Goal: Task Accomplishment & Management: Manage account settings

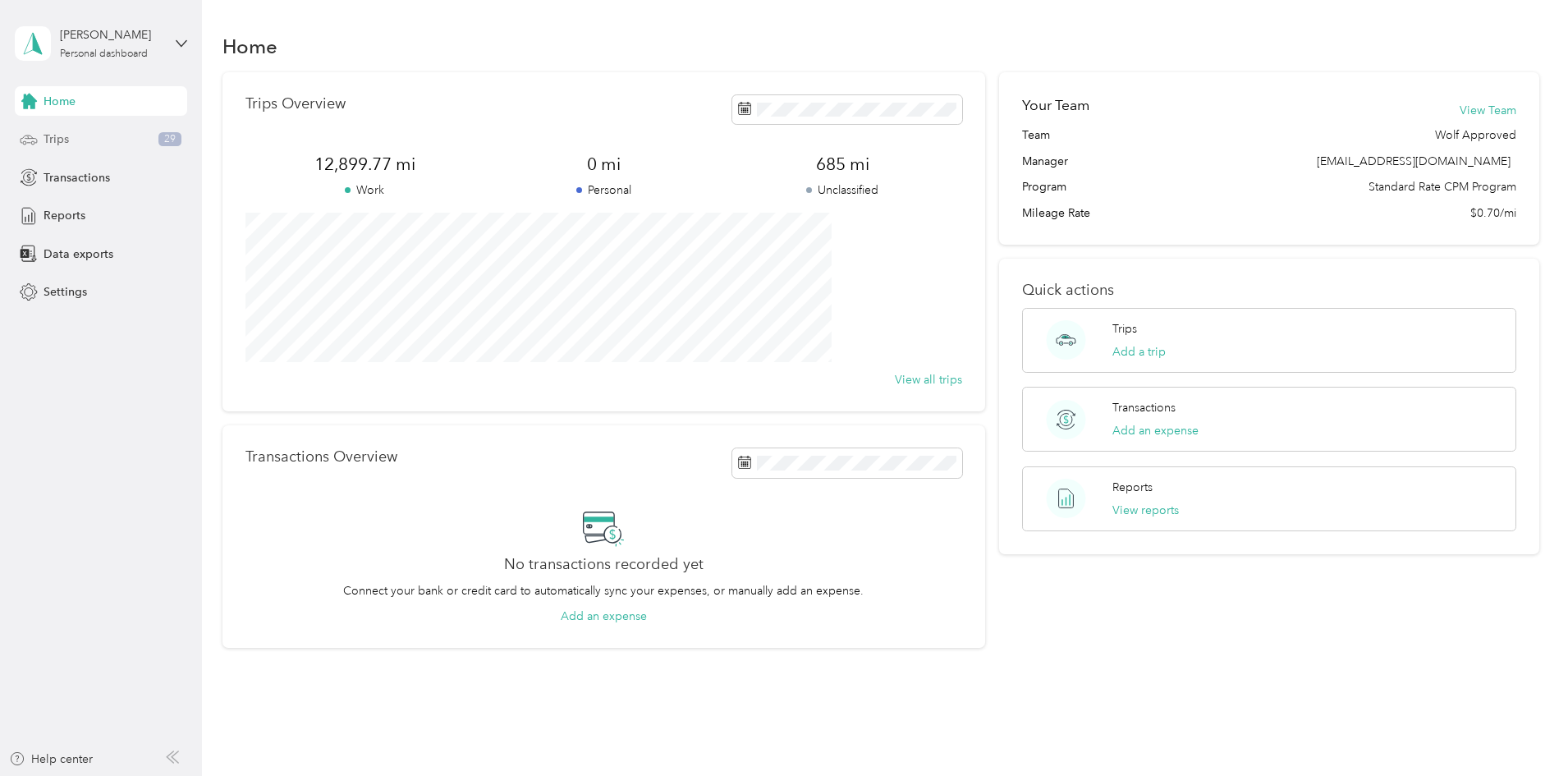
click at [92, 145] on div "Trips 29" at bounding box center [101, 139] width 172 height 29
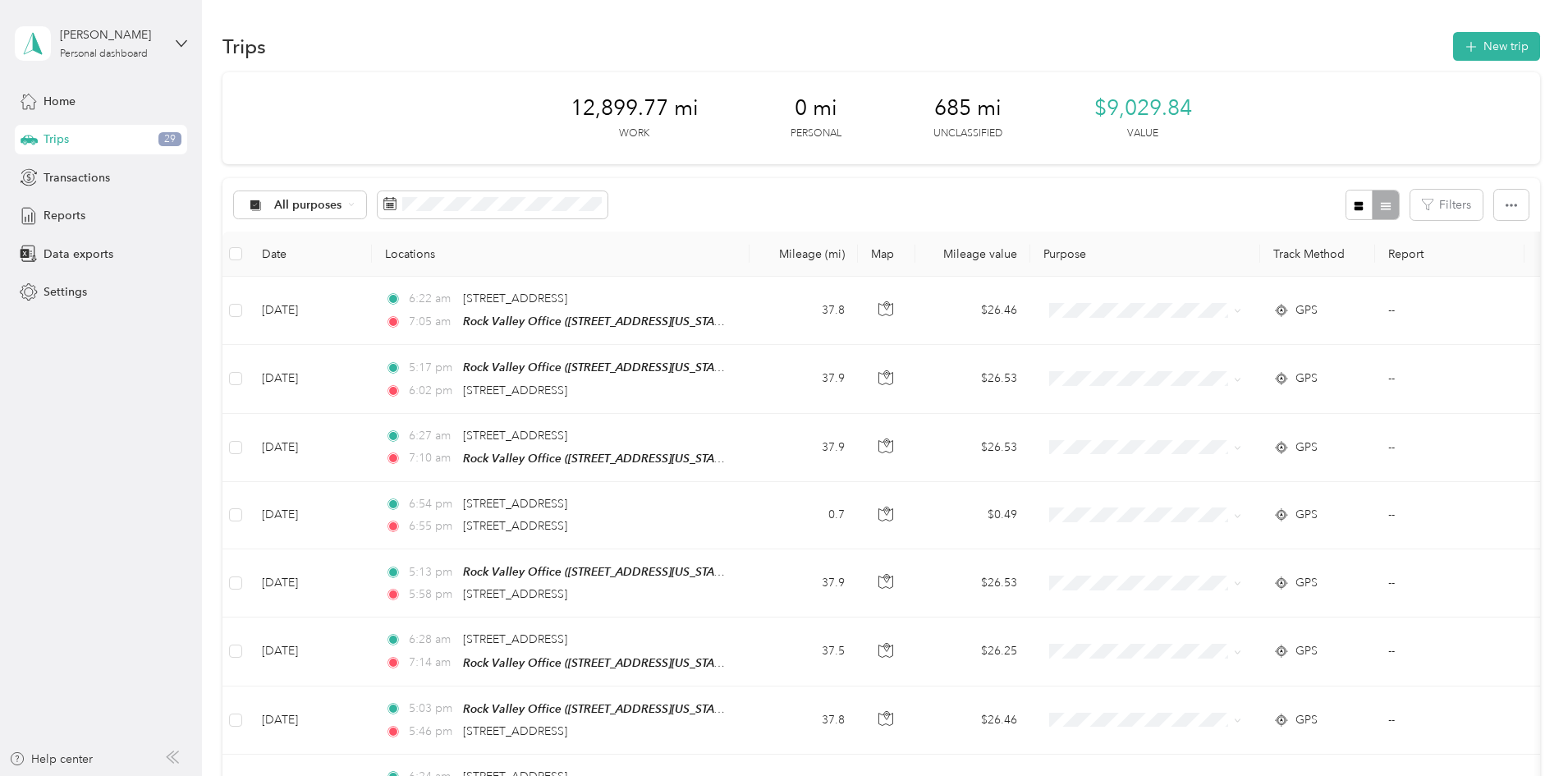
scroll to position [82, 0]
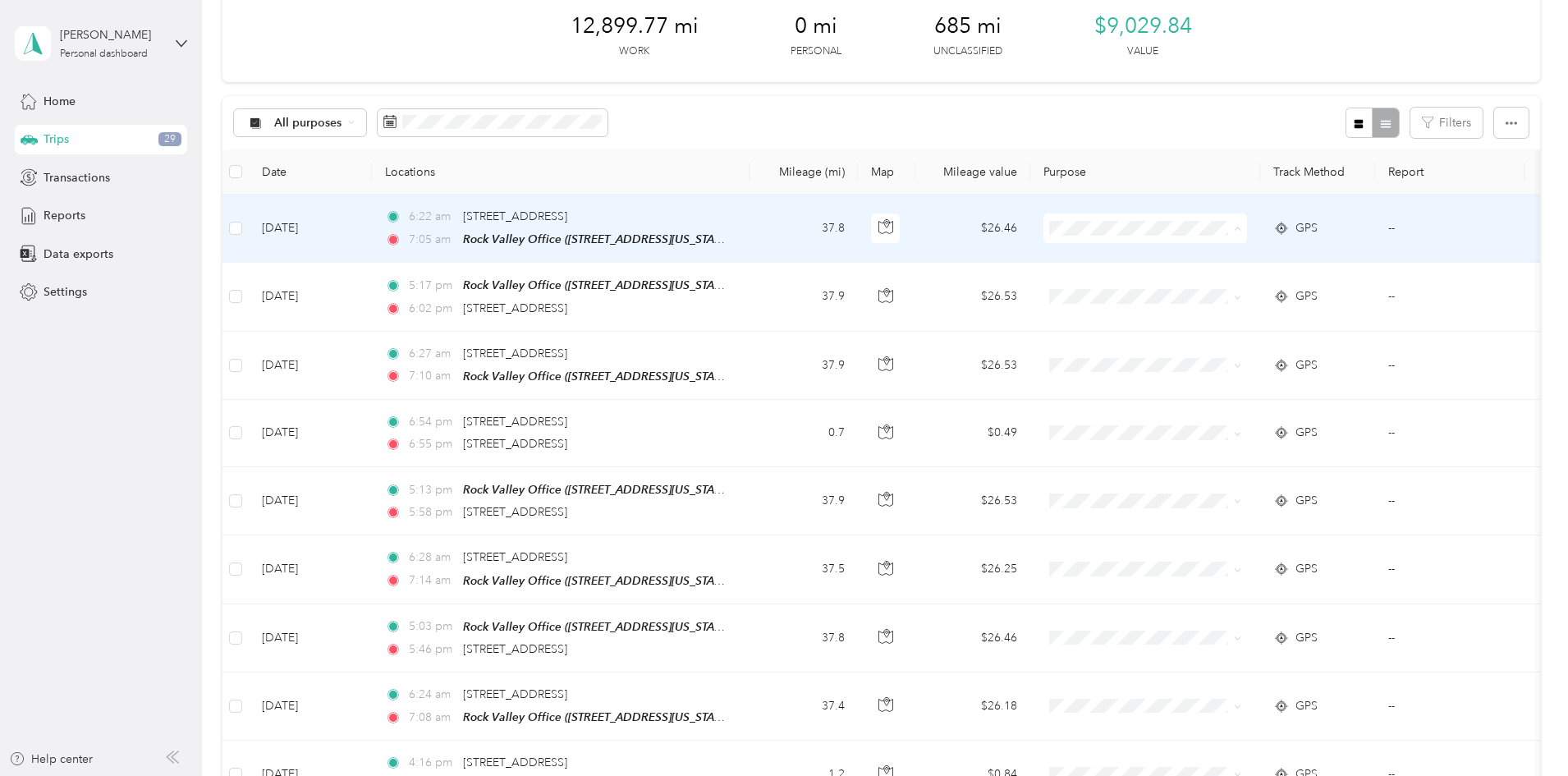
click at [1218, 258] on span "Cooperative Farmers Elevator (CFE)" at bounding box center [1290, 259] width 195 height 17
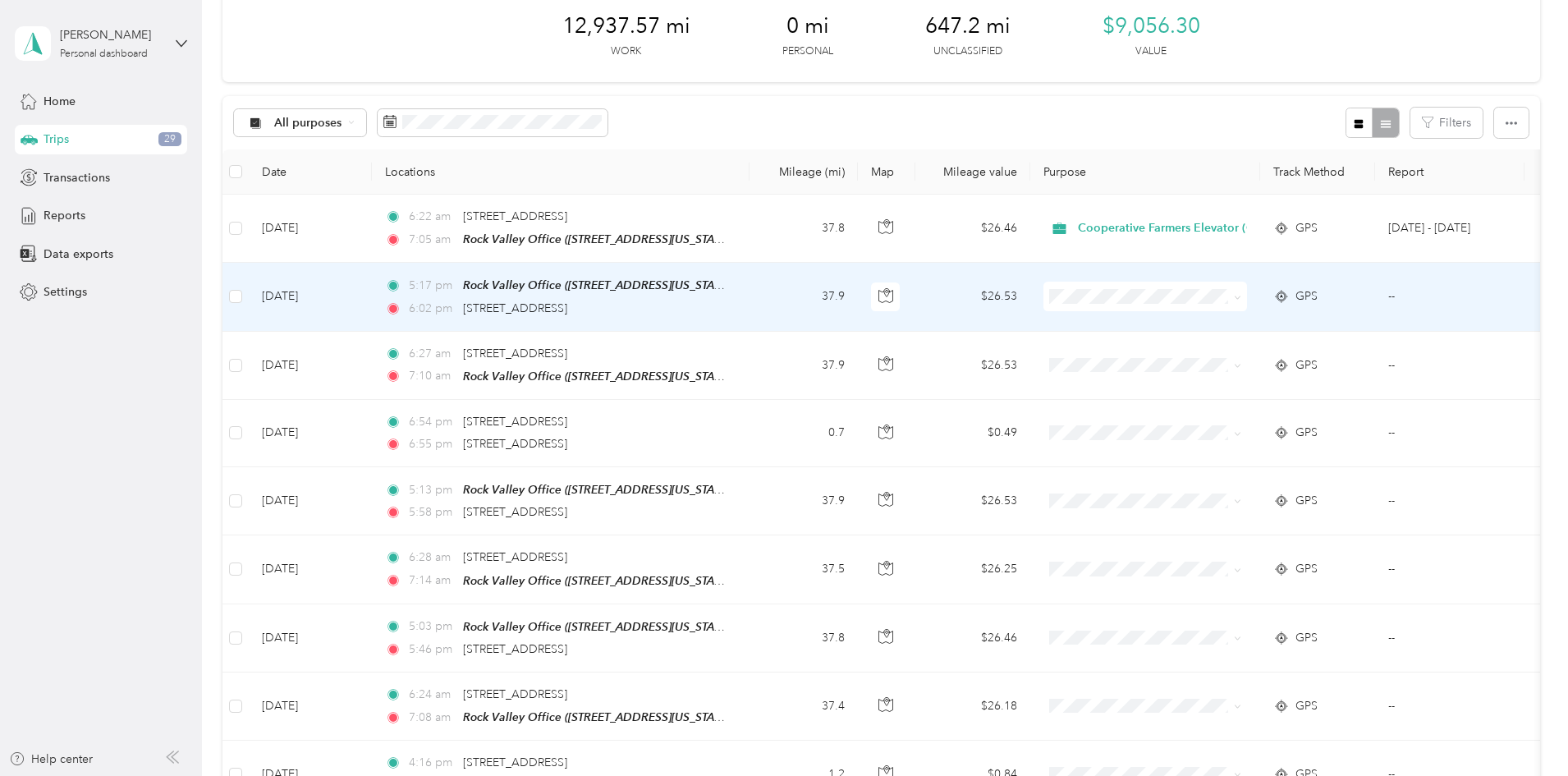
click at [1207, 331] on span "Cooperative Farmers Elevator (CFE)" at bounding box center [1290, 325] width 195 height 17
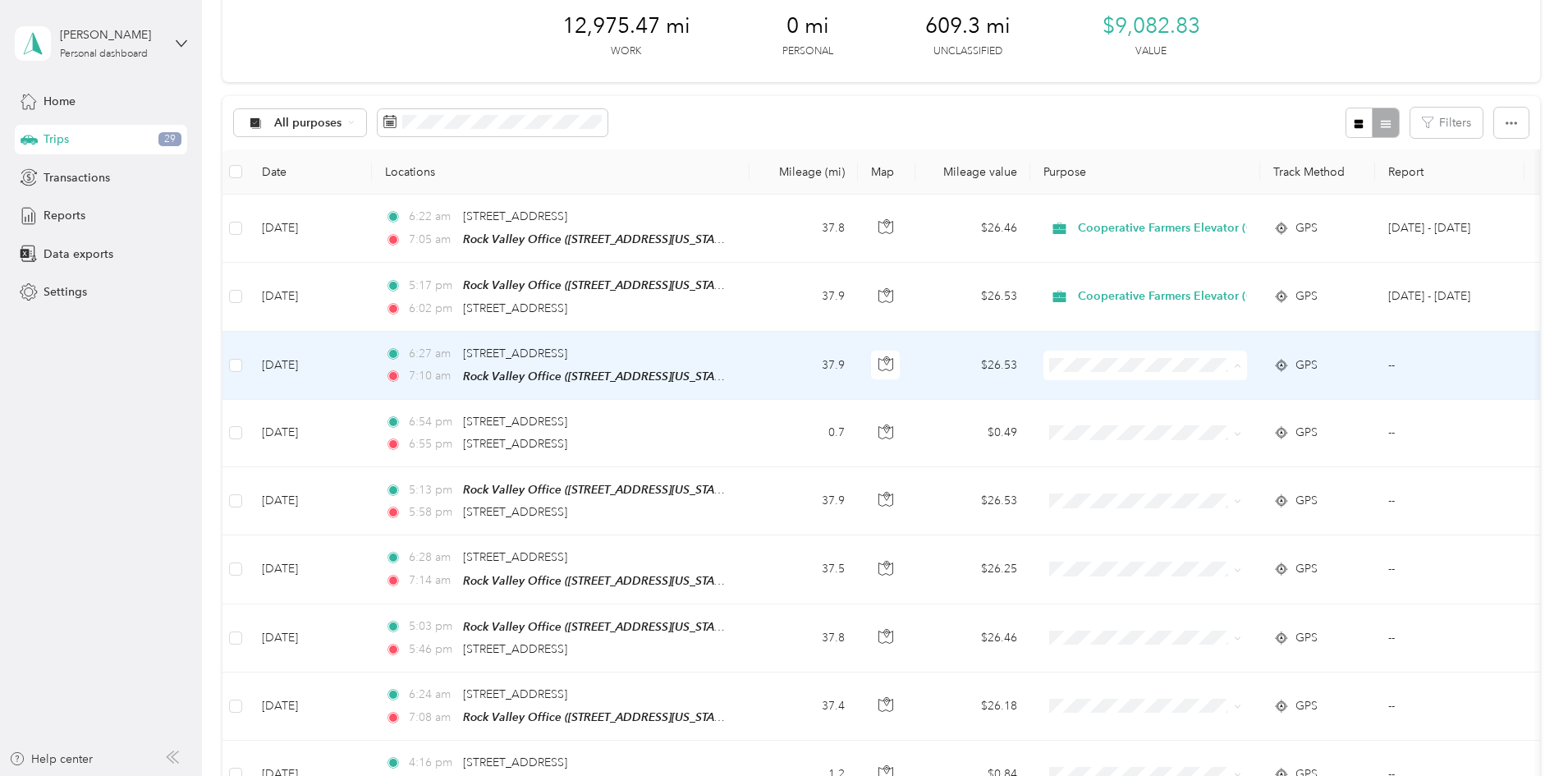
click at [1218, 388] on span "Cooperative Farmers Elevator (CFE)" at bounding box center [1290, 394] width 195 height 17
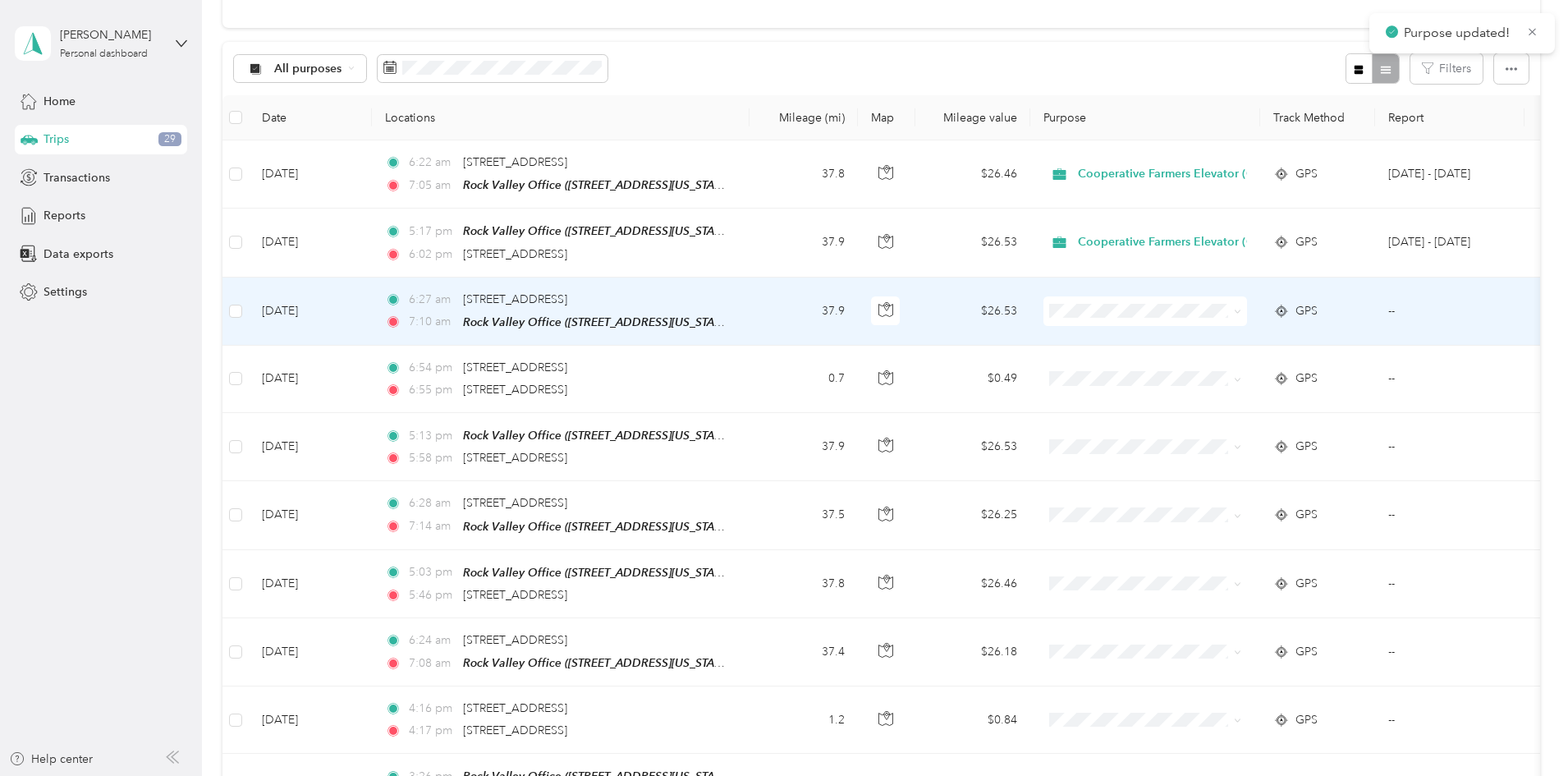
scroll to position [164, 0]
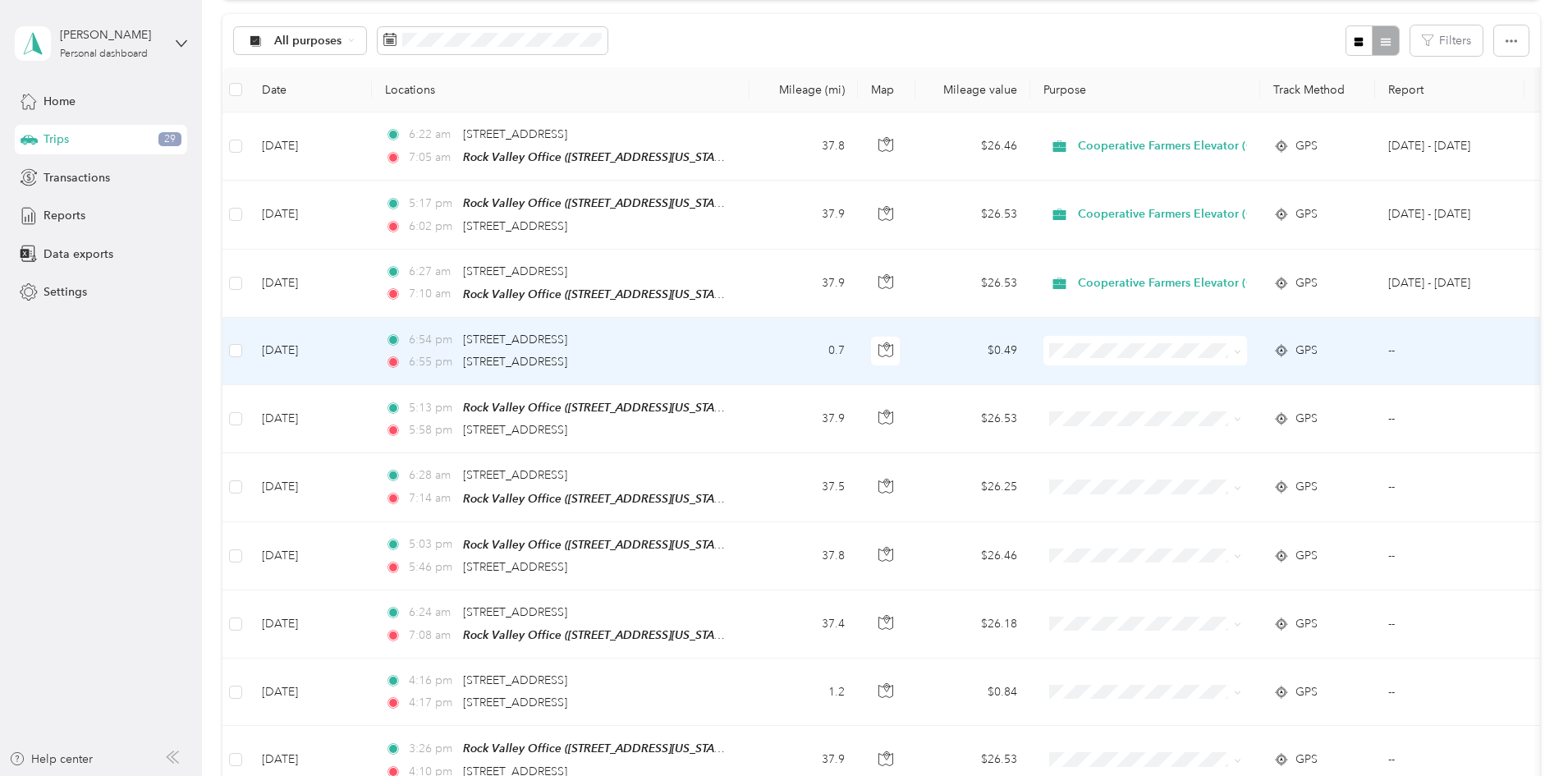
click at [858, 349] on td "0.7" at bounding box center [803, 352] width 108 height 68
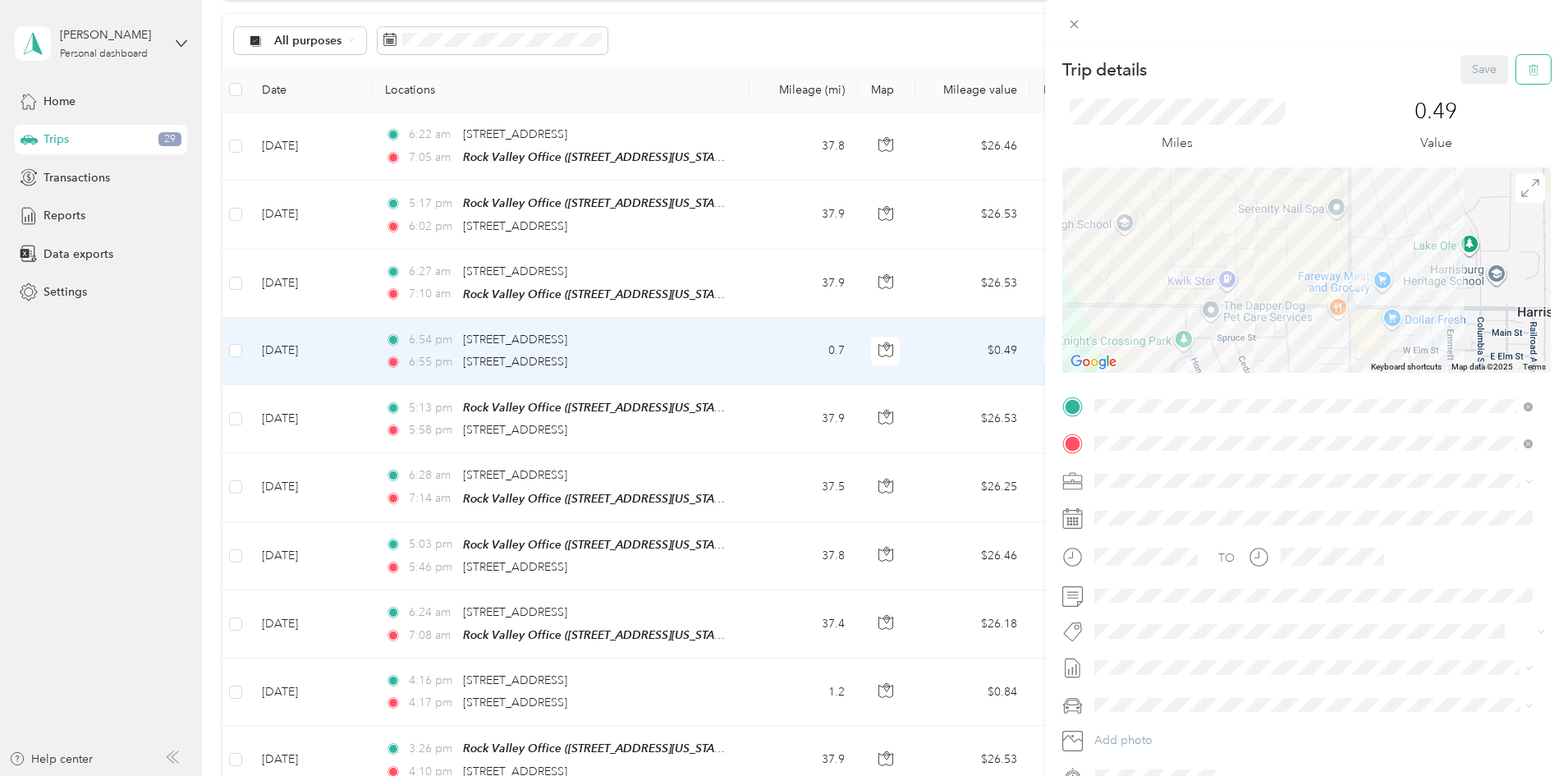
click at [1528, 68] on icon "button" at bounding box center [1533, 70] width 11 height 11
click at [1466, 91] on button "Yes" at bounding box center [1473, 89] width 32 height 26
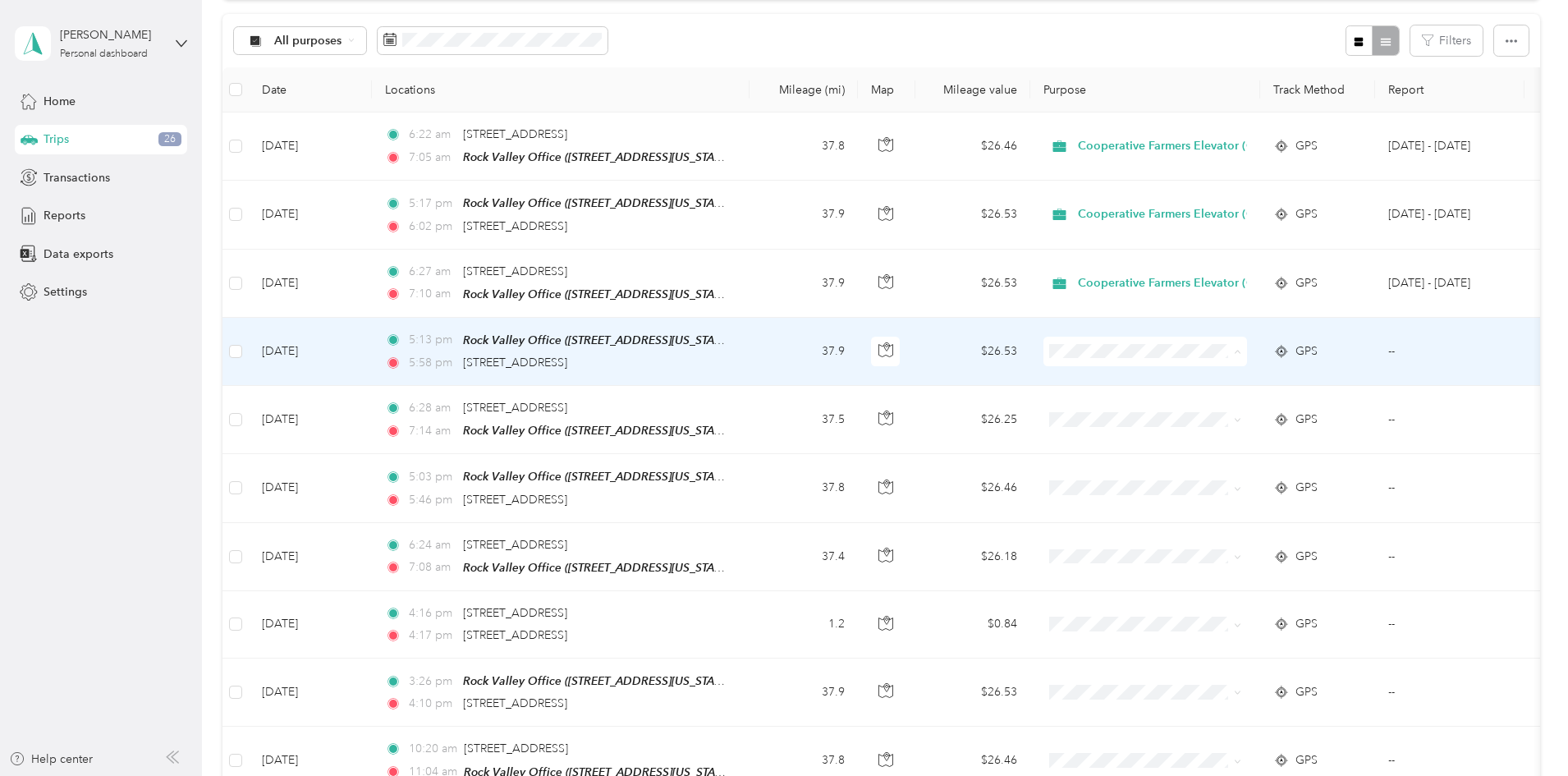
click at [1242, 374] on span "Cooperative Farmers Elevator (CFE)" at bounding box center [1290, 379] width 195 height 17
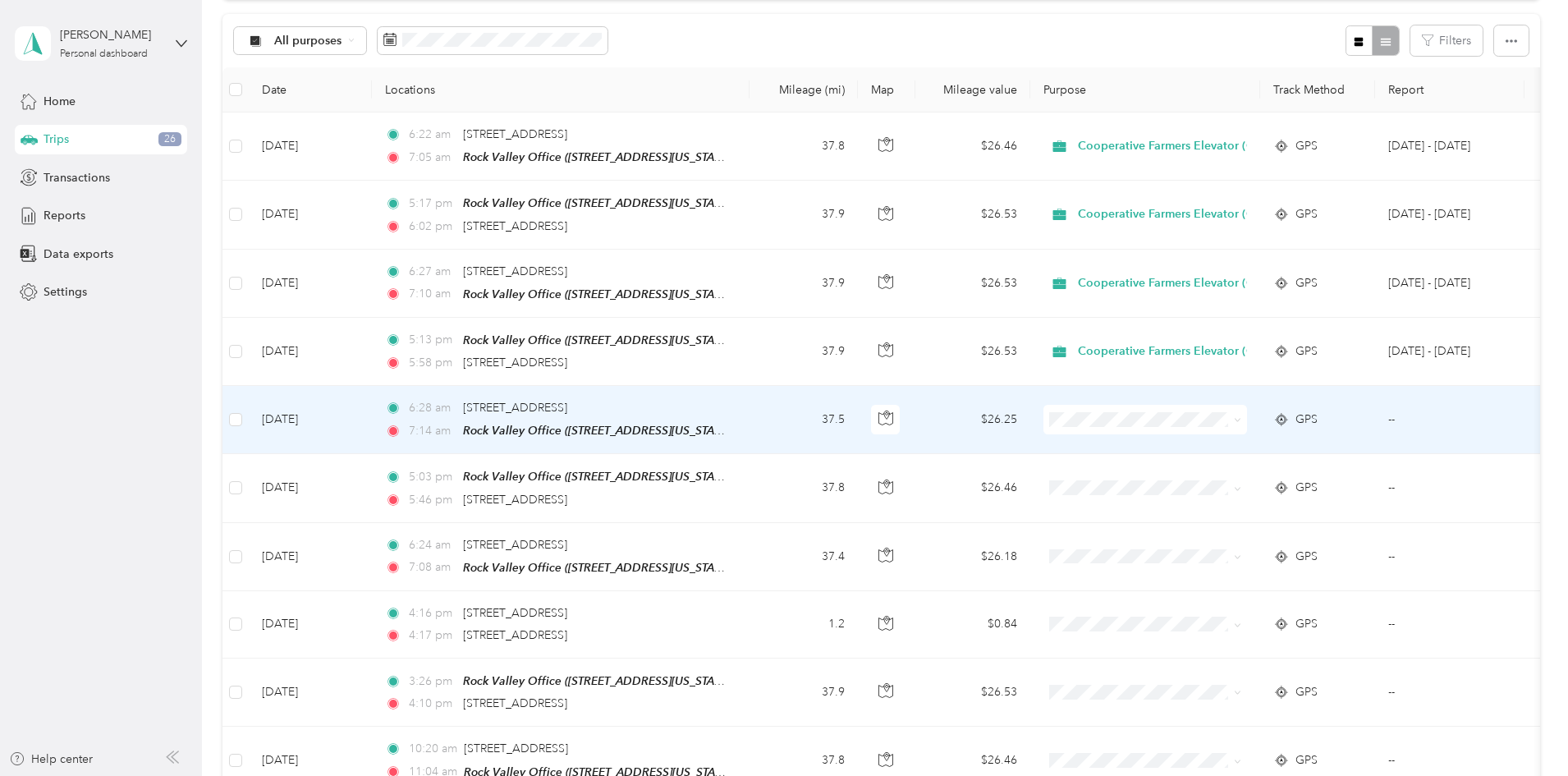
click at [1225, 436] on li "Cooperative Farmers Elevator (CFE)" at bounding box center [1276, 445] width 248 height 29
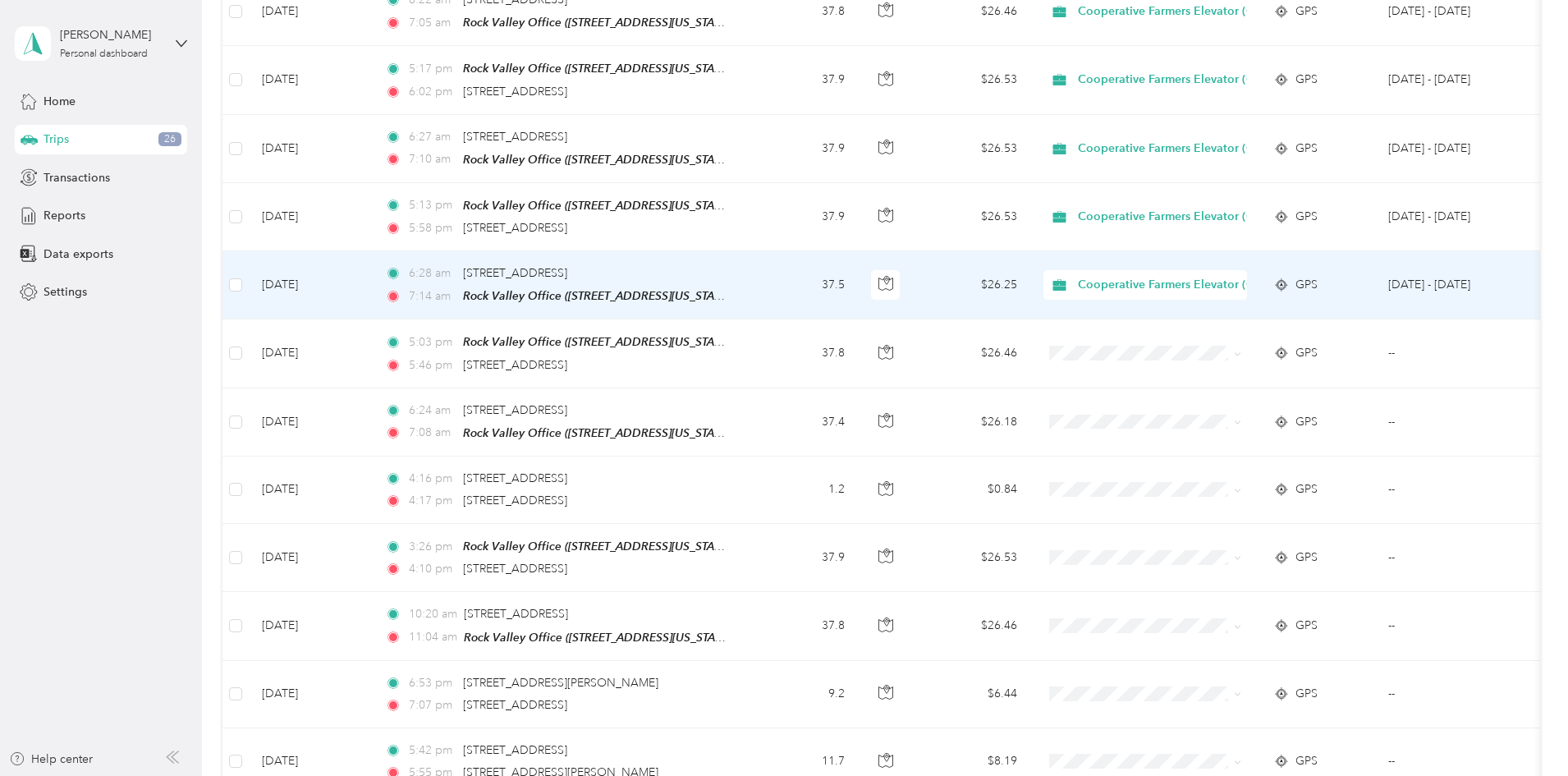
scroll to position [329, 0]
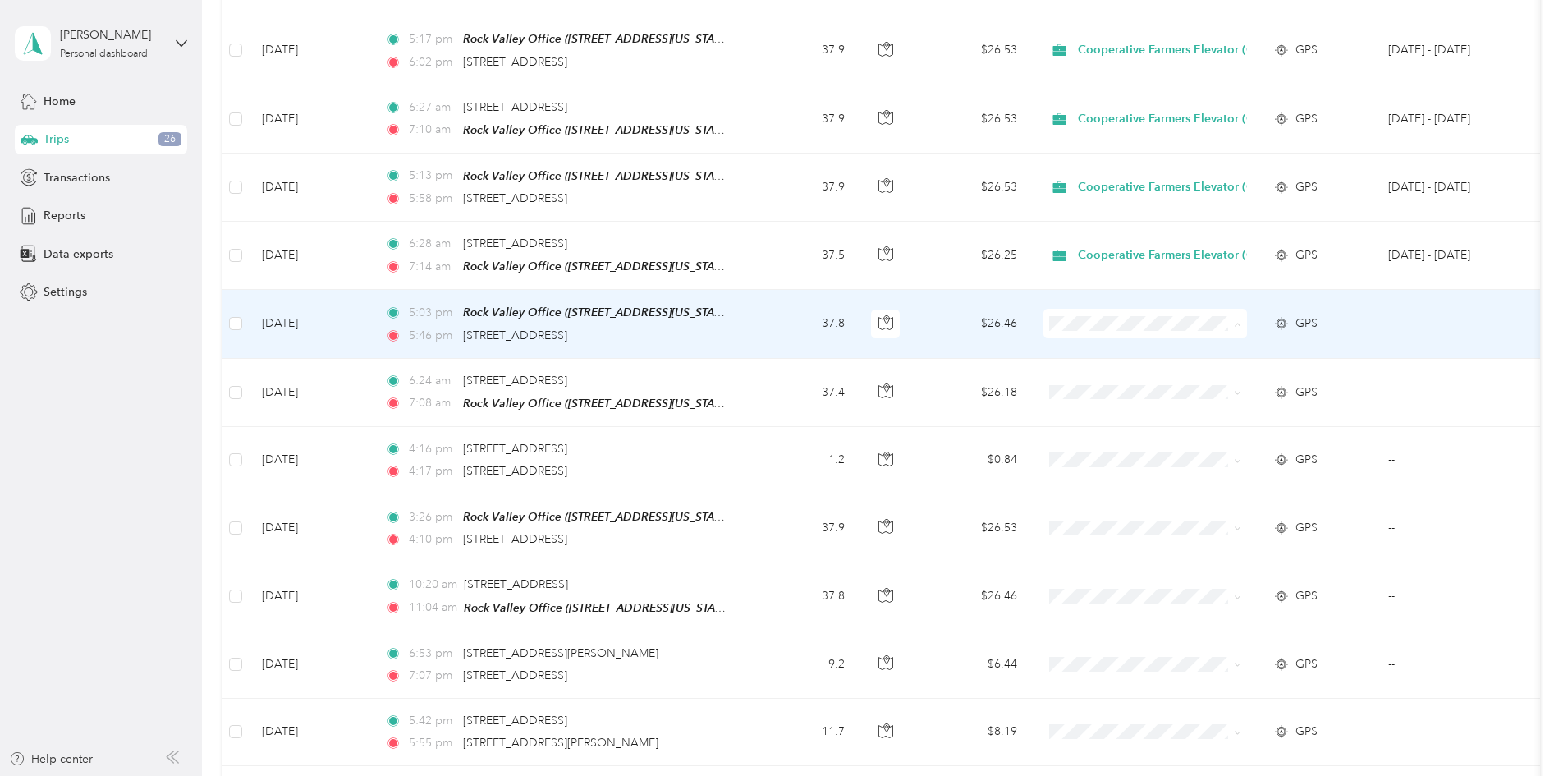
click at [1211, 351] on span "Cooperative Farmers Elevator (CFE)" at bounding box center [1290, 350] width 195 height 17
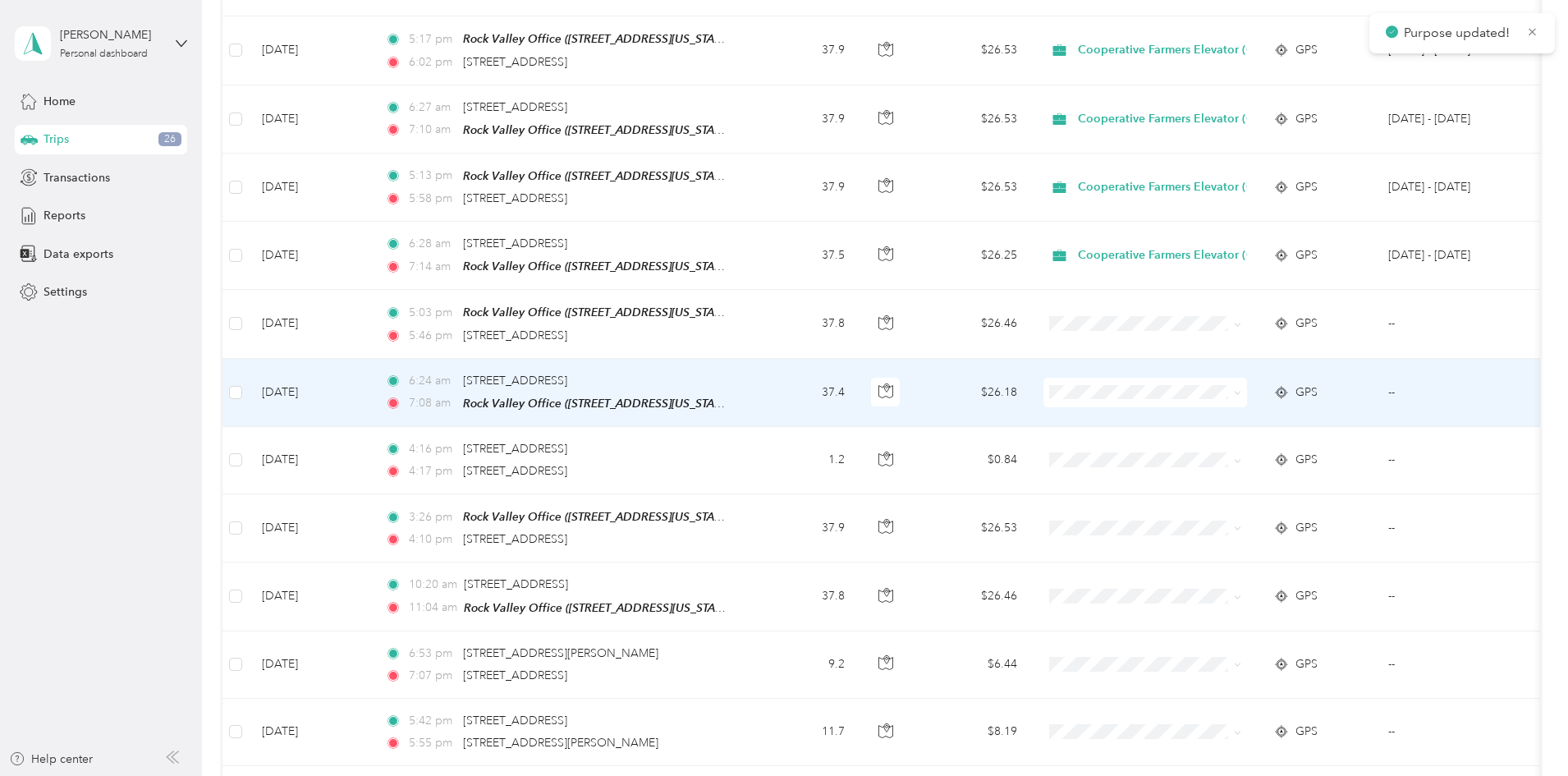
scroll to position [411, 0]
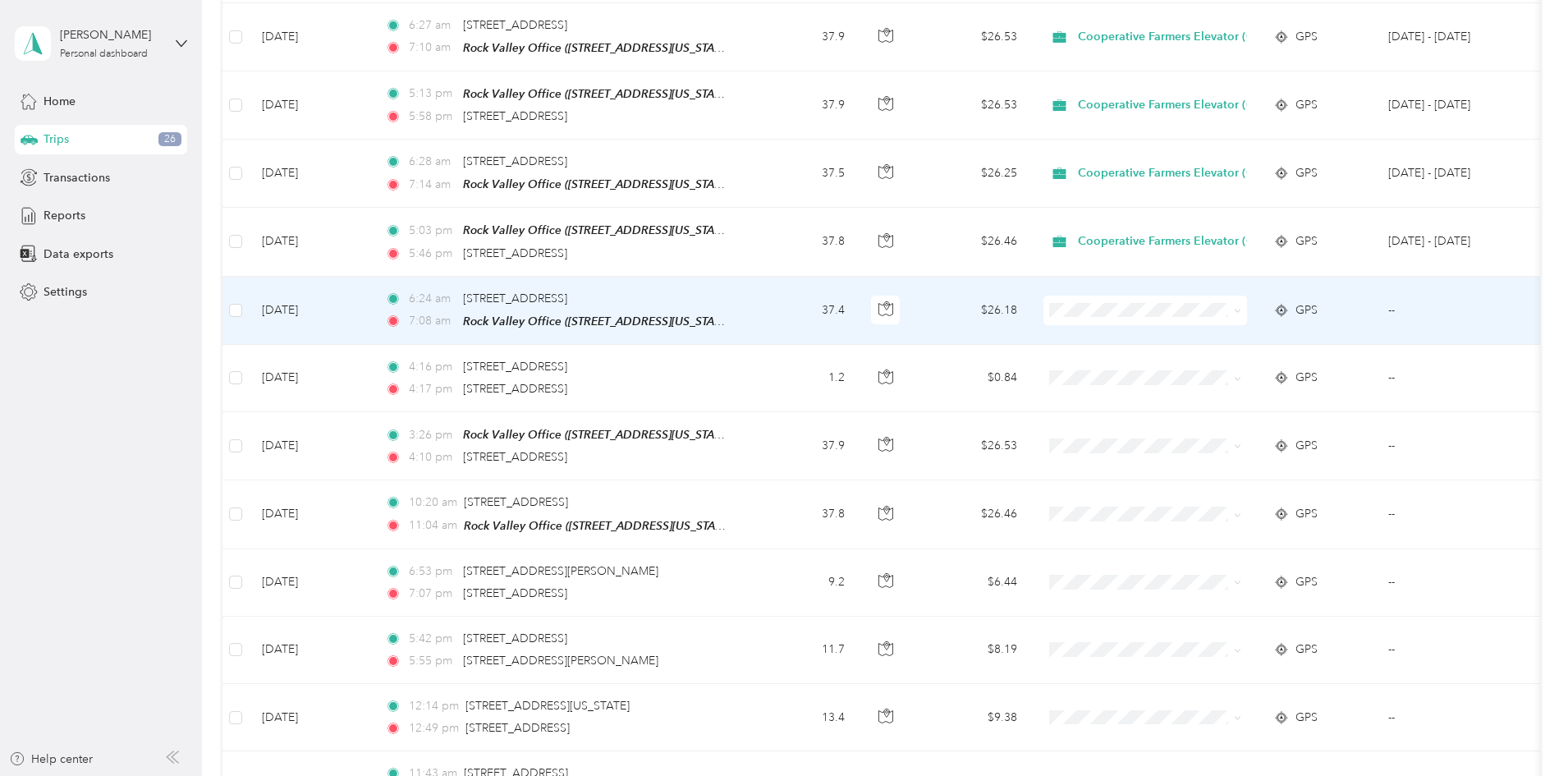
click at [1205, 331] on span "Cooperative Farmers Elevator (CFE)" at bounding box center [1290, 332] width 195 height 17
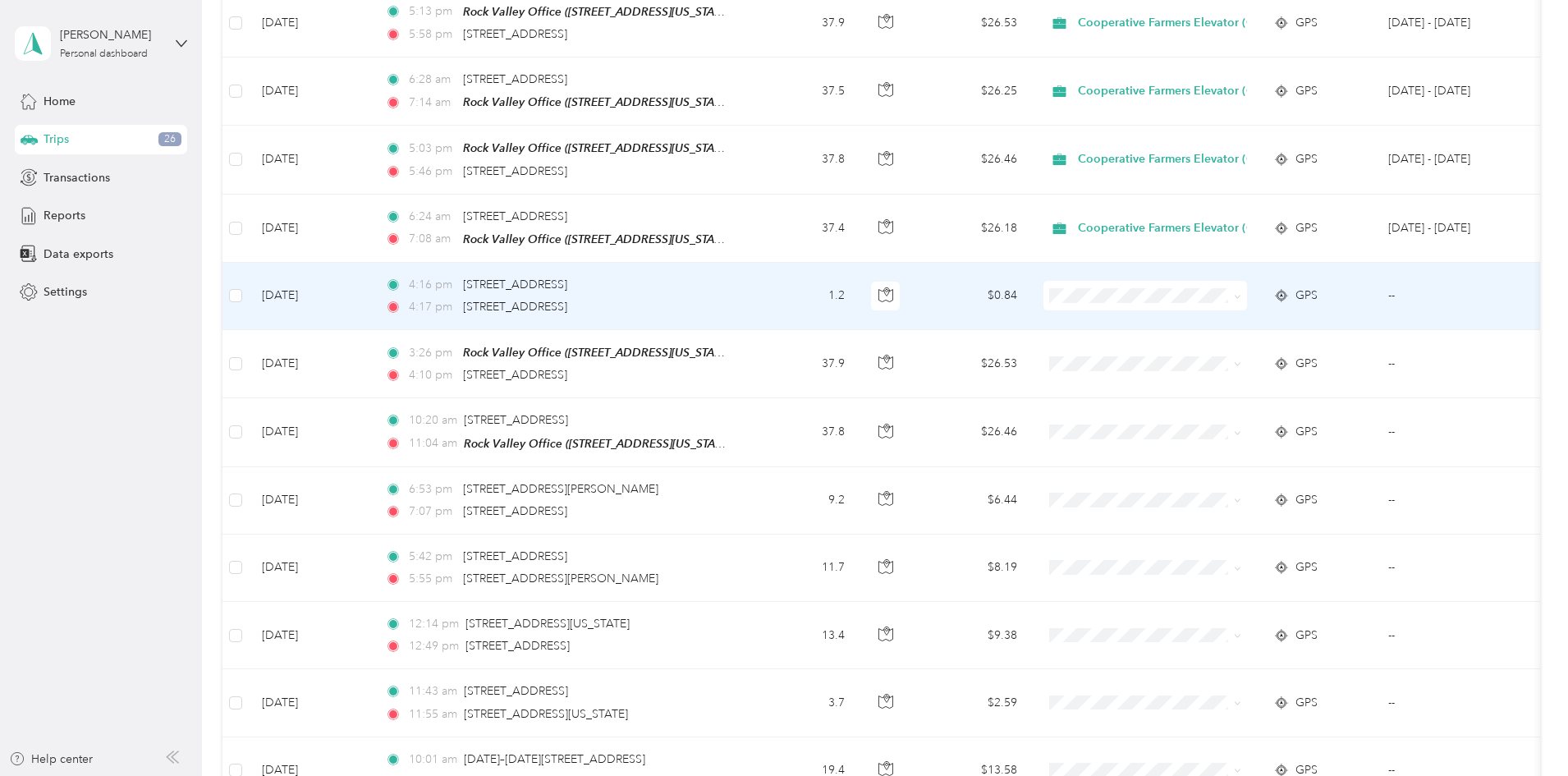
click at [730, 291] on div "4:16 pm [STREET_ADDRESS] 4:17 pm [STREET_ADDRESS]" at bounding box center [557, 296] width 344 height 40
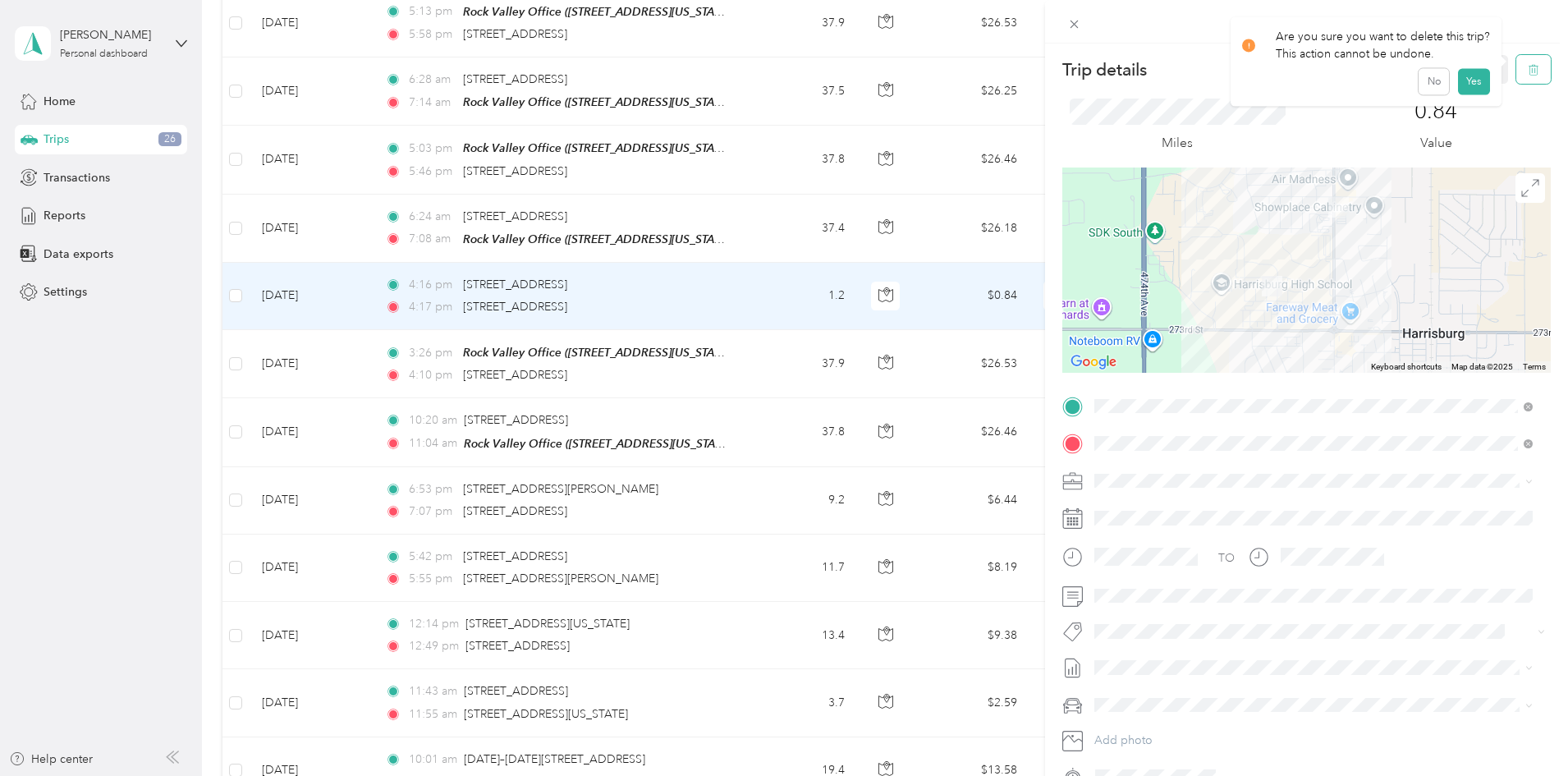
click at [1520, 61] on button "button" at bounding box center [1533, 69] width 35 height 29
click at [1477, 88] on button "Yes" at bounding box center [1473, 89] width 32 height 26
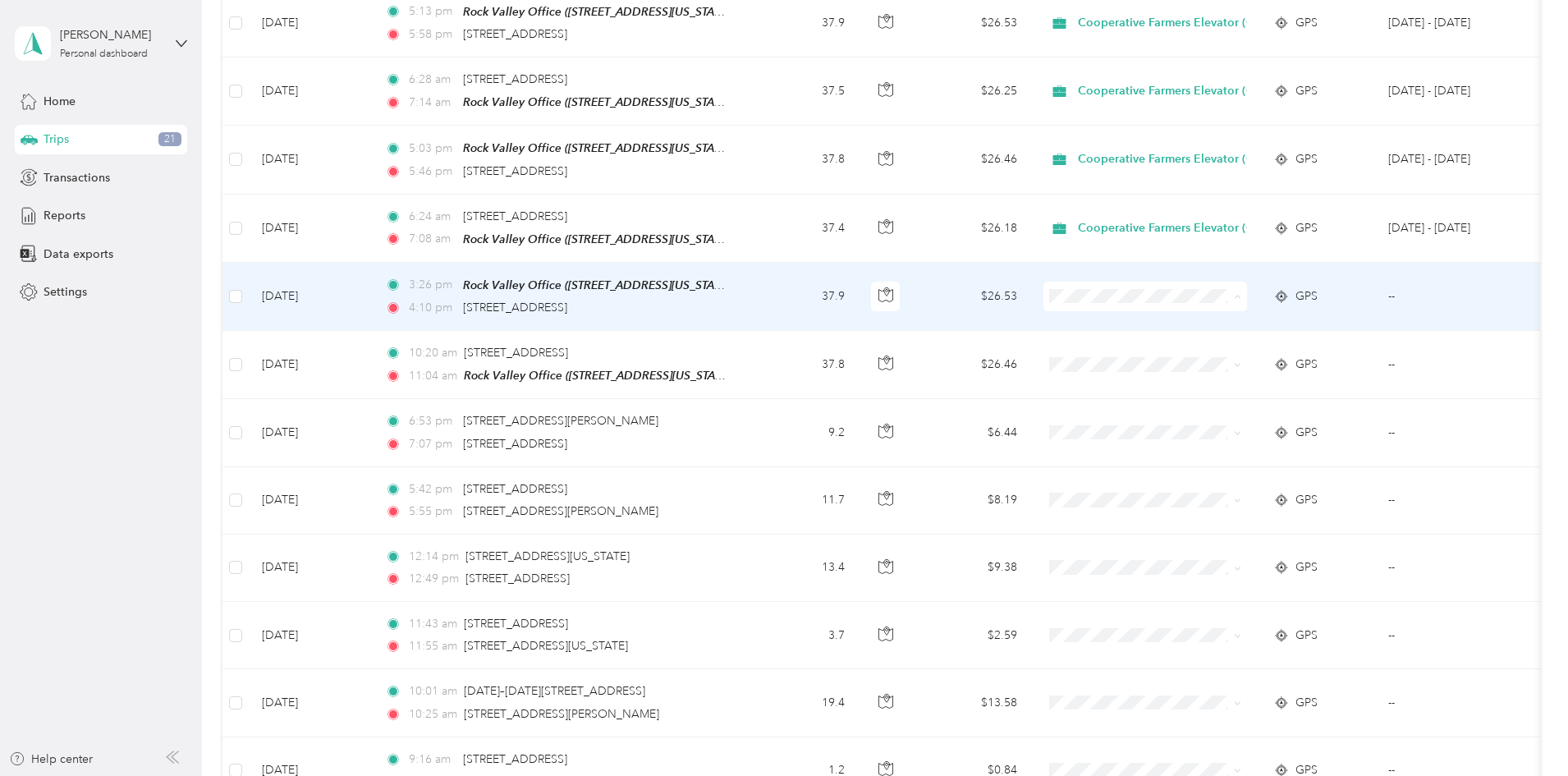
click at [1223, 319] on span "Cooperative Farmers Elevator (CFE)" at bounding box center [1290, 321] width 195 height 17
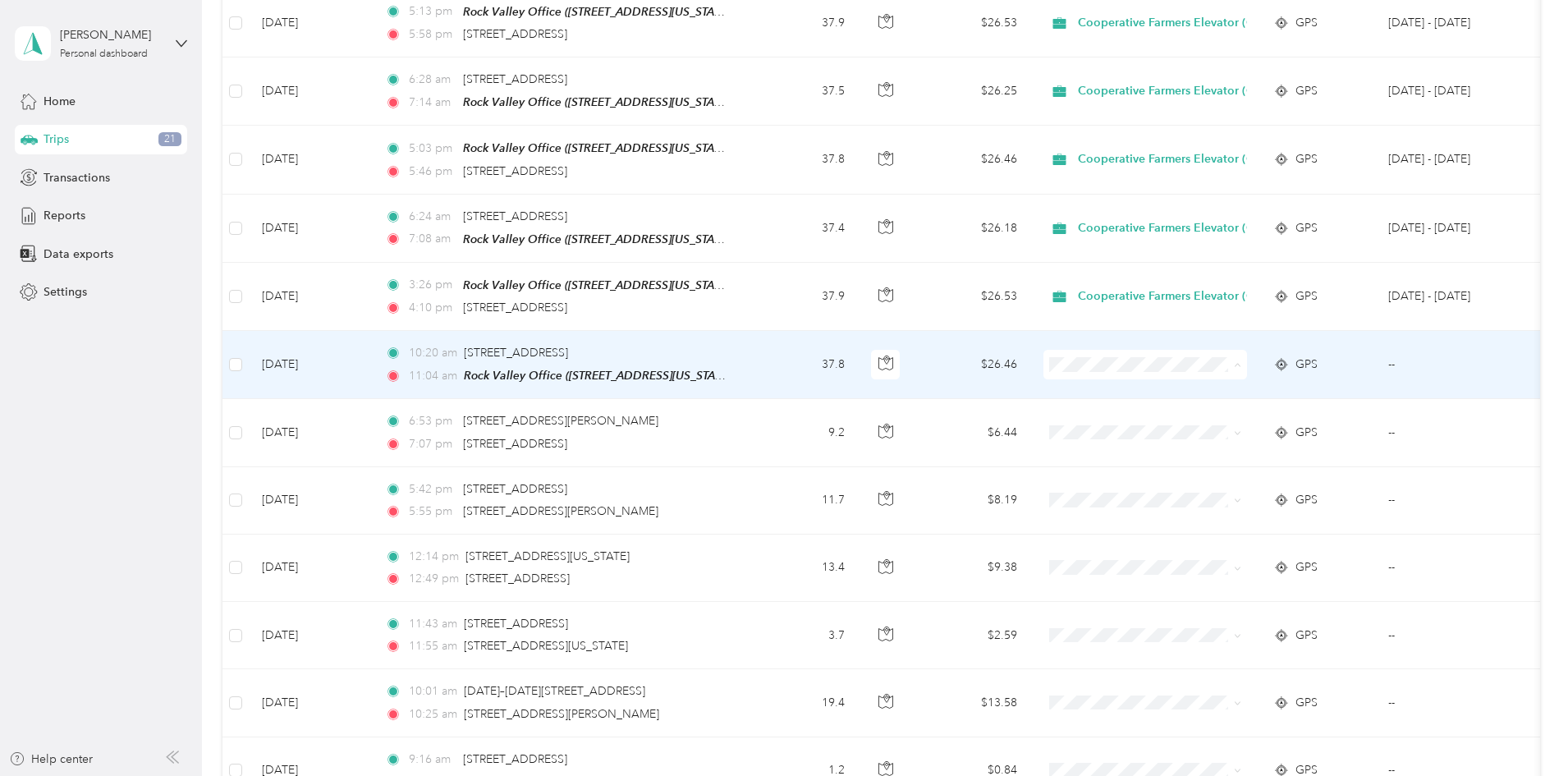
click at [1215, 384] on span "Cooperative Farmers Elevator (CFE)" at bounding box center [1290, 389] width 195 height 17
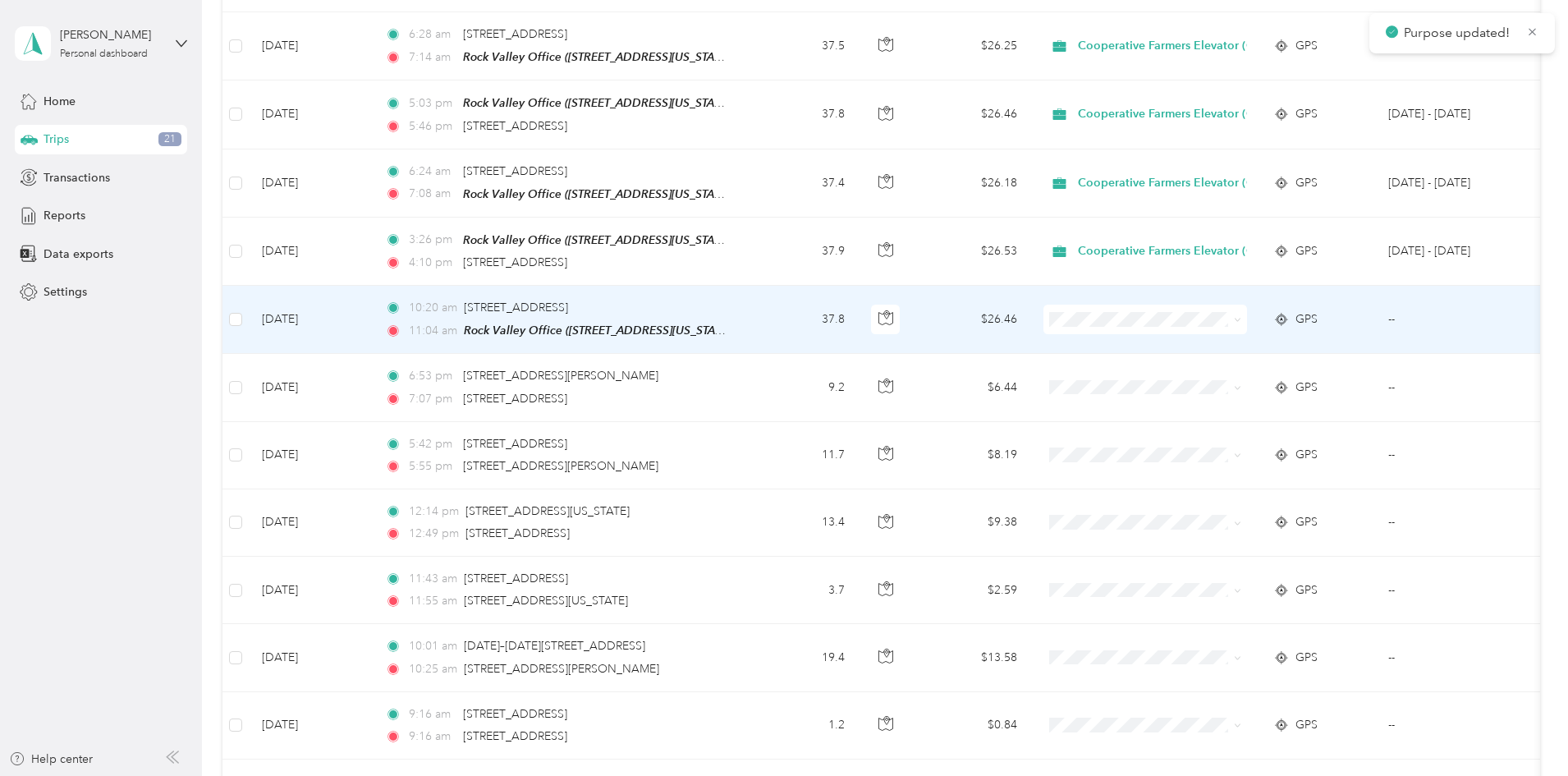
scroll to position [575, 0]
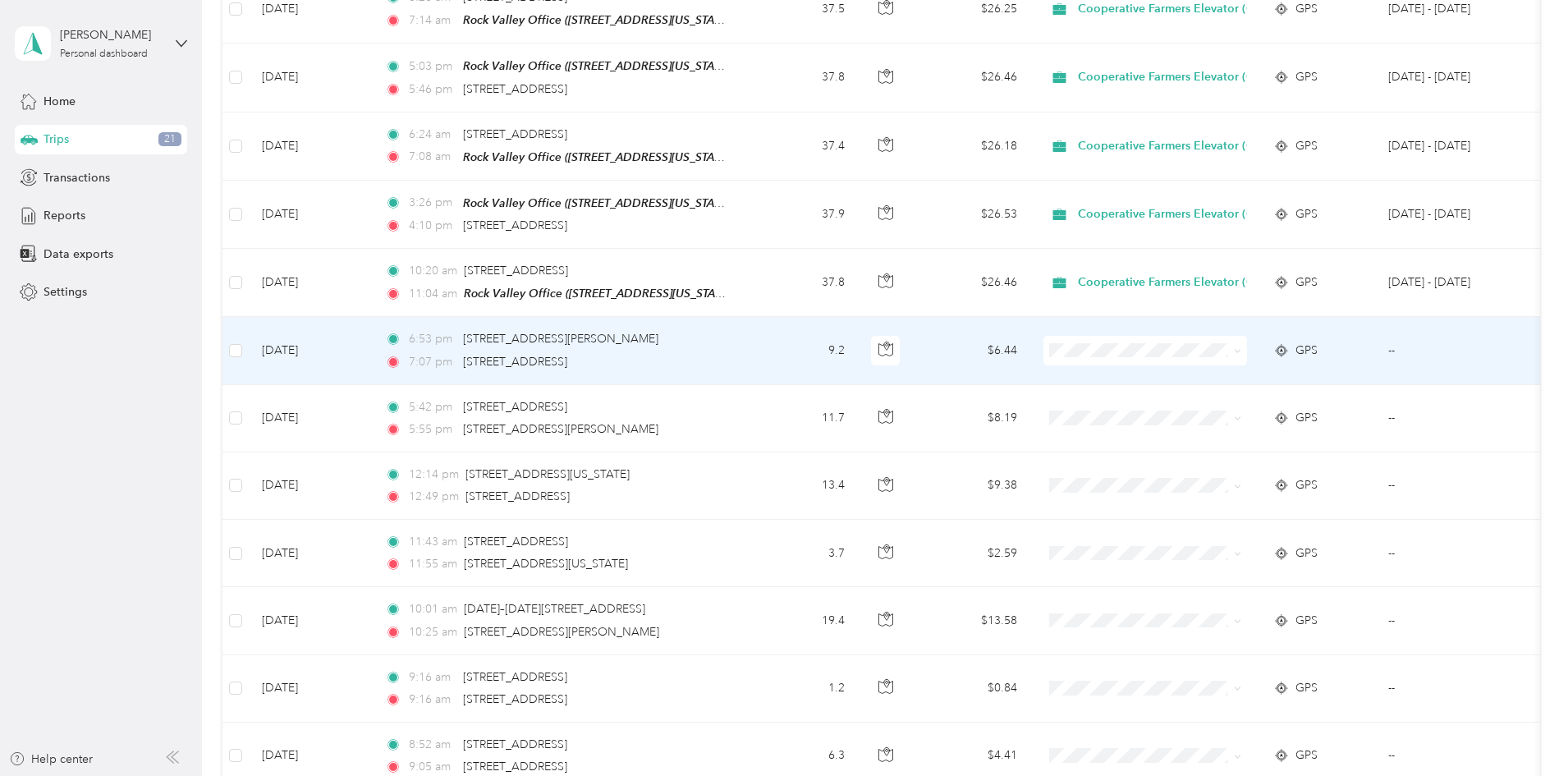
click at [858, 339] on td "9.2" at bounding box center [803, 351] width 108 height 68
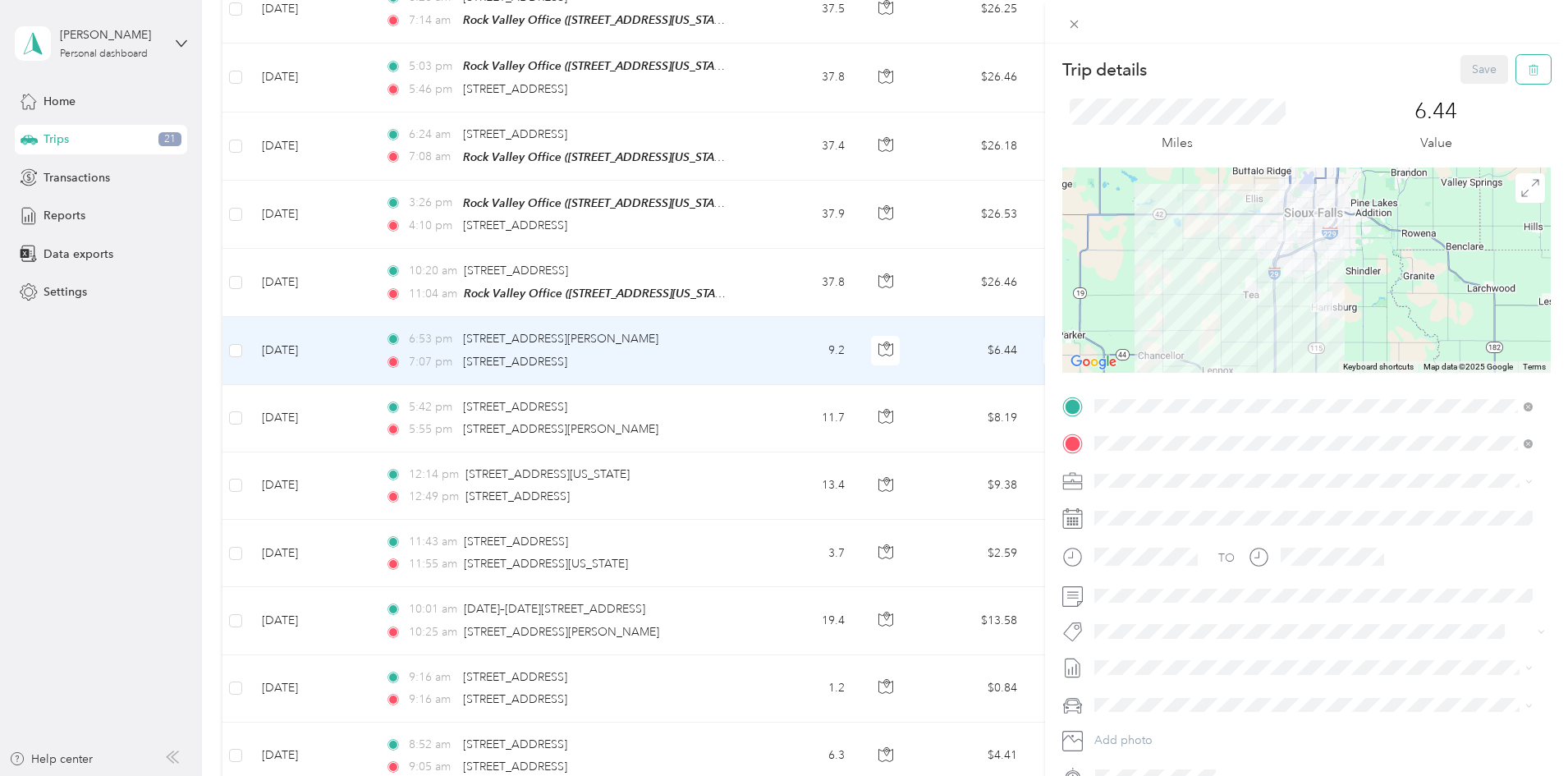
click at [1528, 72] on icon "button" at bounding box center [1533, 70] width 11 height 11
click at [1468, 86] on button "Yes" at bounding box center [1473, 89] width 32 height 26
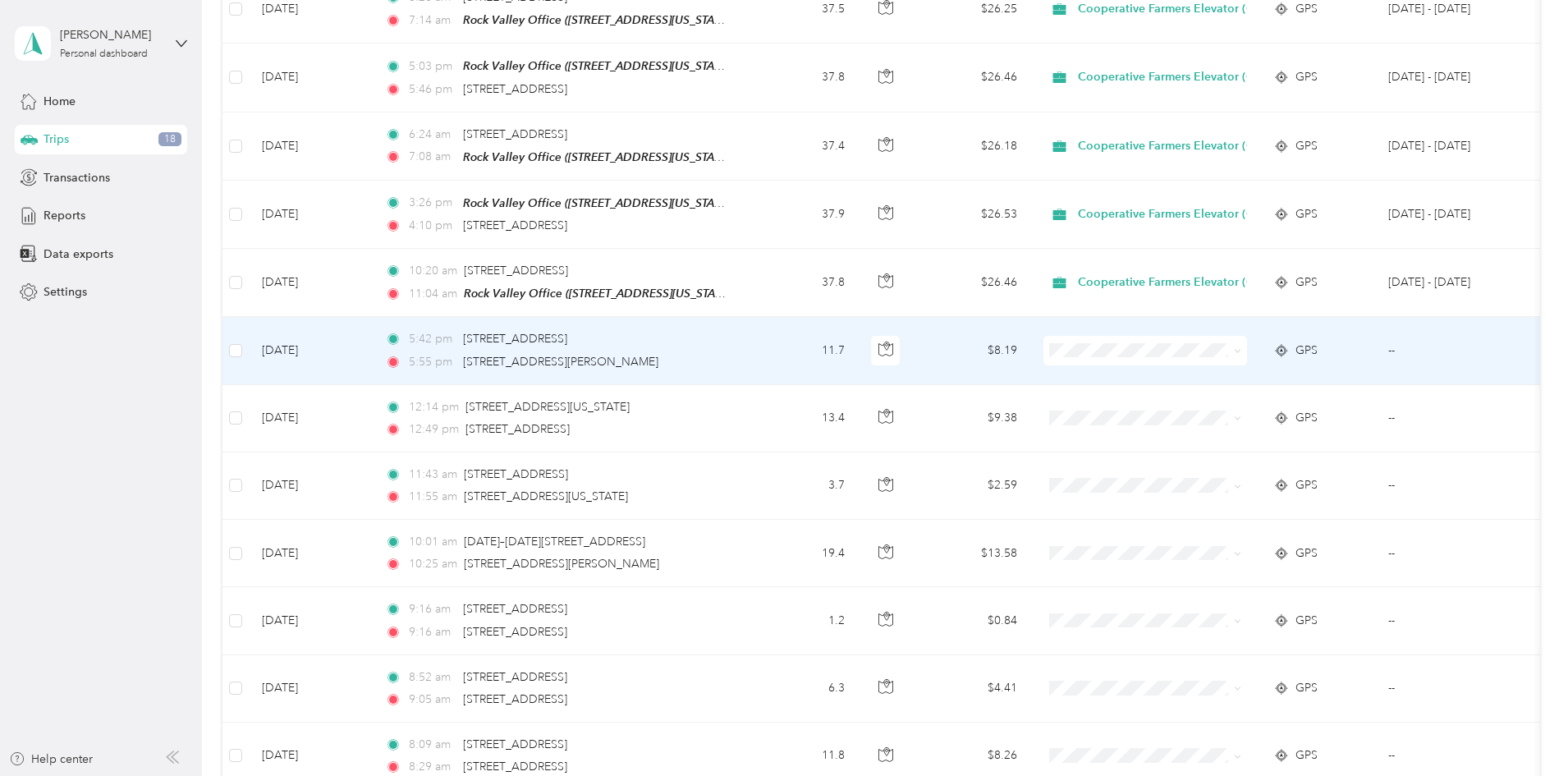
click at [1031, 338] on td "$8.19" at bounding box center [973, 351] width 115 height 68
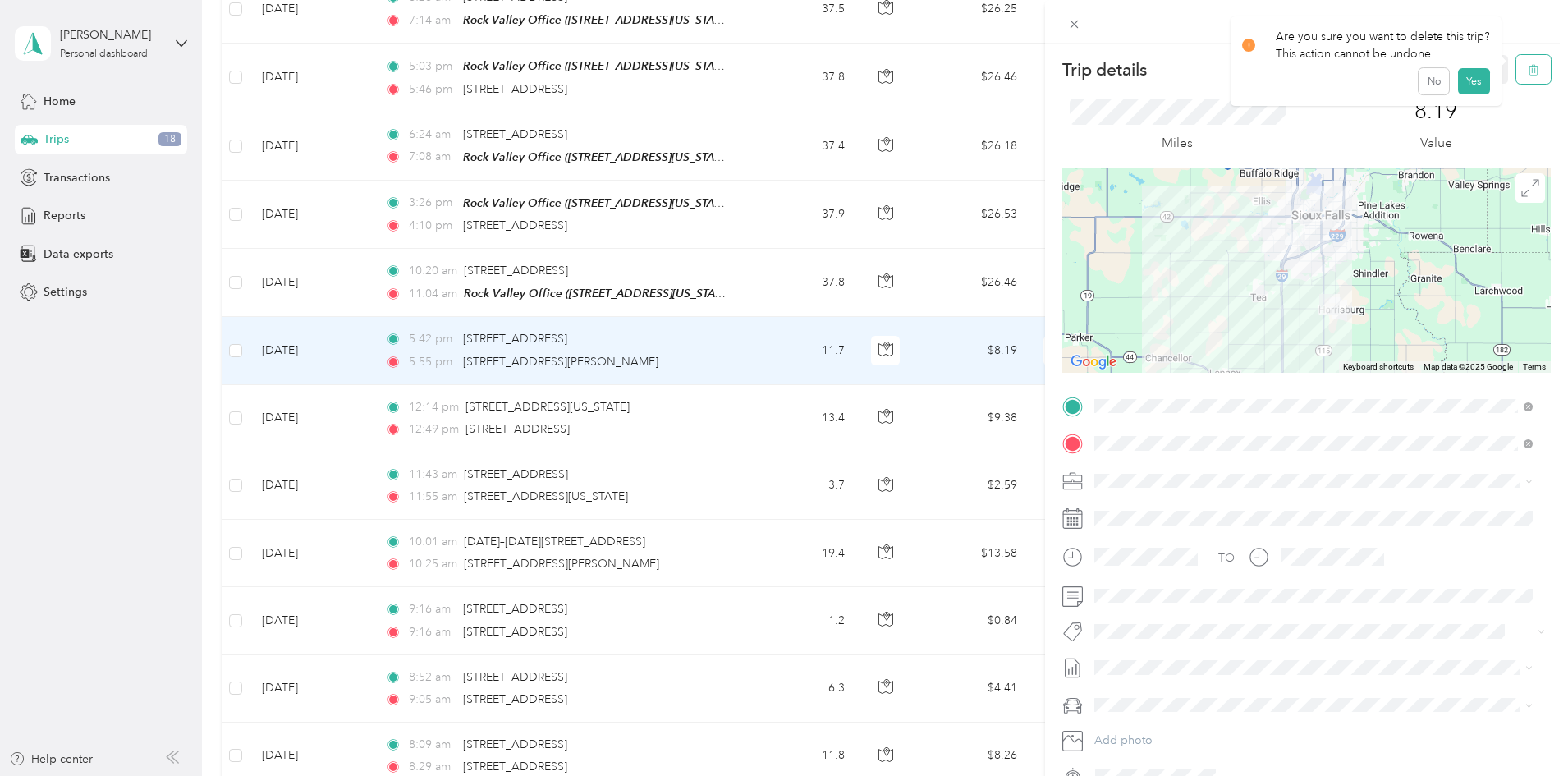
click at [1516, 70] on button "button" at bounding box center [1533, 69] width 35 height 29
click at [1466, 87] on button "Yes" at bounding box center [1473, 89] width 32 height 26
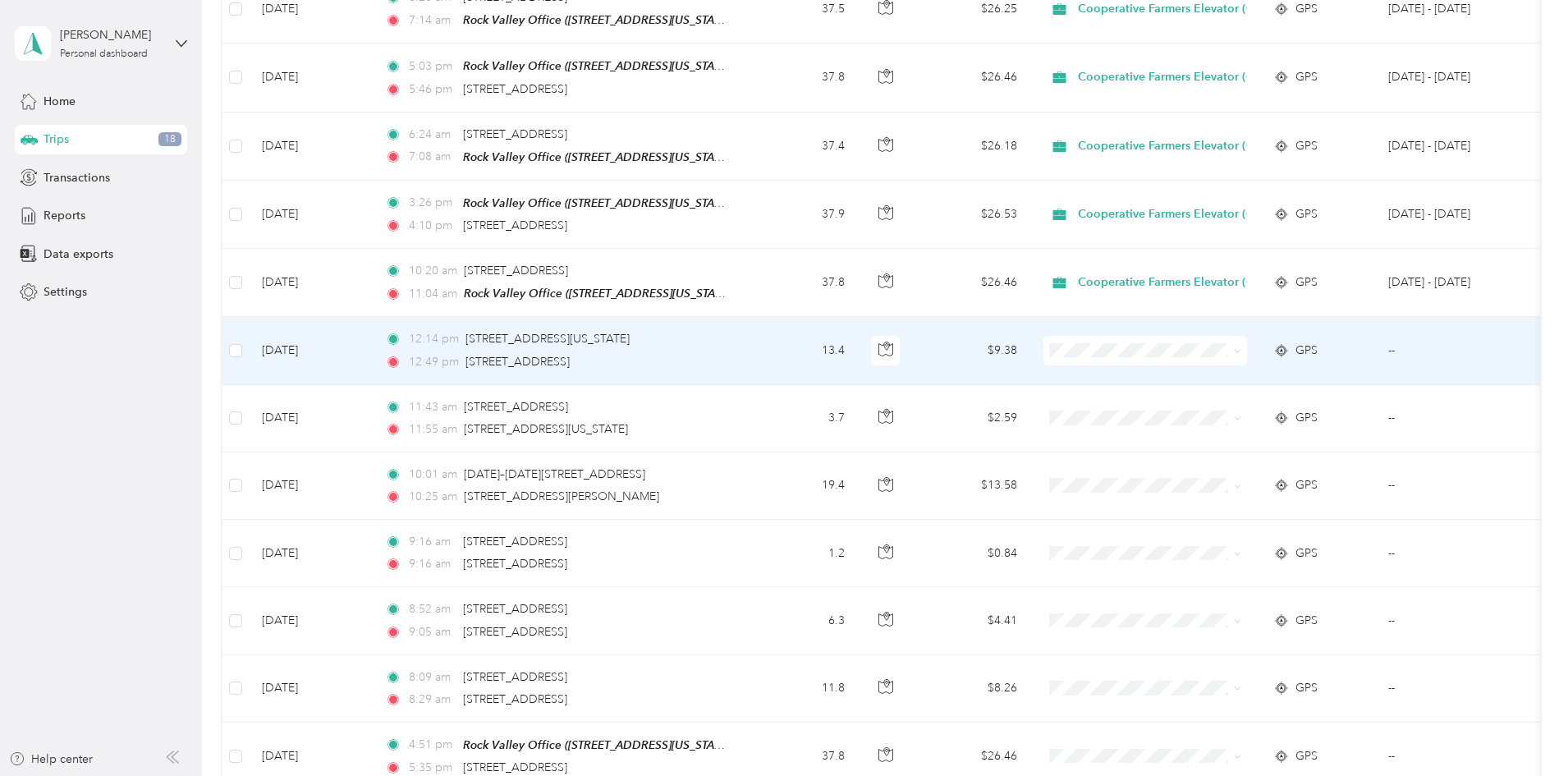
click at [1031, 333] on td "$9.38" at bounding box center [973, 351] width 115 height 68
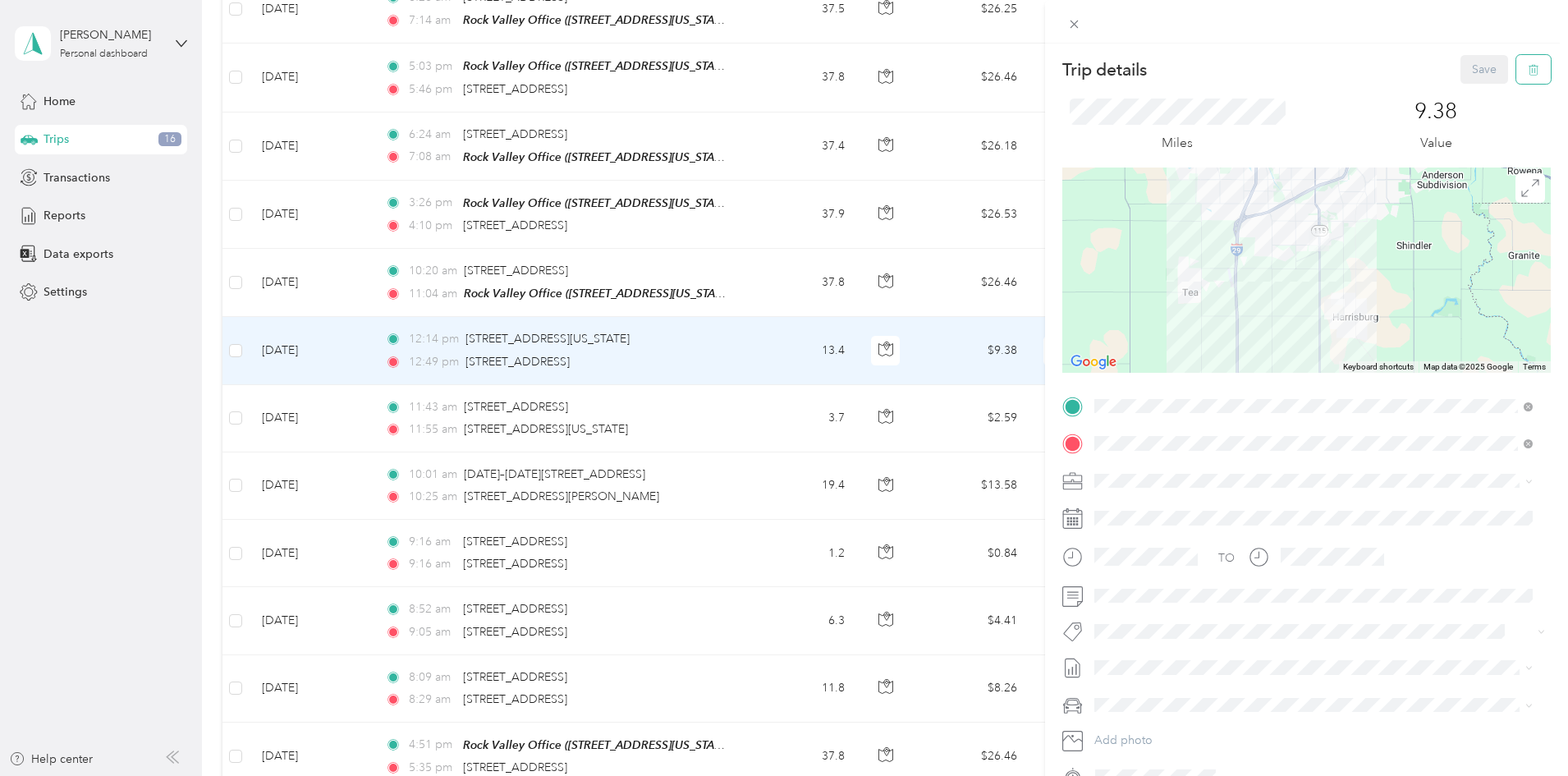
click at [1516, 65] on button "button" at bounding box center [1533, 69] width 35 height 29
click at [1470, 85] on button "Yes" at bounding box center [1473, 89] width 32 height 26
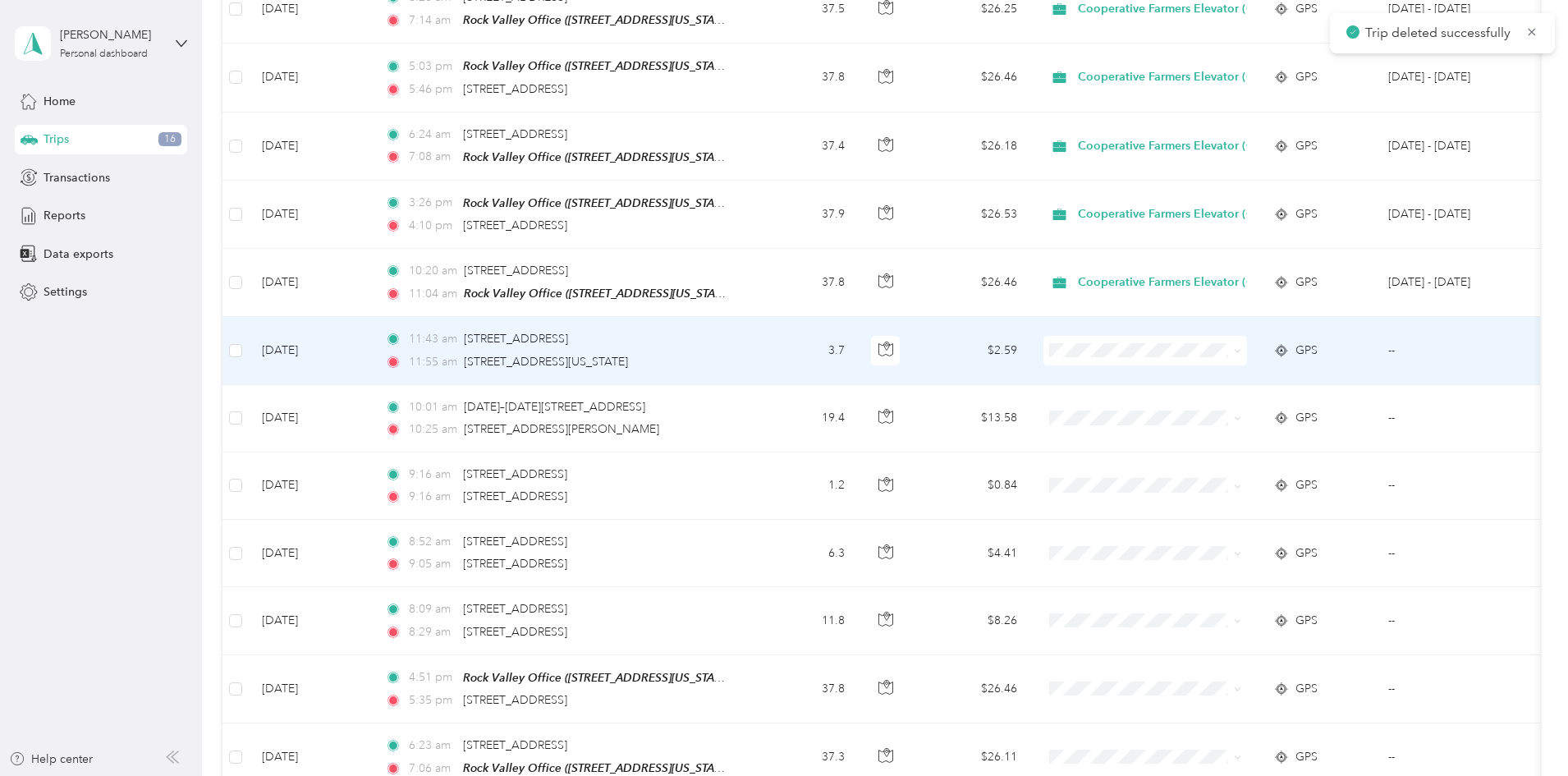
click at [1031, 349] on td "$2.59" at bounding box center [973, 351] width 115 height 68
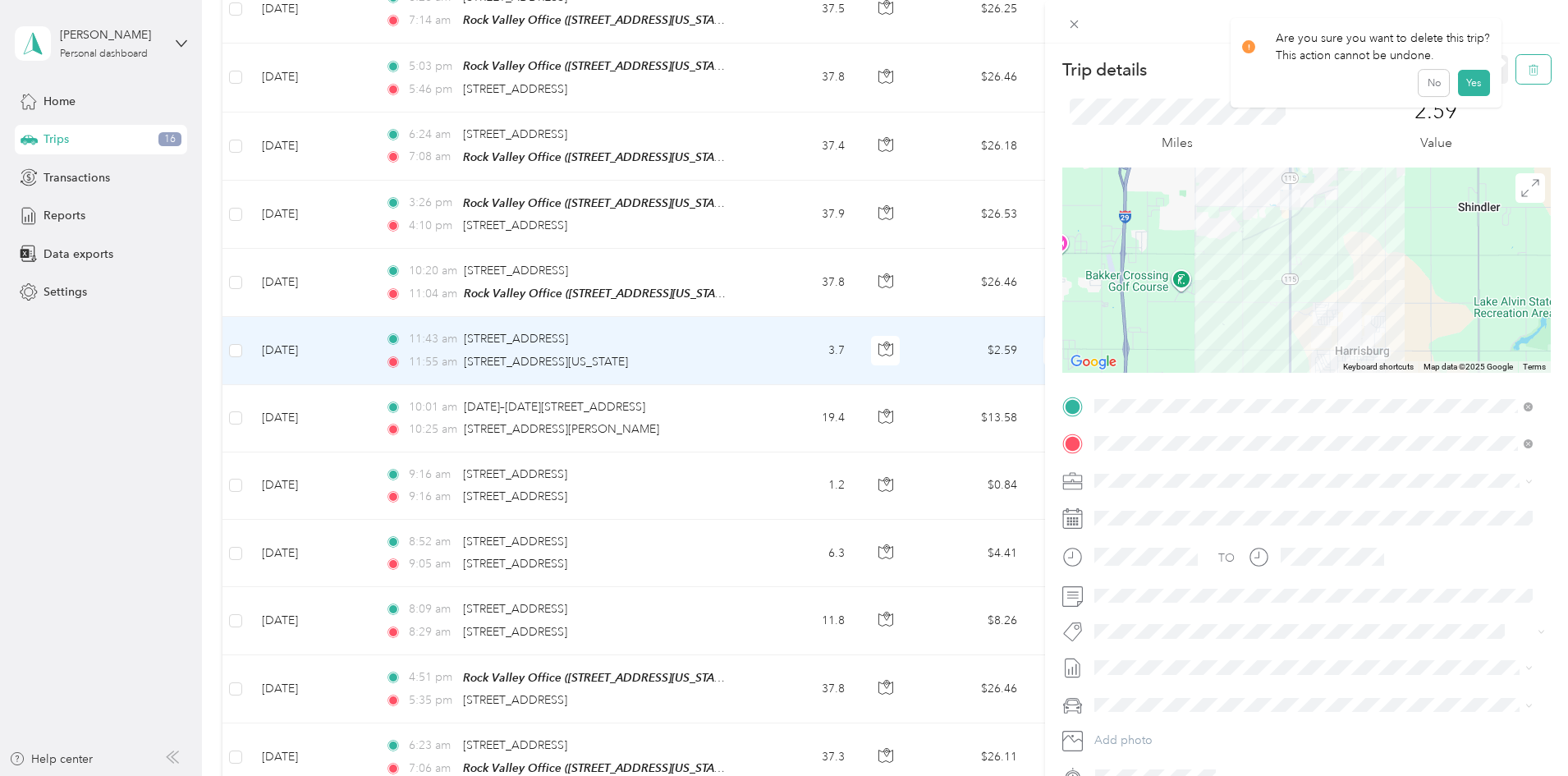
click at [1534, 62] on button "button" at bounding box center [1533, 69] width 35 height 29
click at [1481, 93] on button "Yes" at bounding box center [1473, 89] width 32 height 26
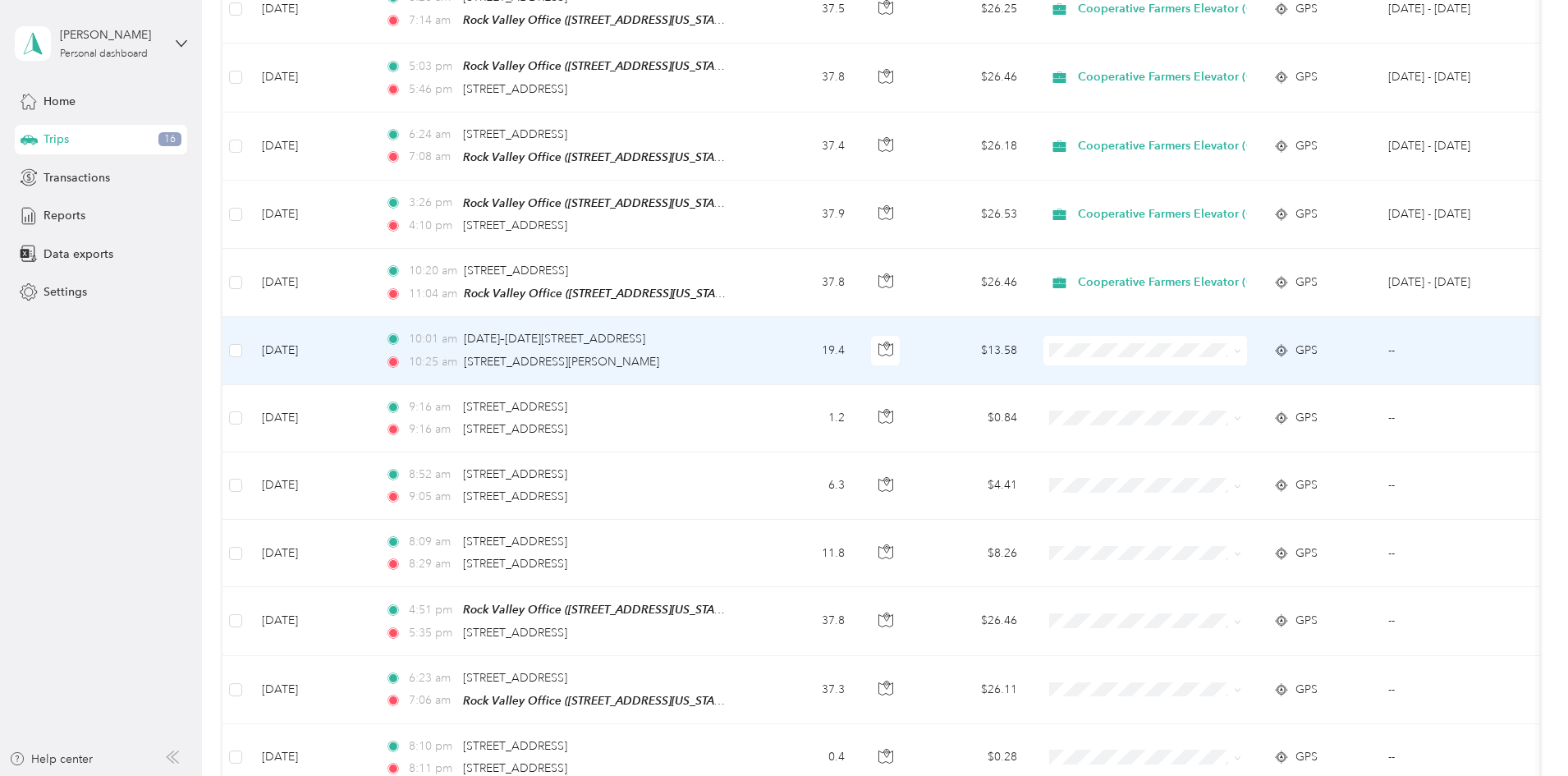
click at [1031, 337] on td "$13.58" at bounding box center [973, 351] width 115 height 68
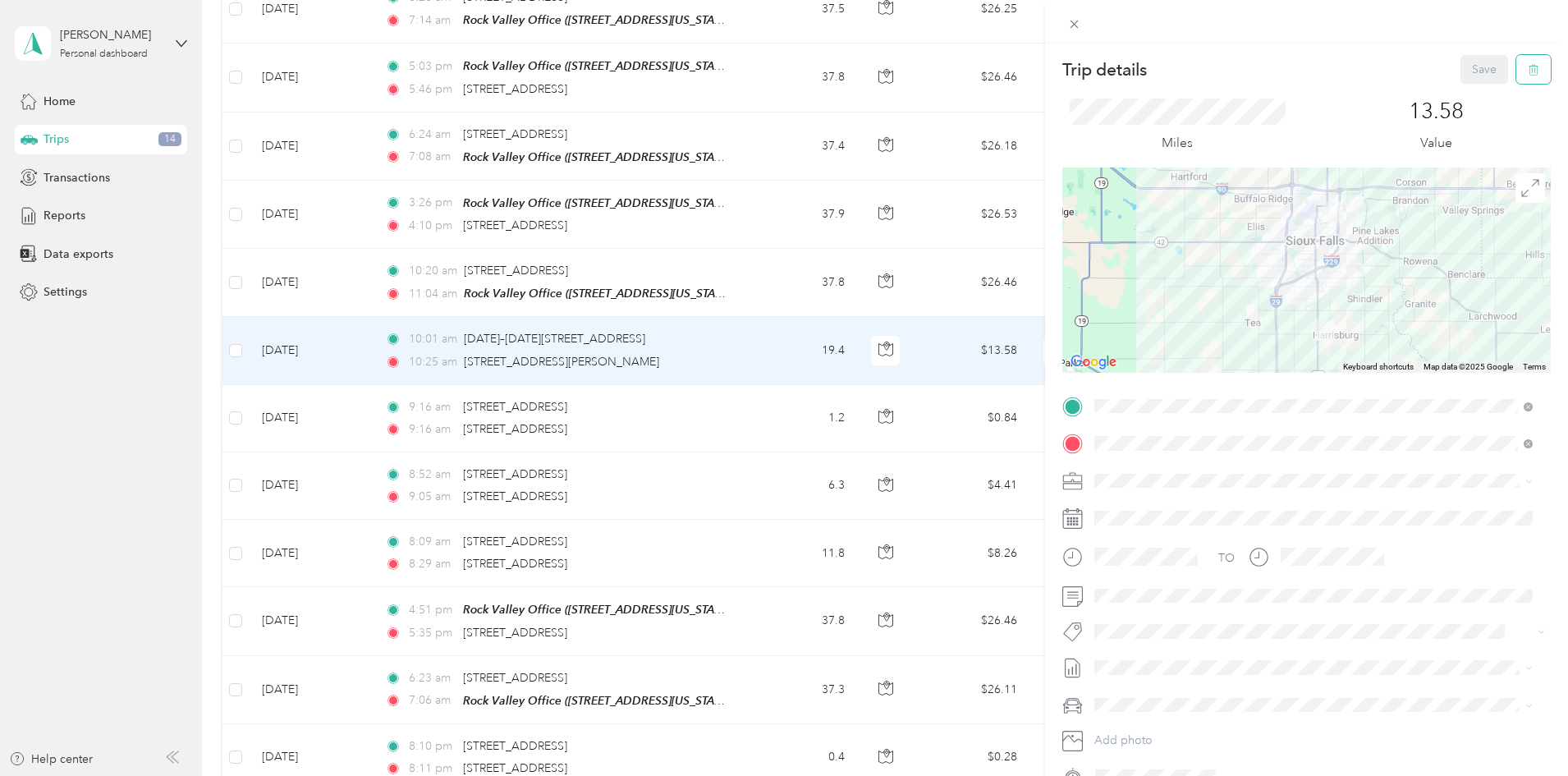
click at [1516, 72] on button "button" at bounding box center [1533, 69] width 35 height 29
click at [1464, 80] on button "Yes" at bounding box center [1473, 89] width 32 height 26
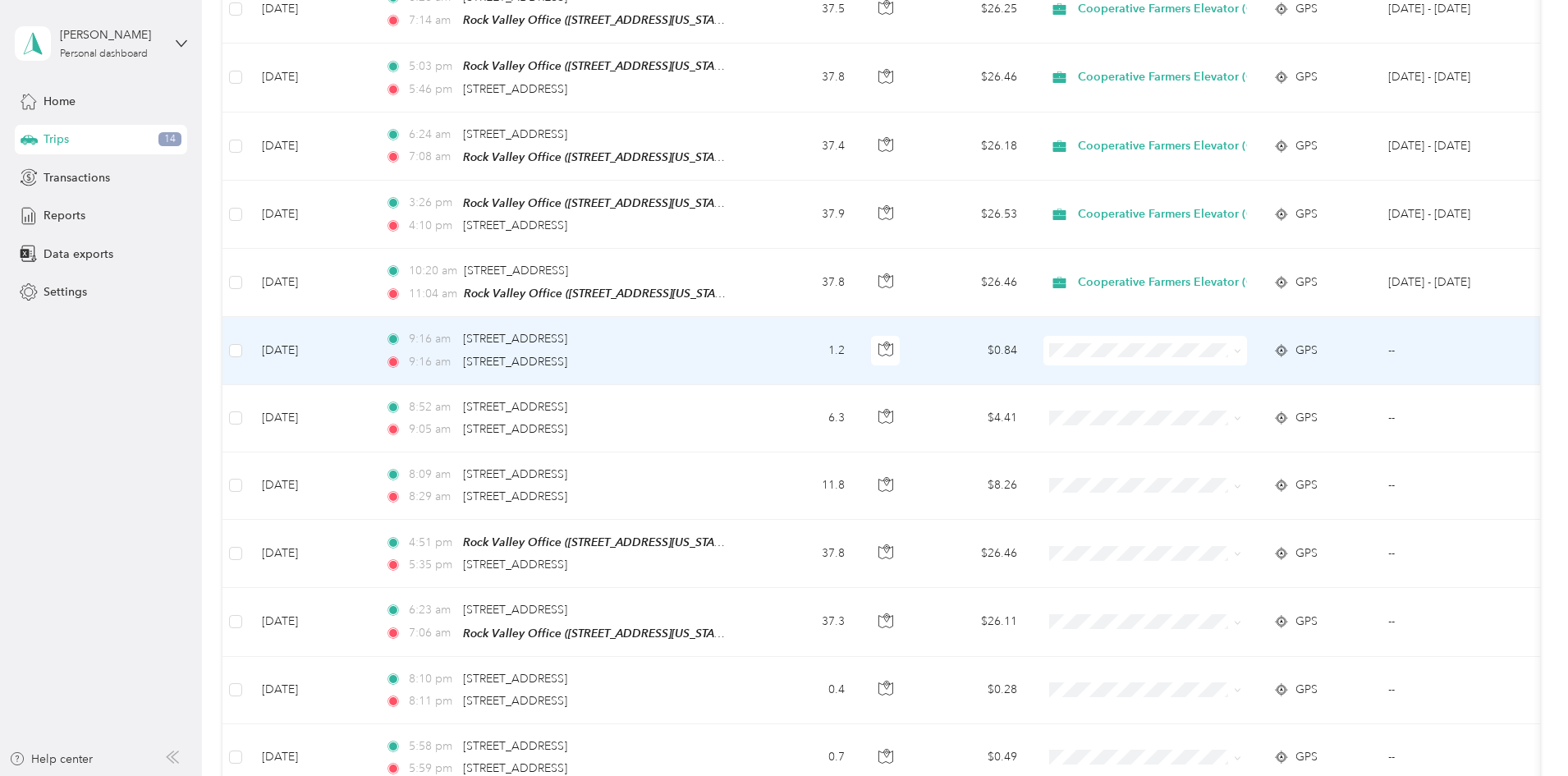
click at [1031, 338] on td "$0.84" at bounding box center [973, 351] width 115 height 68
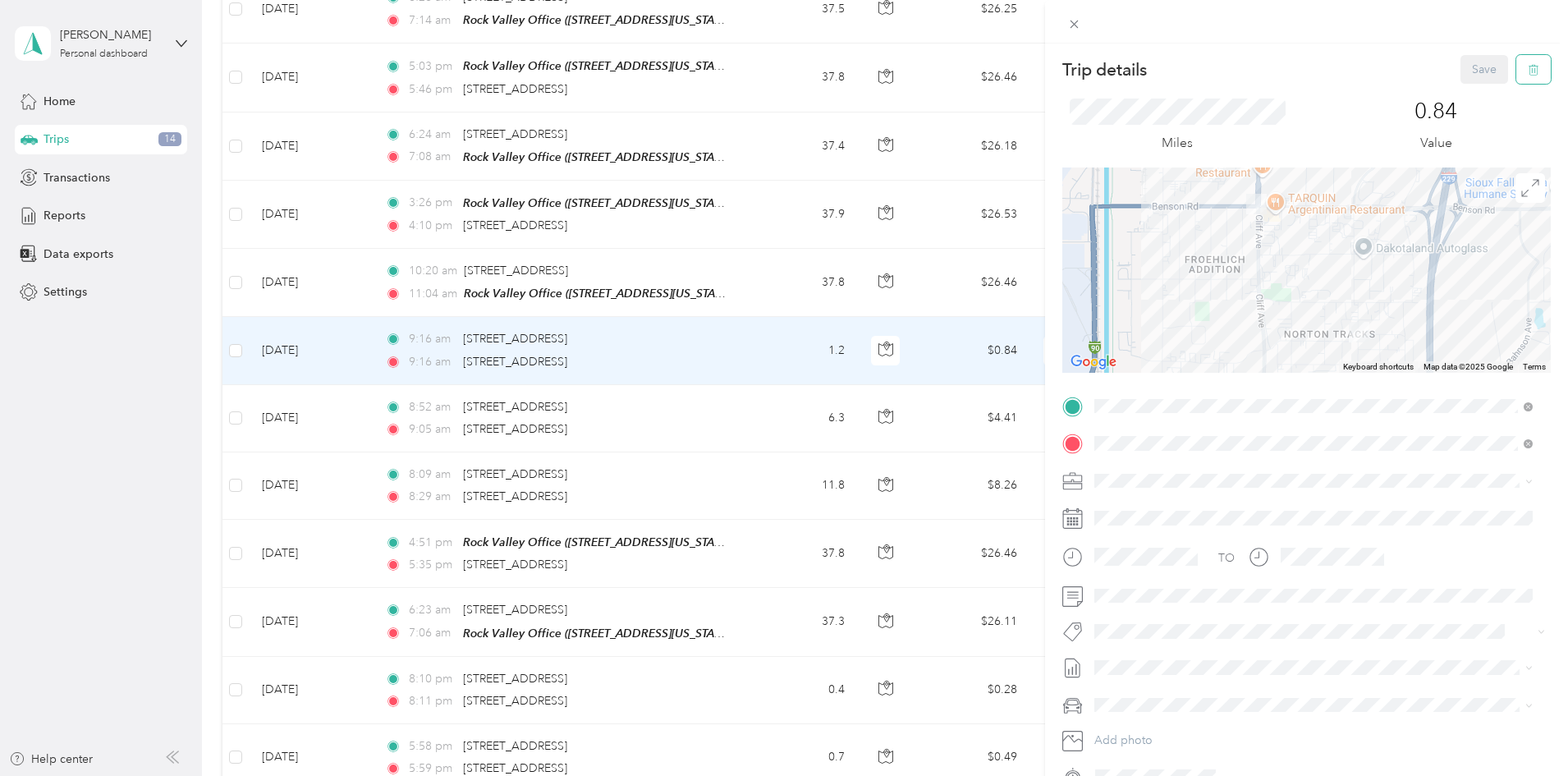
click at [1516, 77] on button "button" at bounding box center [1533, 69] width 35 height 29
click at [1481, 96] on button "Yes" at bounding box center [1473, 89] width 32 height 26
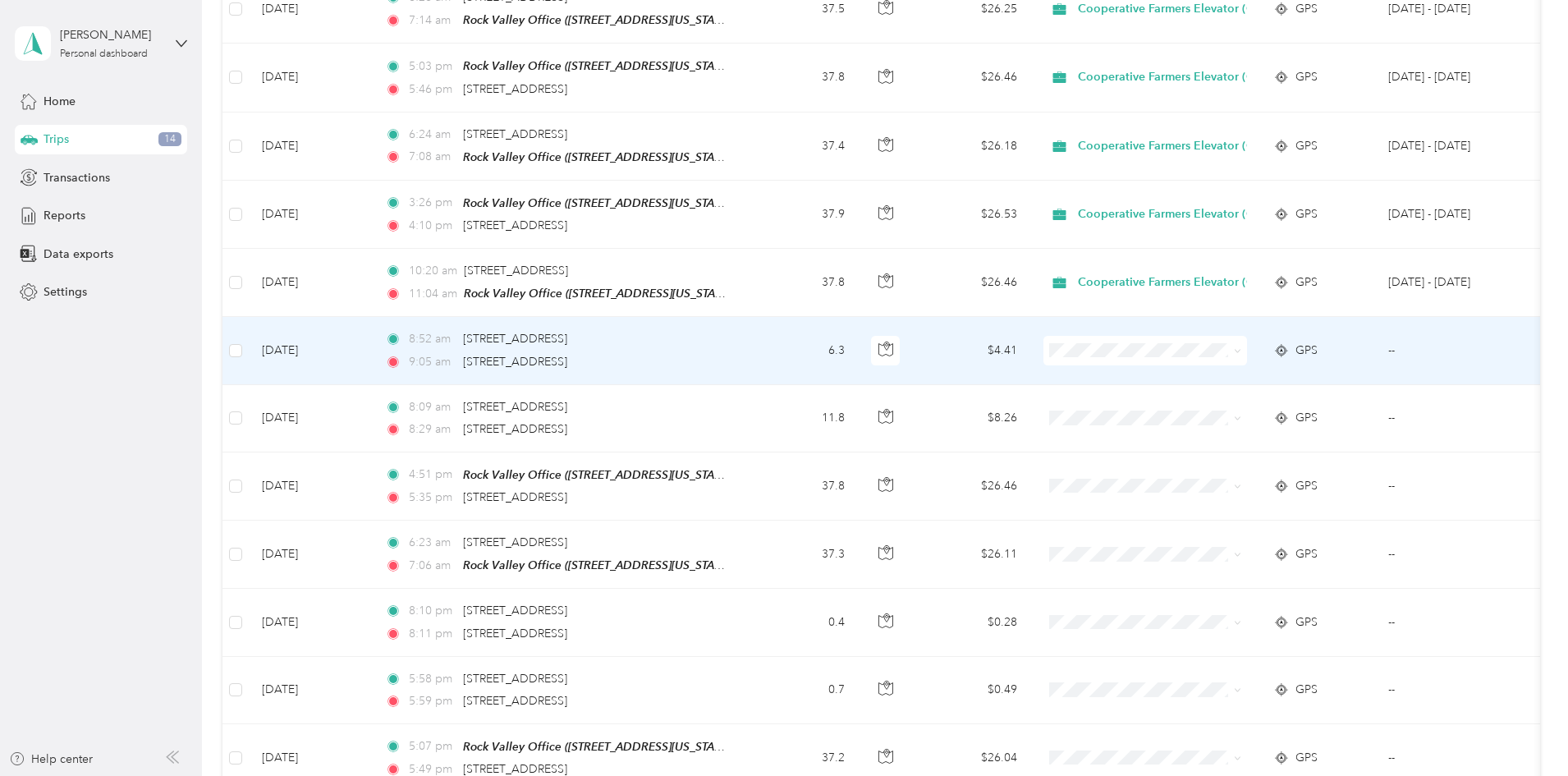
click at [1031, 339] on td "$4.41" at bounding box center [973, 351] width 115 height 68
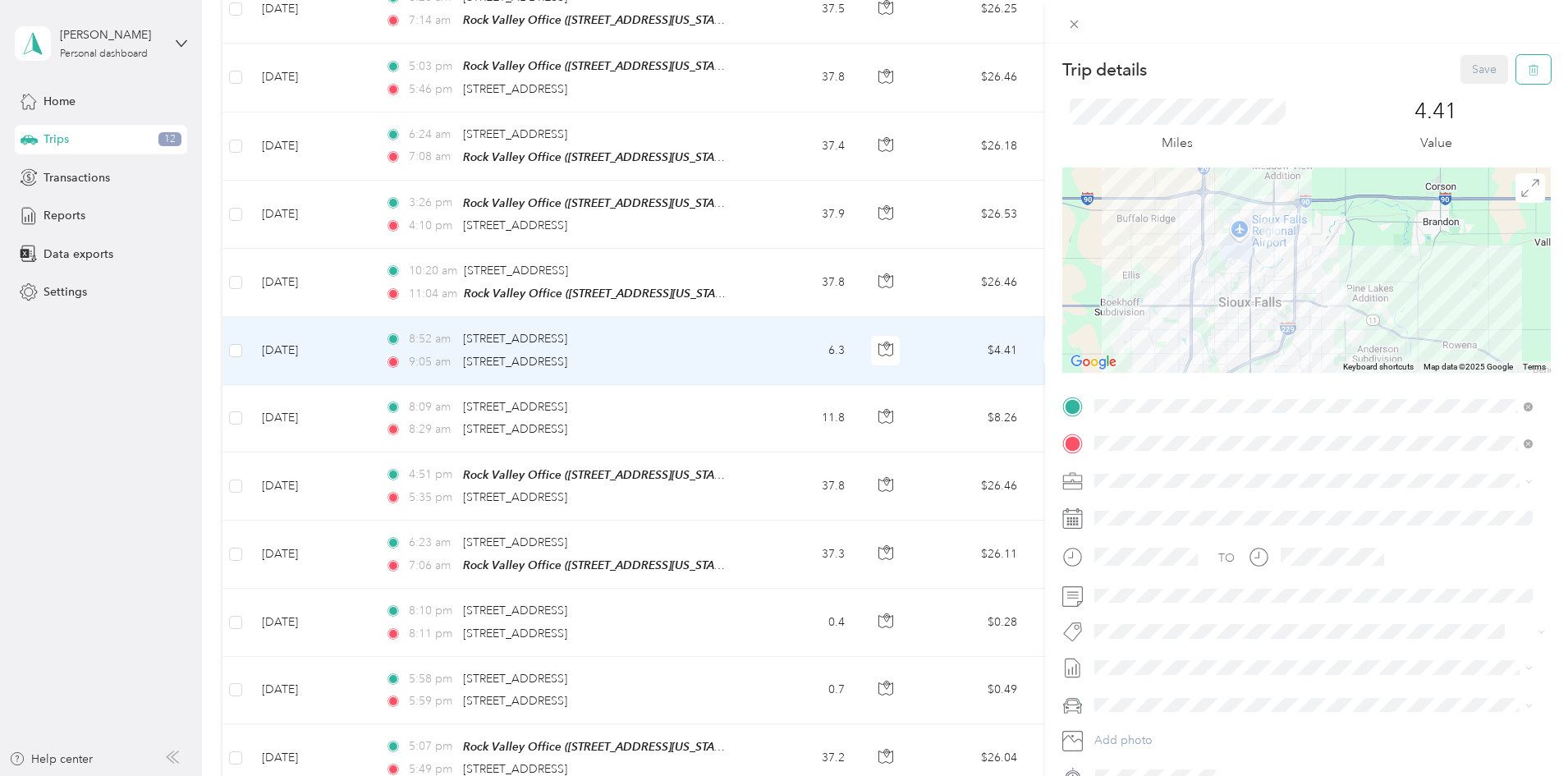
click at [1516, 73] on button "button" at bounding box center [1533, 69] width 35 height 29
click at [1484, 91] on button "Yes" at bounding box center [1473, 89] width 32 height 26
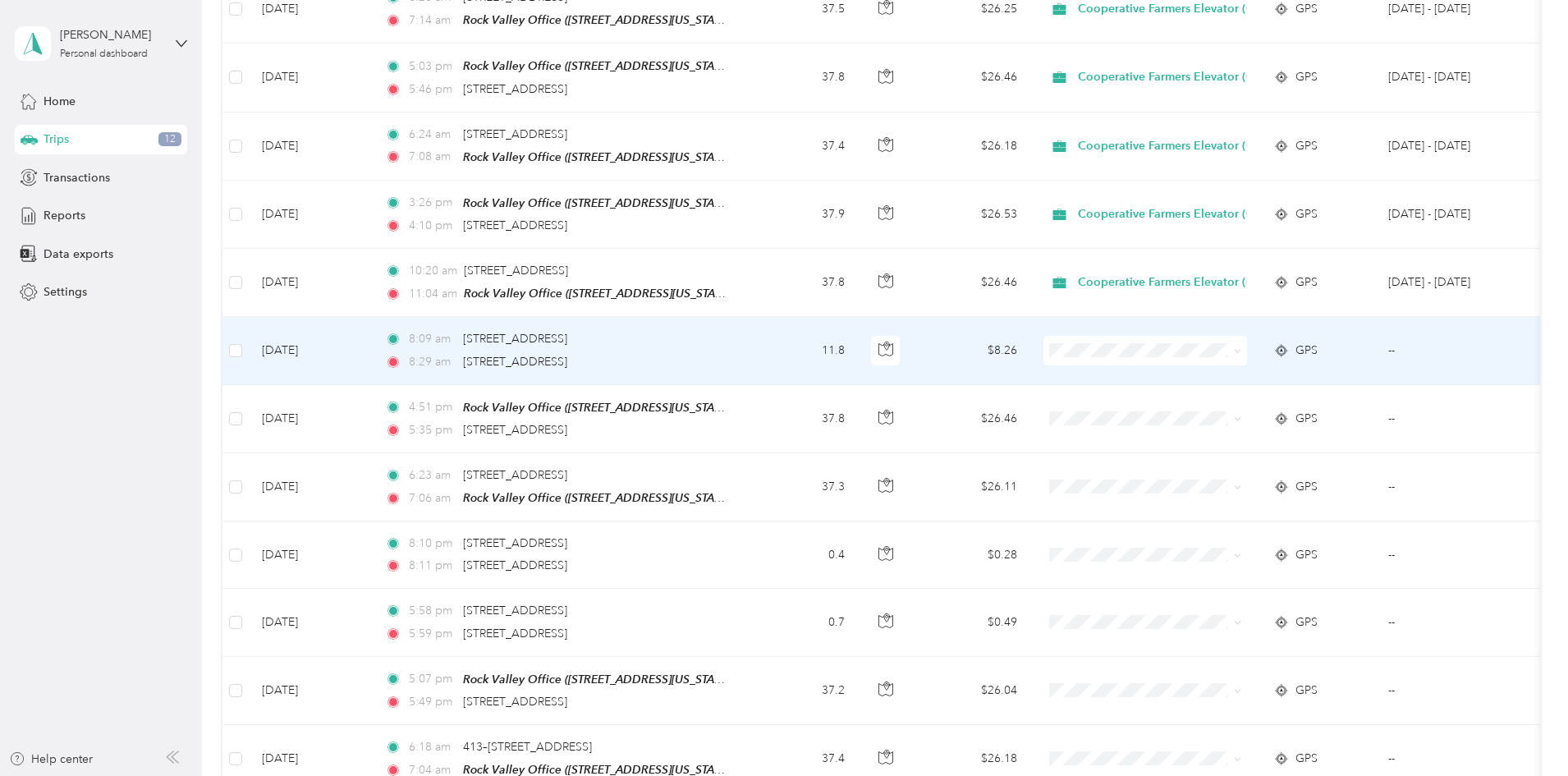
click at [1031, 340] on td "$8.26" at bounding box center [973, 351] width 115 height 68
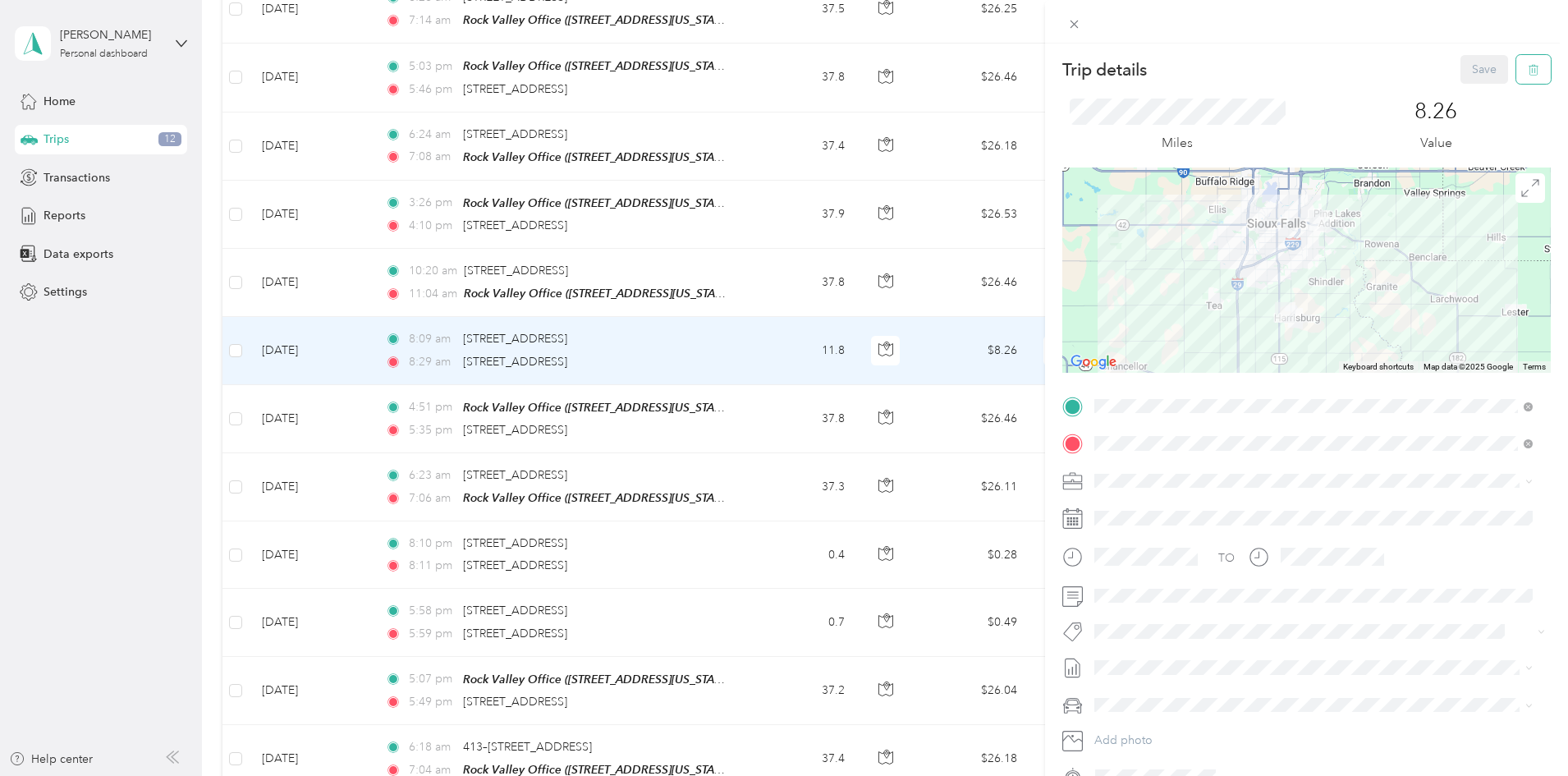
click at [1528, 66] on button "button" at bounding box center [1533, 69] width 35 height 29
click at [1464, 86] on button "Yes" at bounding box center [1473, 89] width 32 height 26
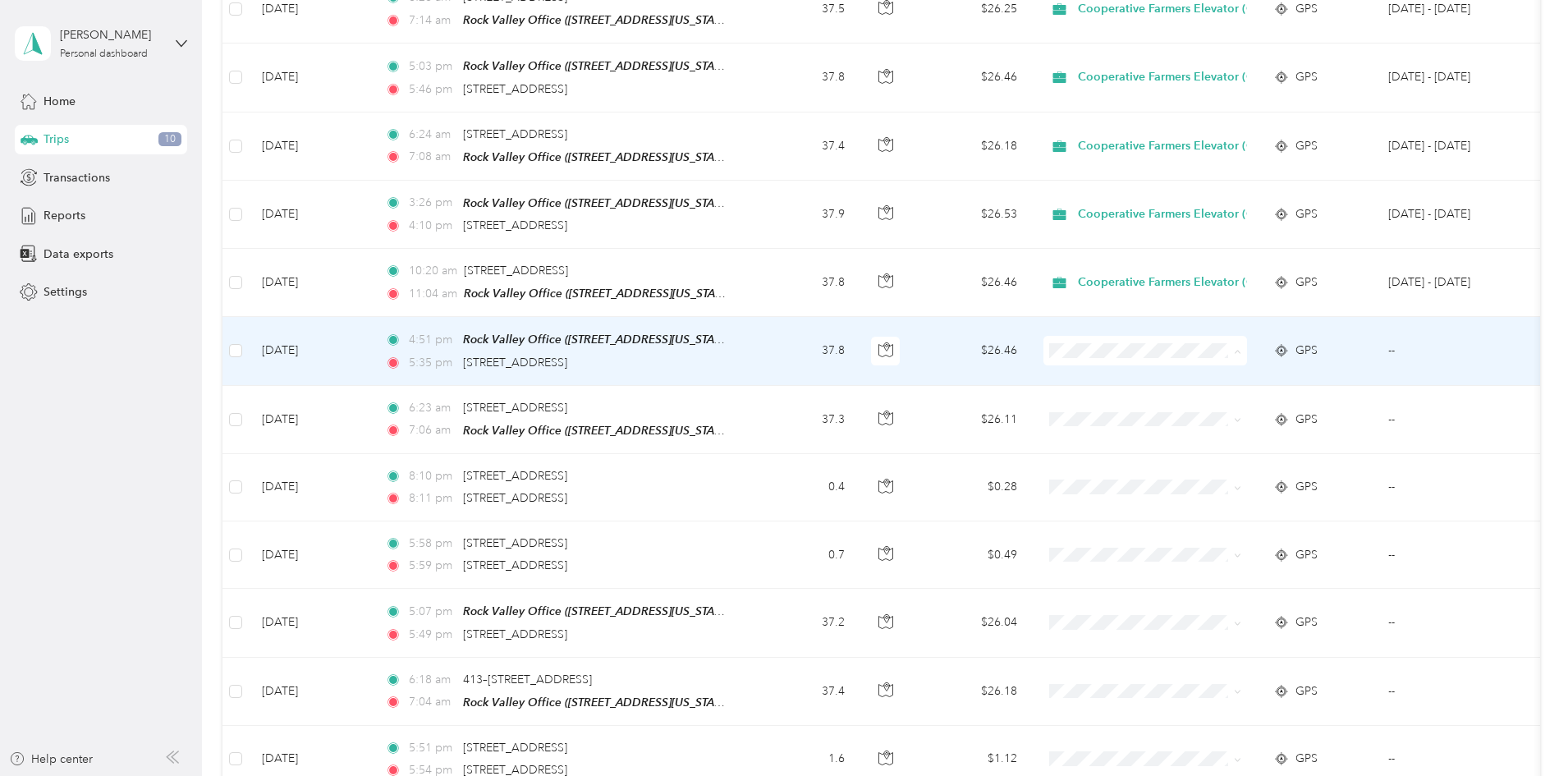
click at [1224, 377] on li "Cooperative Farmers Elevator (CFE)" at bounding box center [1276, 374] width 248 height 29
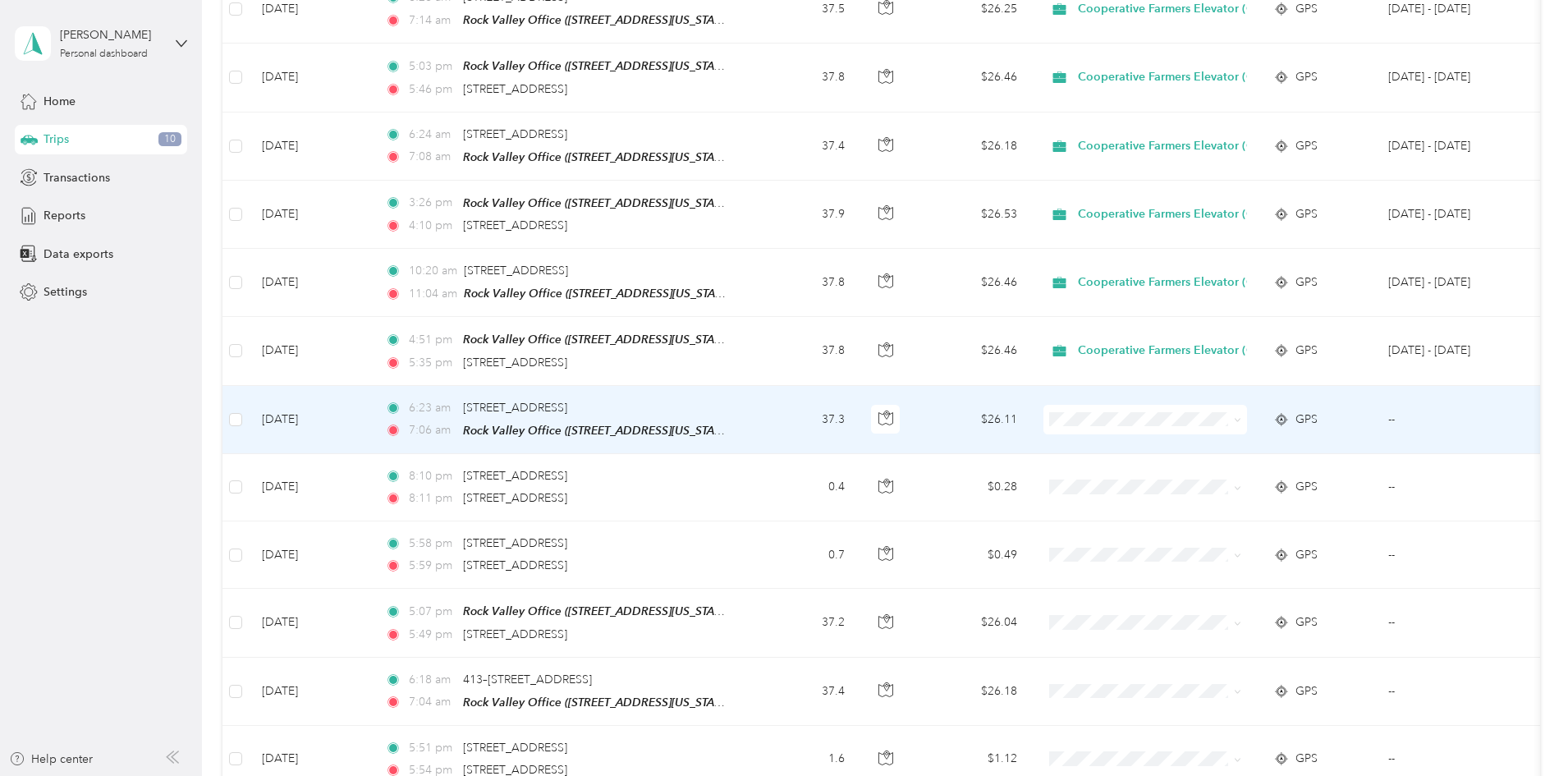
click at [1205, 437] on span "Cooperative Farmers Elevator (CFE)" at bounding box center [1290, 442] width 195 height 17
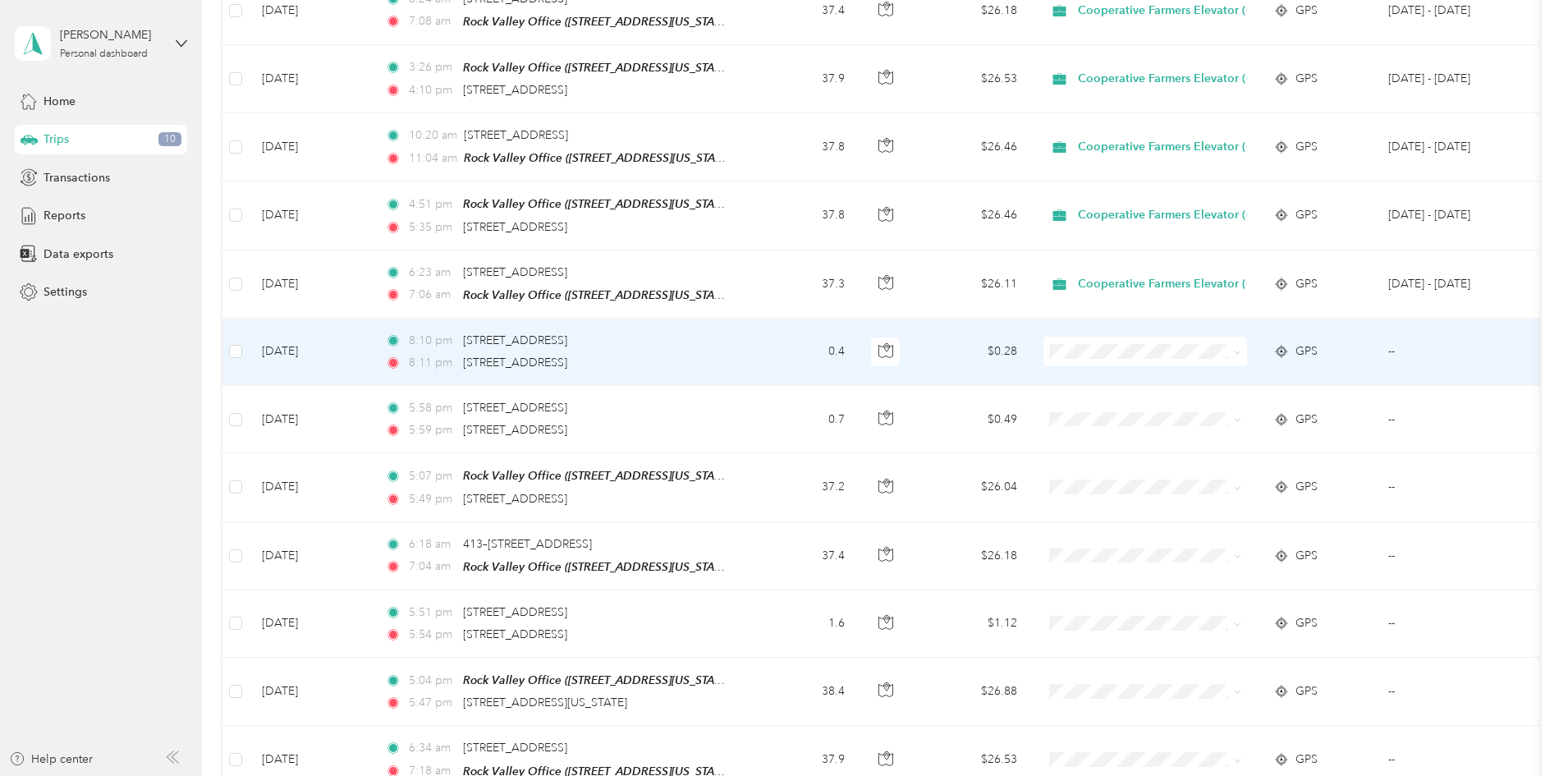
scroll to position [739, 0]
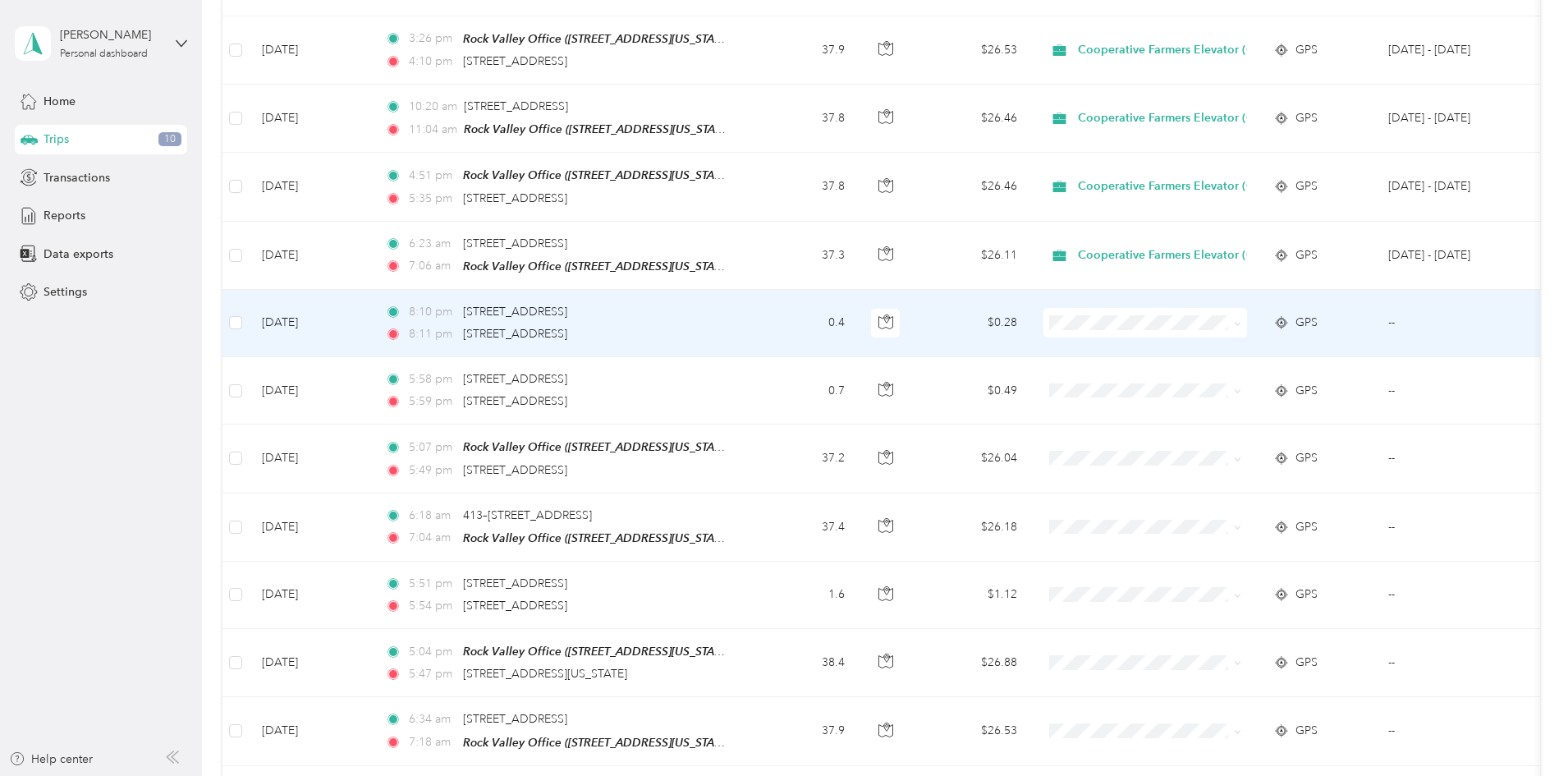
click at [1031, 315] on td "$0.28" at bounding box center [973, 324] width 115 height 68
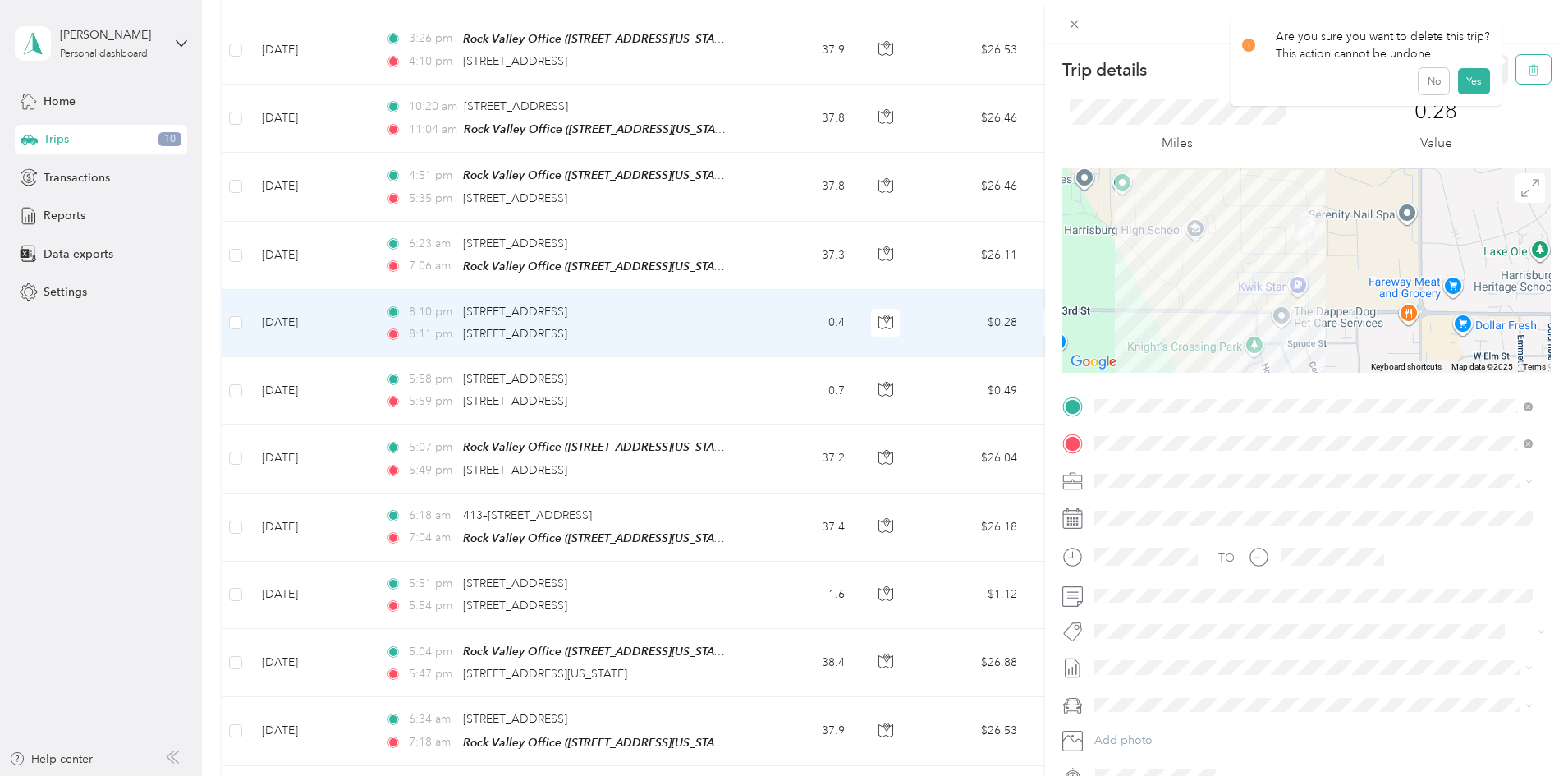
click at [1528, 71] on icon "button" at bounding box center [1533, 70] width 11 height 11
click at [1484, 84] on button "Yes" at bounding box center [1473, 89] width 32 height 26
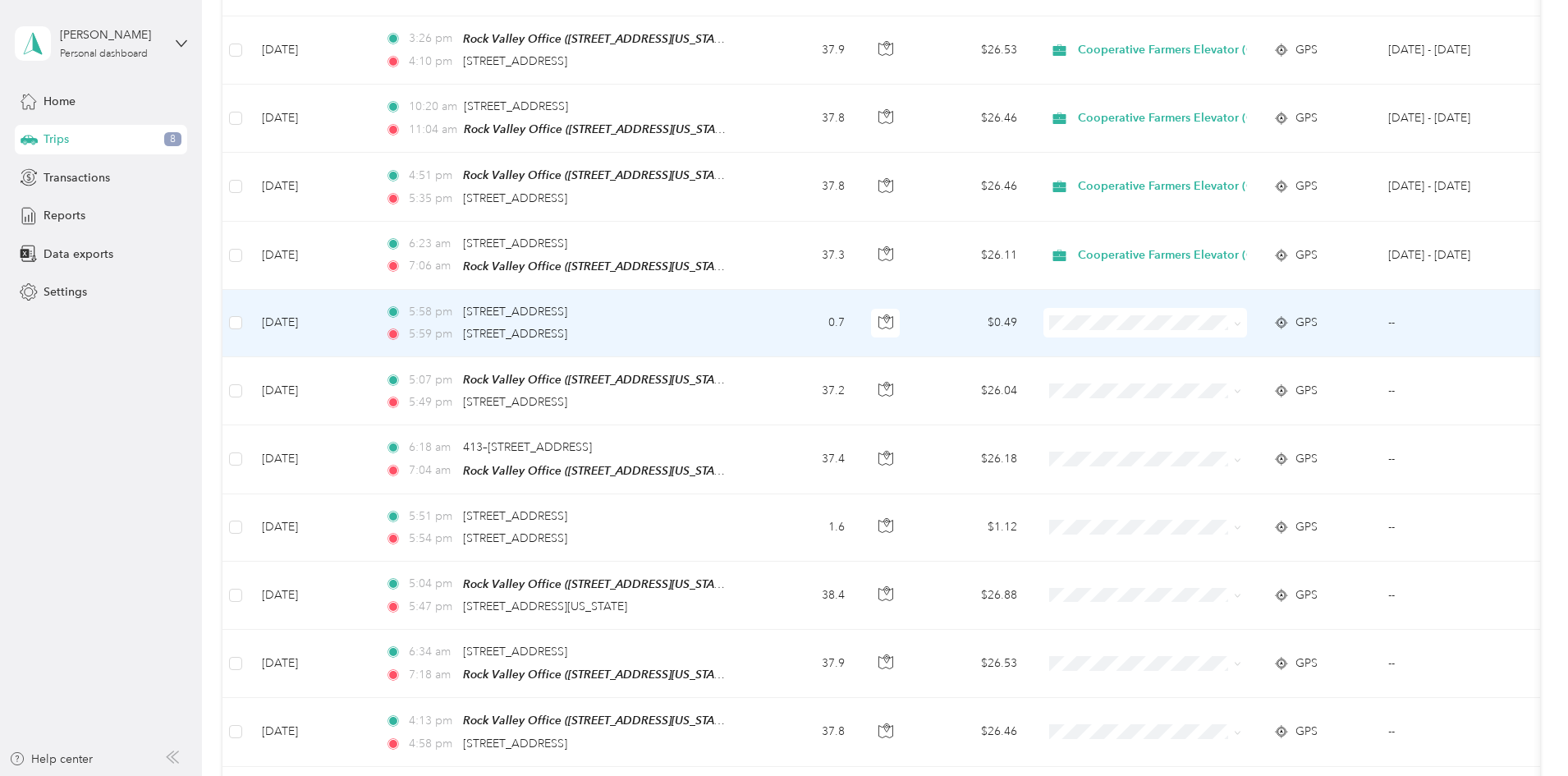
click at [1226, 346] on span "Cooperative Farmers Elevator (CFE)" at bounding box center [1290, 345] width 195 height 17
click at [1031, 318] on td "$0.49" at bounding box center [973, 324] width 115 height 68
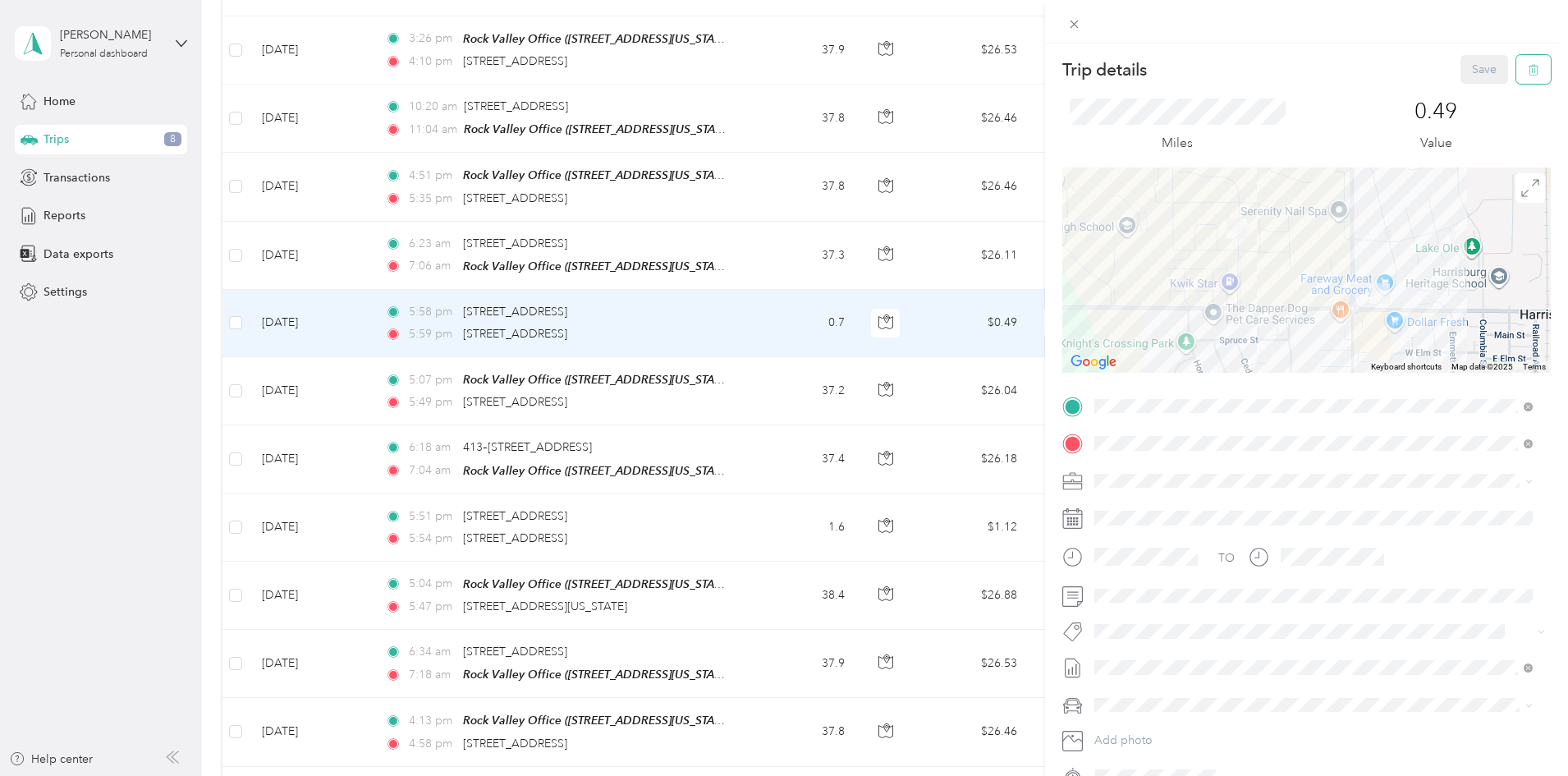
click at [1528, 74] on icon "button" at bounding box center [1533, 70] width 11 height 11
click at [1471, 83] on button "Yes" at bounding box center [1473, 89] width 32 height 26
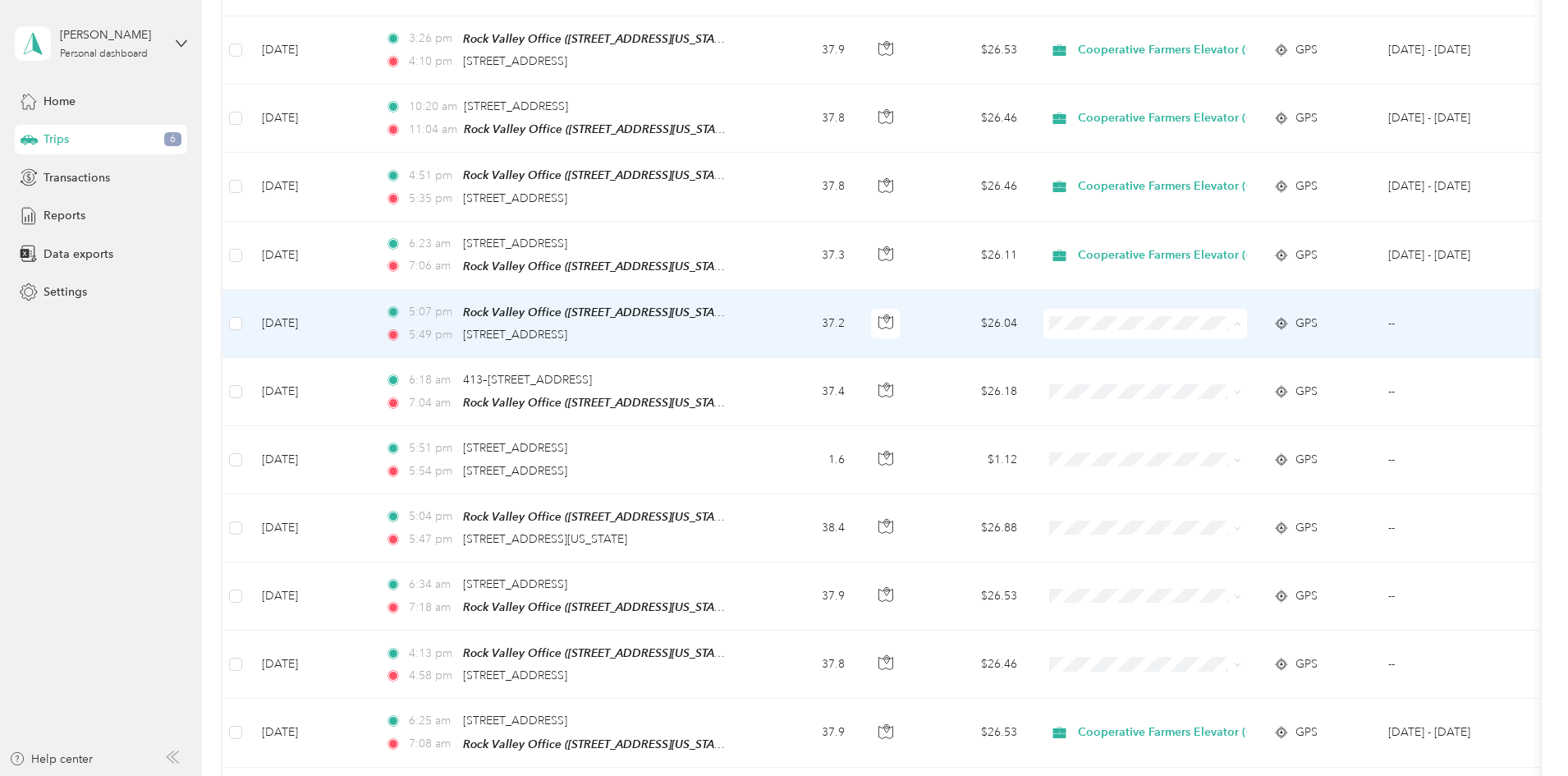
click at [1222, 345] on span "Cooperative Farmers Elevator (CFE)" at bounding box center [1290, 345] width 195 height 17
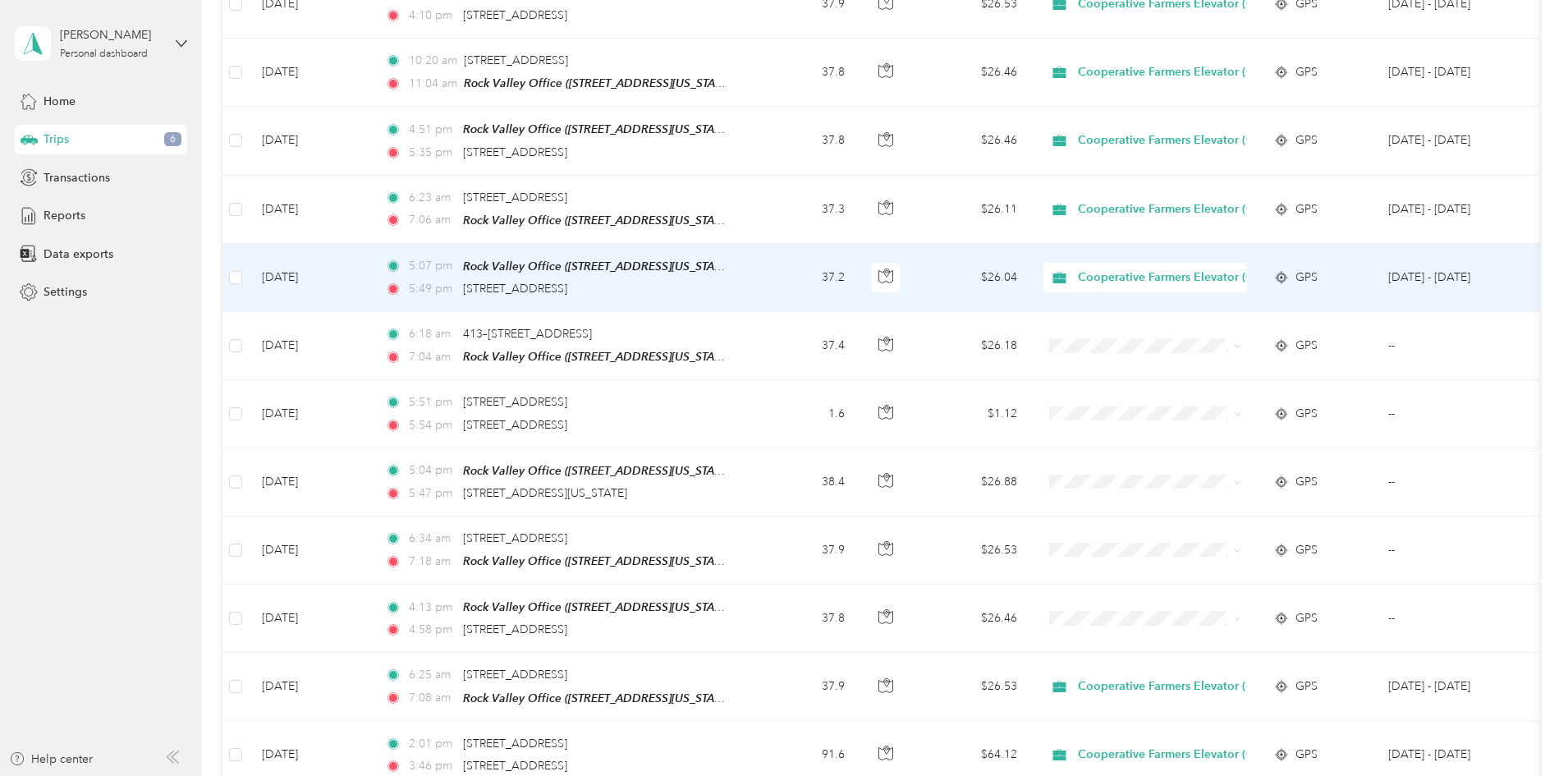
scroll to position [821, 0]
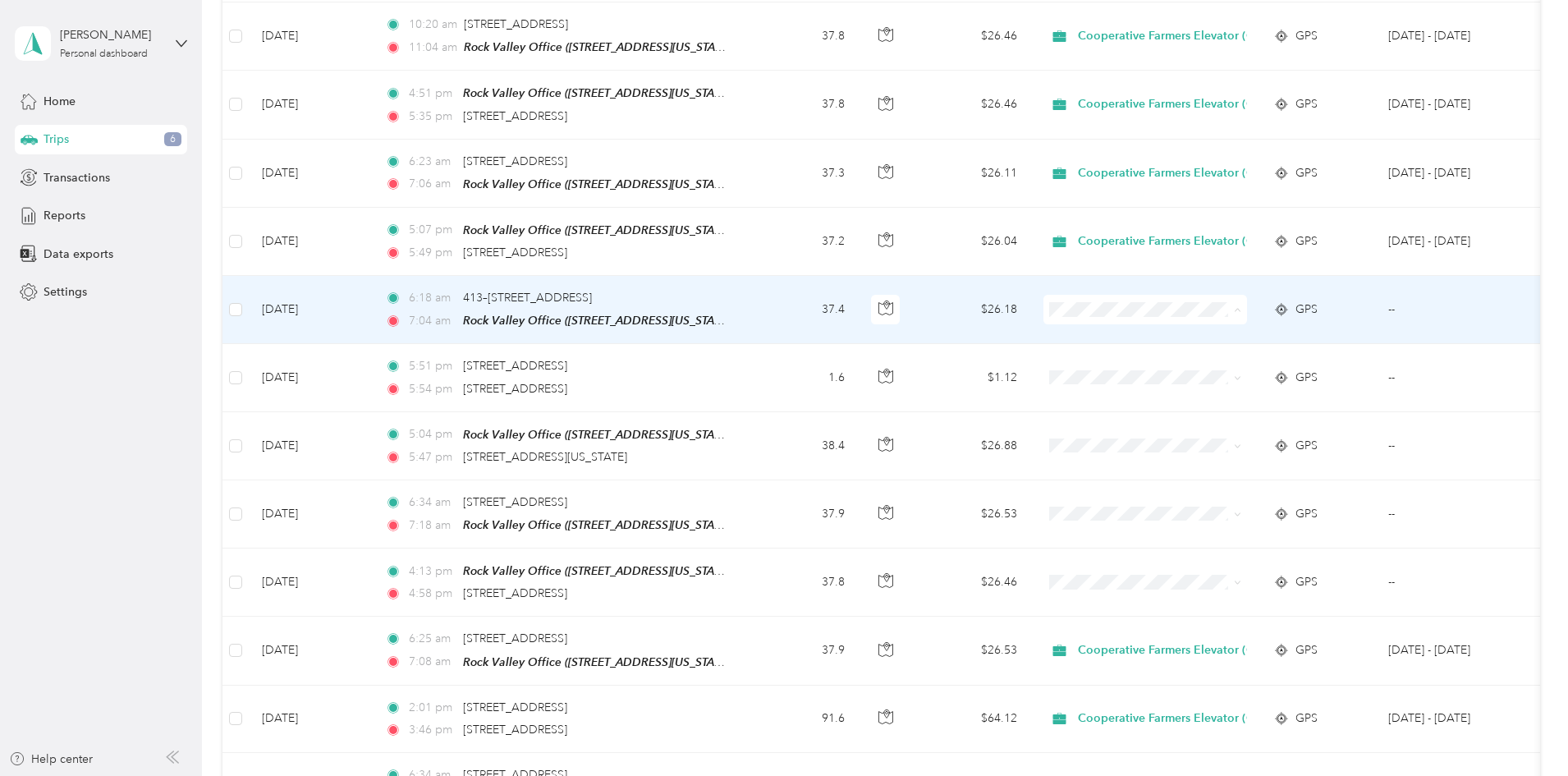
click at [1208, 327] on span "Cooperative Farmers Elevator (CFE)" at bounding box center [1290, 331] width 195 height 17
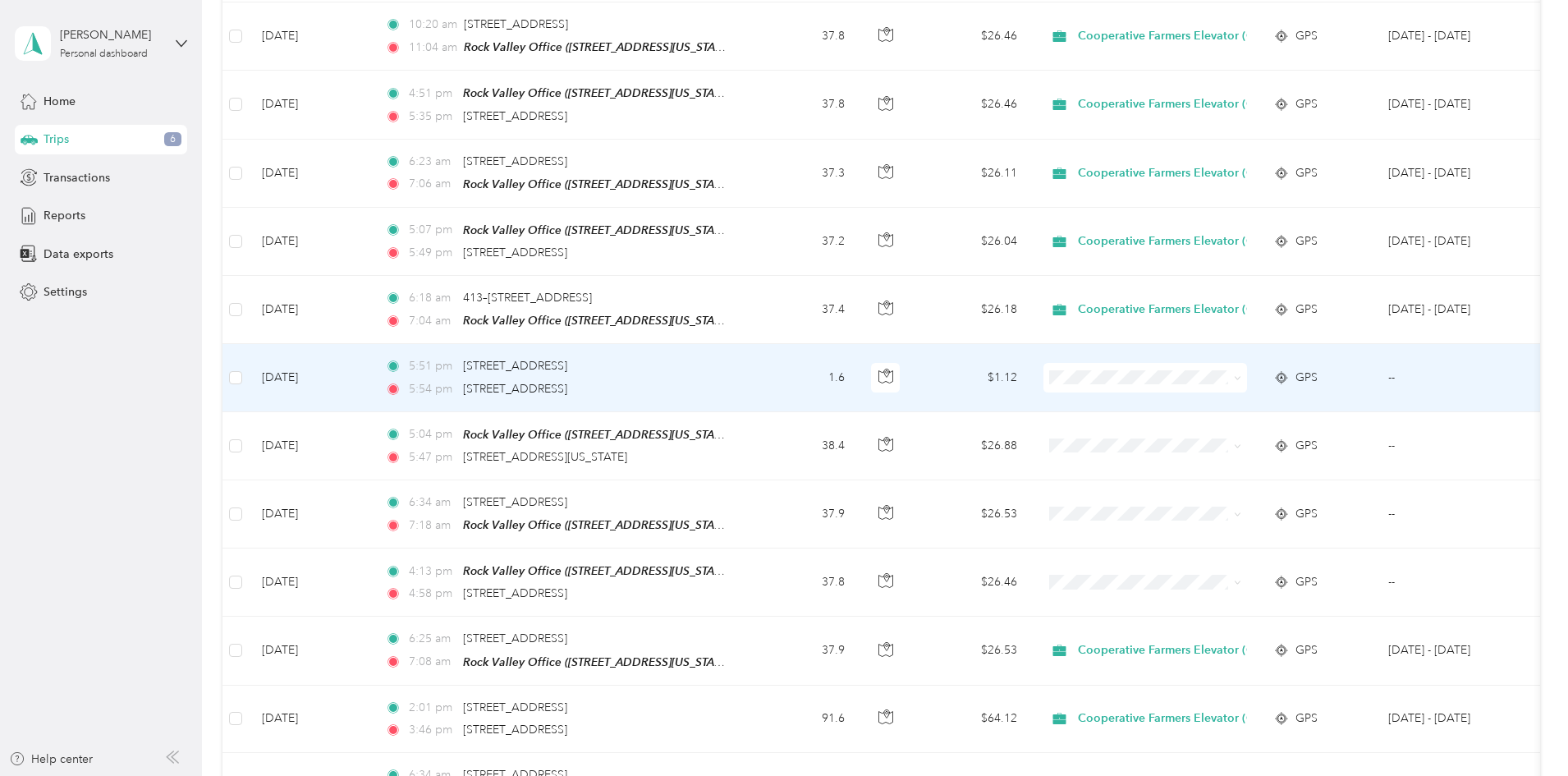
click at [1031, 365] on td "$1.12" at bounding box center [973, 379] width 115 height 68
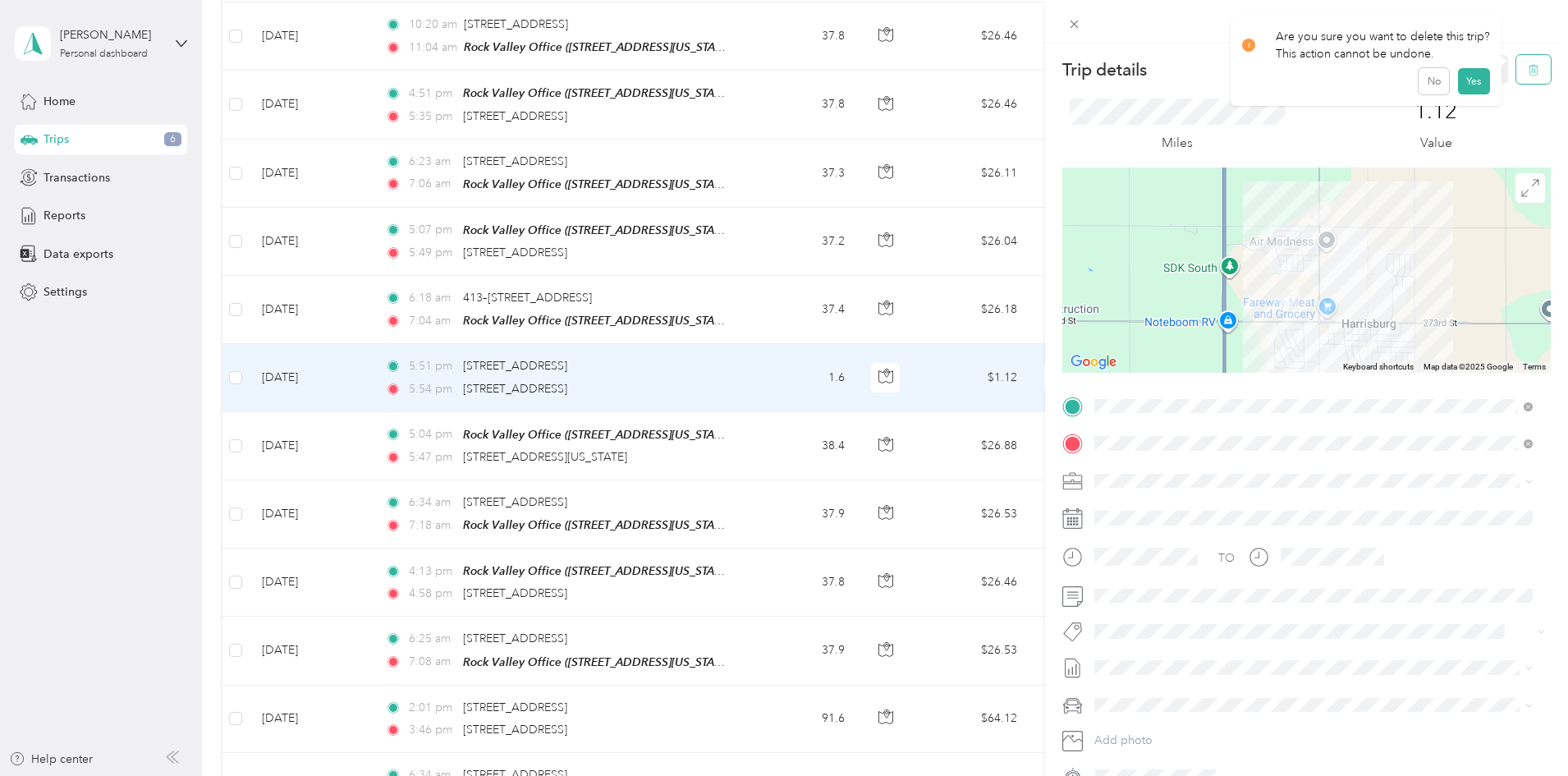
click at [1520, 79] on button "button" at bounding box center [1533, 69] width 35 height 29
click at [1477, 87] on button "Yes" at bounding box center [1473, 89] width 32 height 26
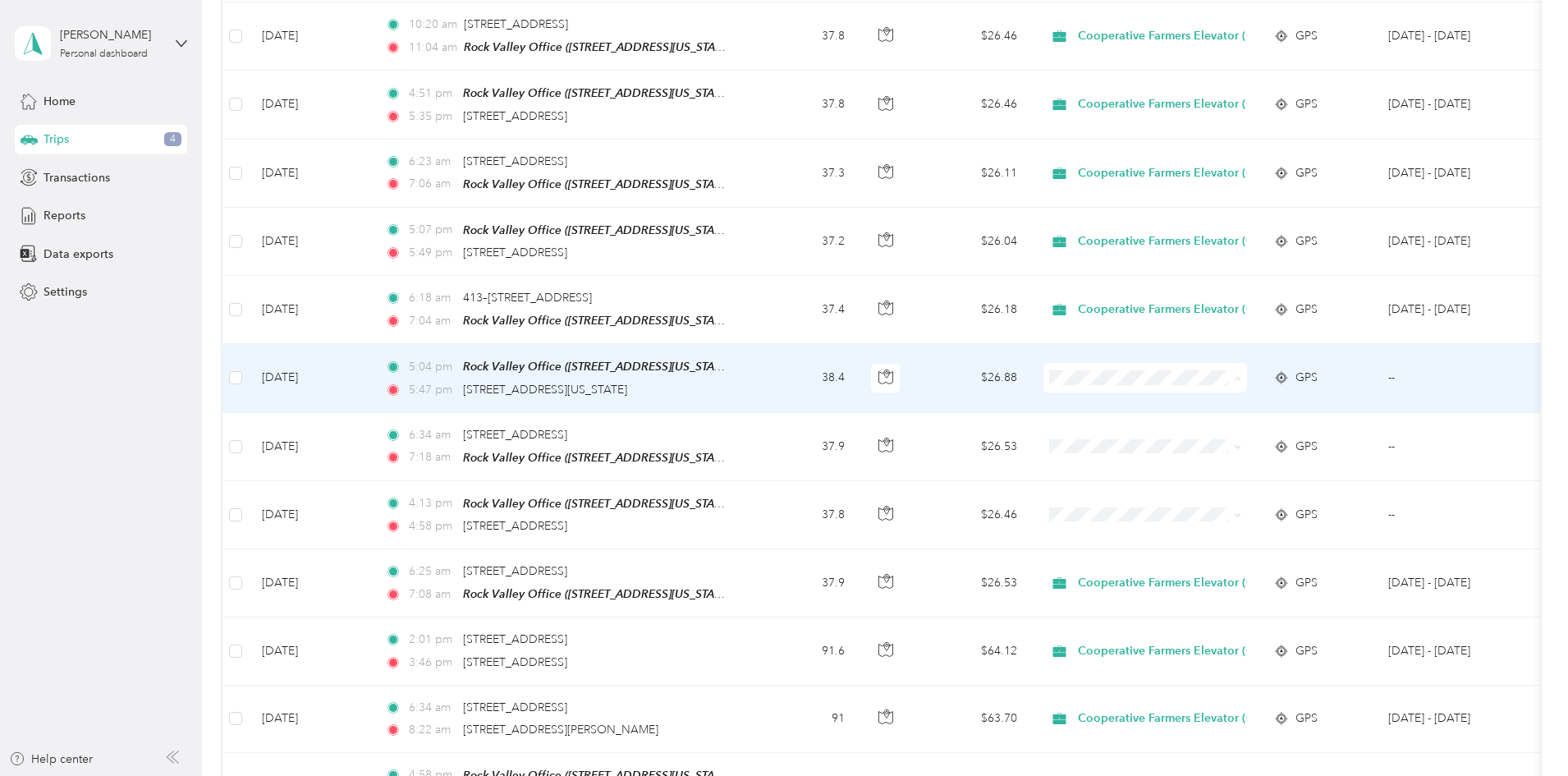
click at [1221, 393] on span "Cooperative Farmers Elevator (CFE)" at bounding box center [1290, 398] width 195 height 17
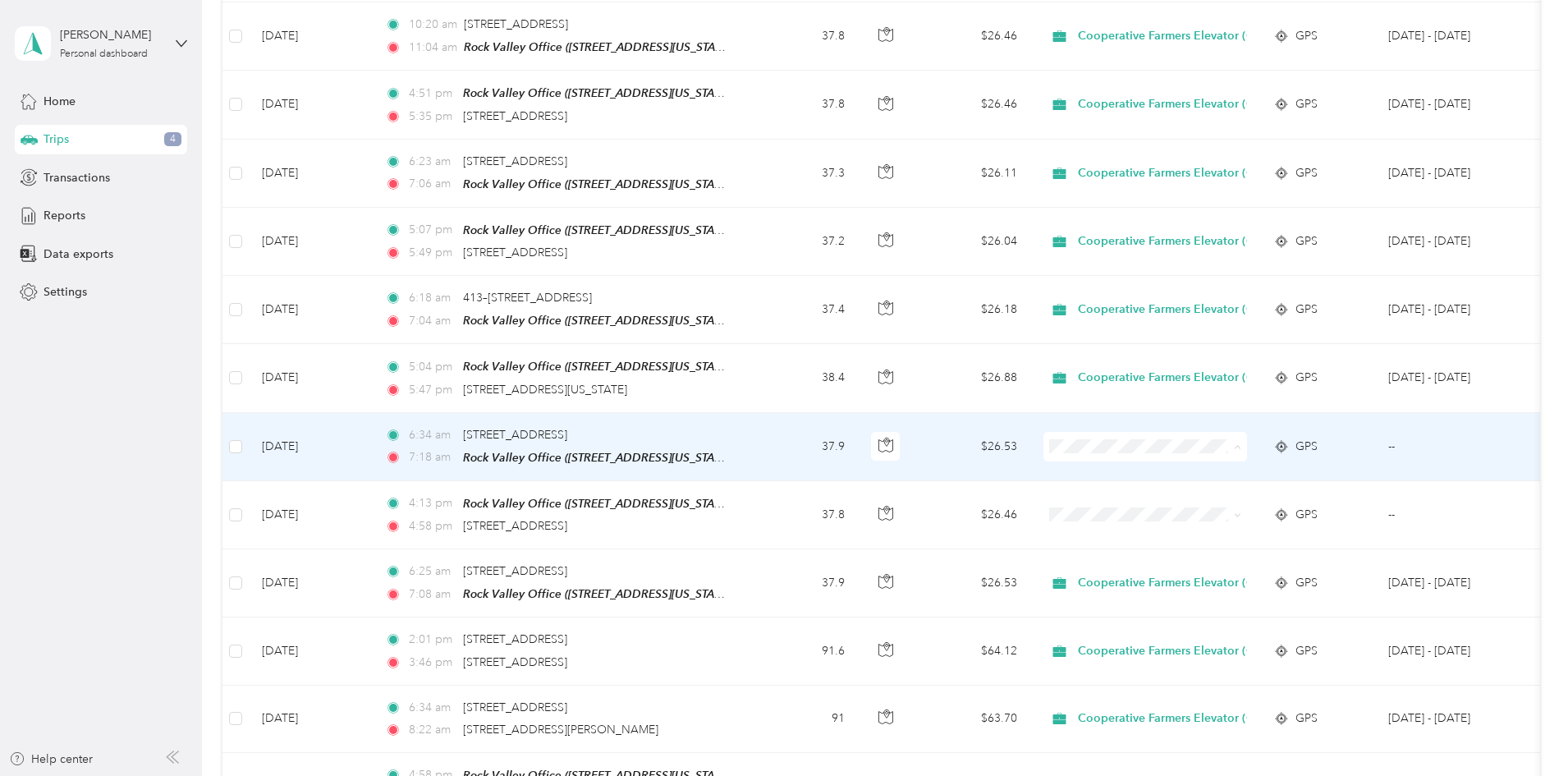
click at [1226, 461] on span "Cooperative Farmers Elevator (CFE)" at bounding box center [1290, 465] width 195 height 17
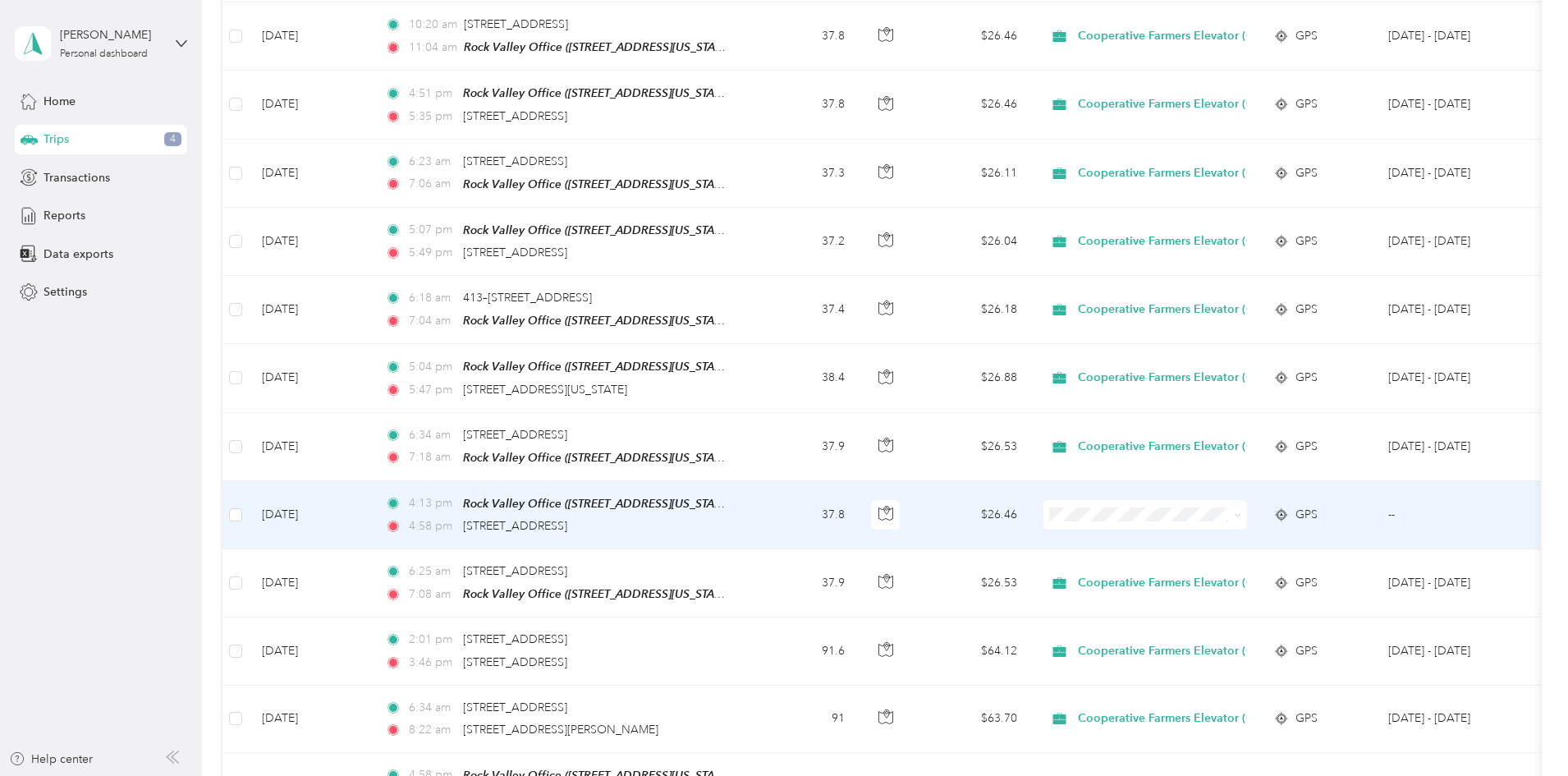
click at [1207, 531] on span "Cooperative Farmers Elevator (CFE)" at bounding box center [1290, 533] width 195 height 17
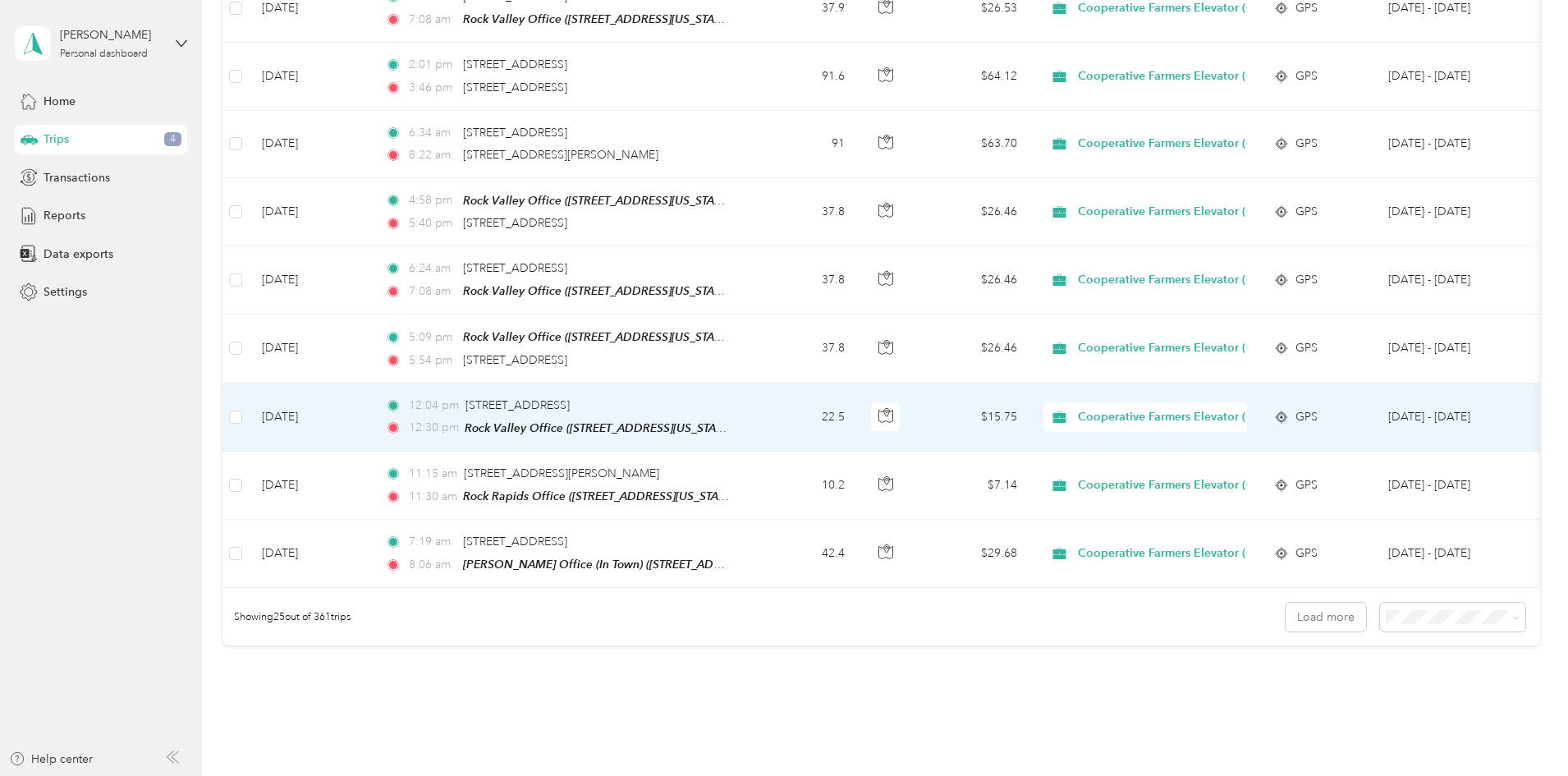
scroll to position [1487, 0]
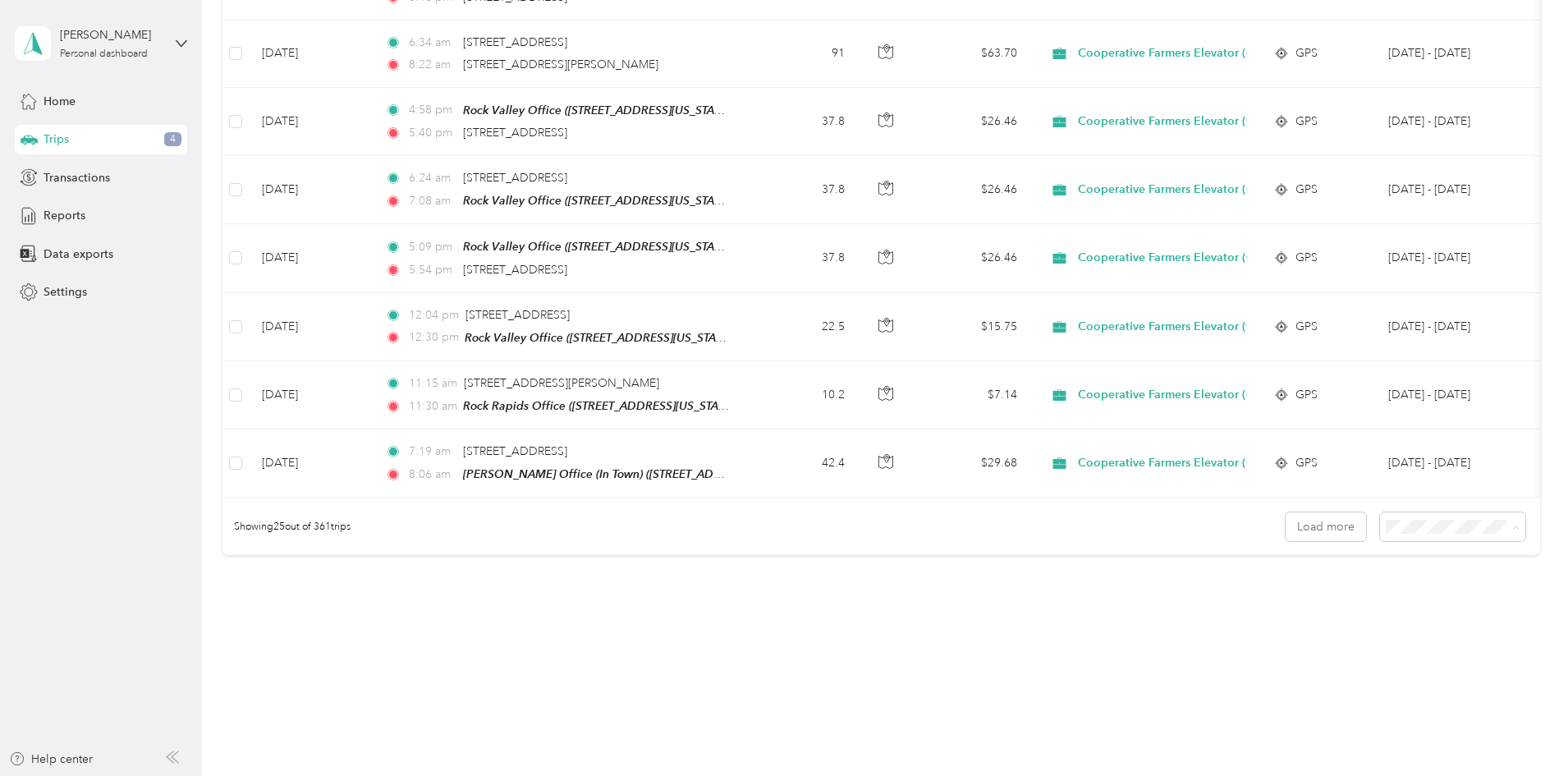
click at [1319, 584] on li "50 per load" at bounding box center [1339, 579] width 145 height 29
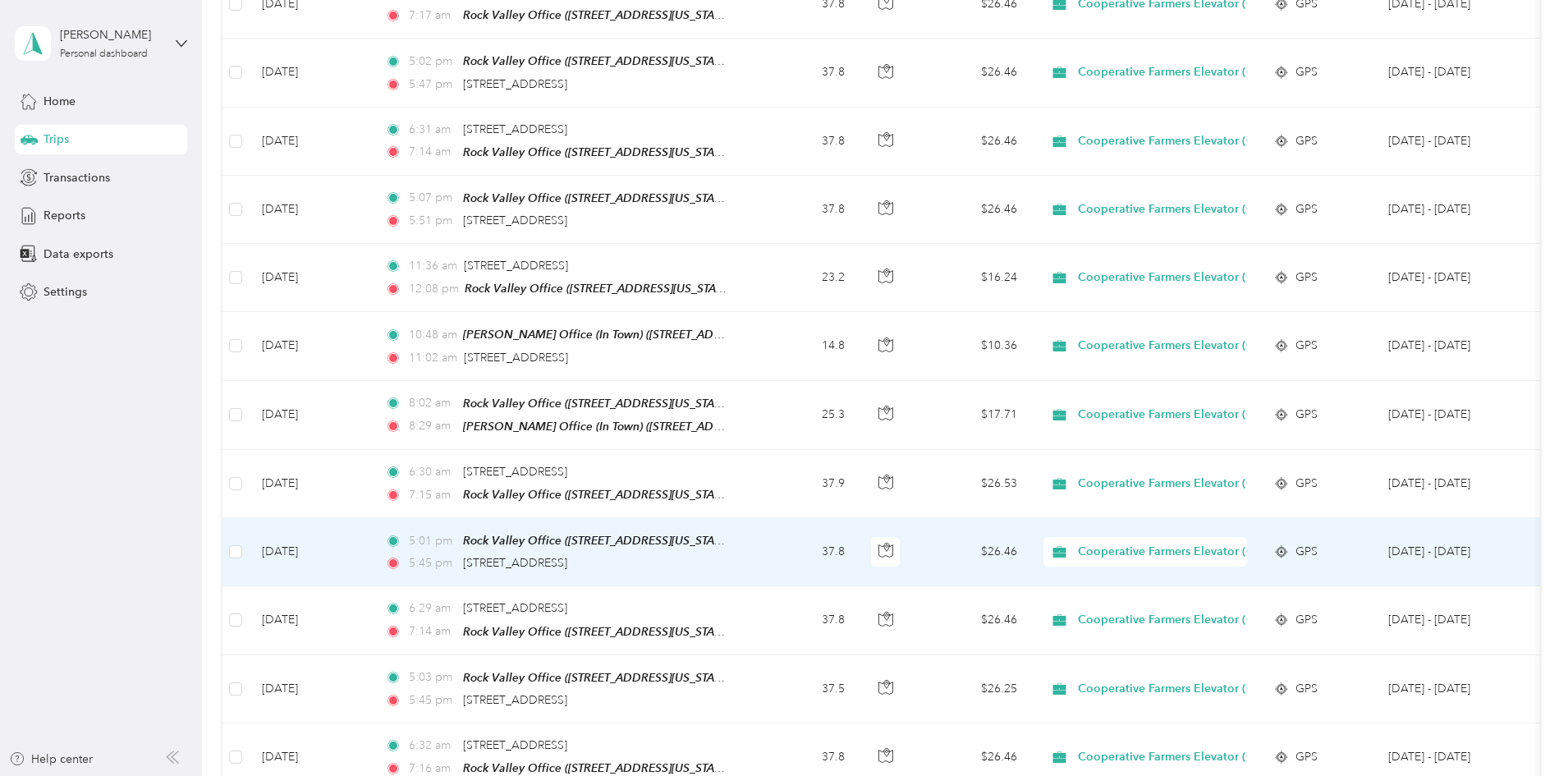
scroll to position [2465, 0]
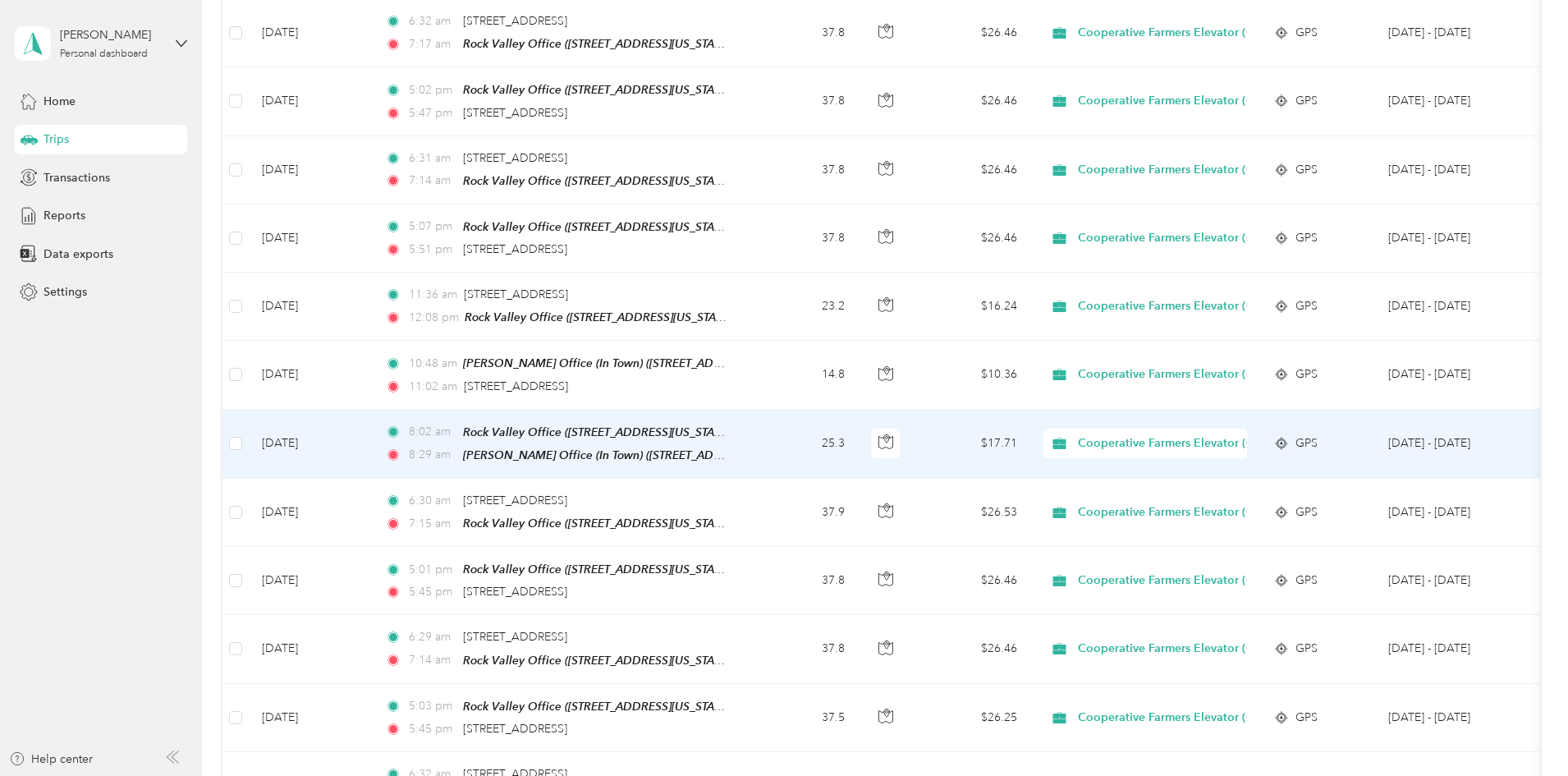
click at [858, 423] on td "25.3" at bounding box center [803, 444] width 108 height 69
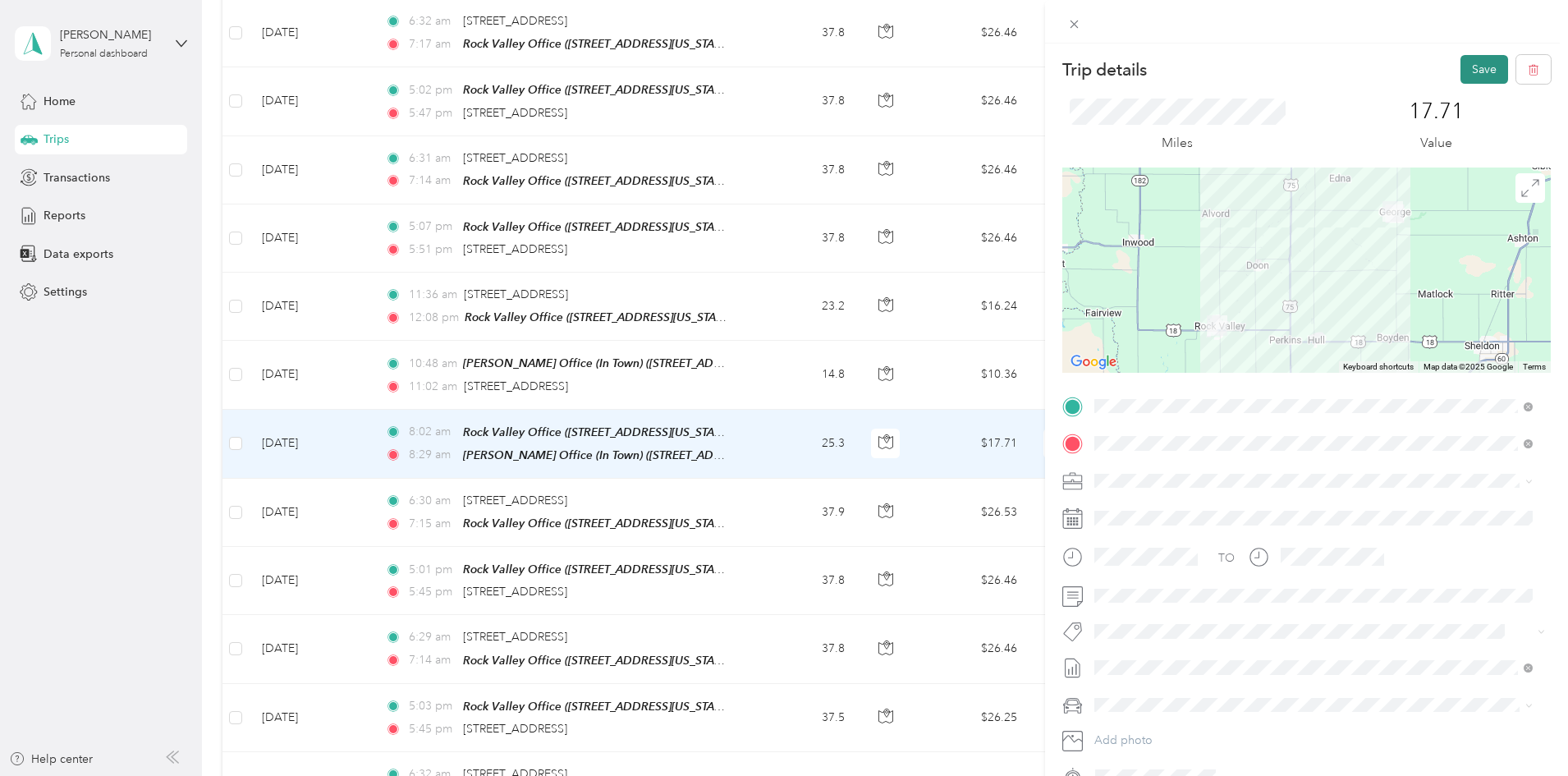
click at [1469, 70] on button "Save" at bounding box center [1484, 69] width 48 height 29
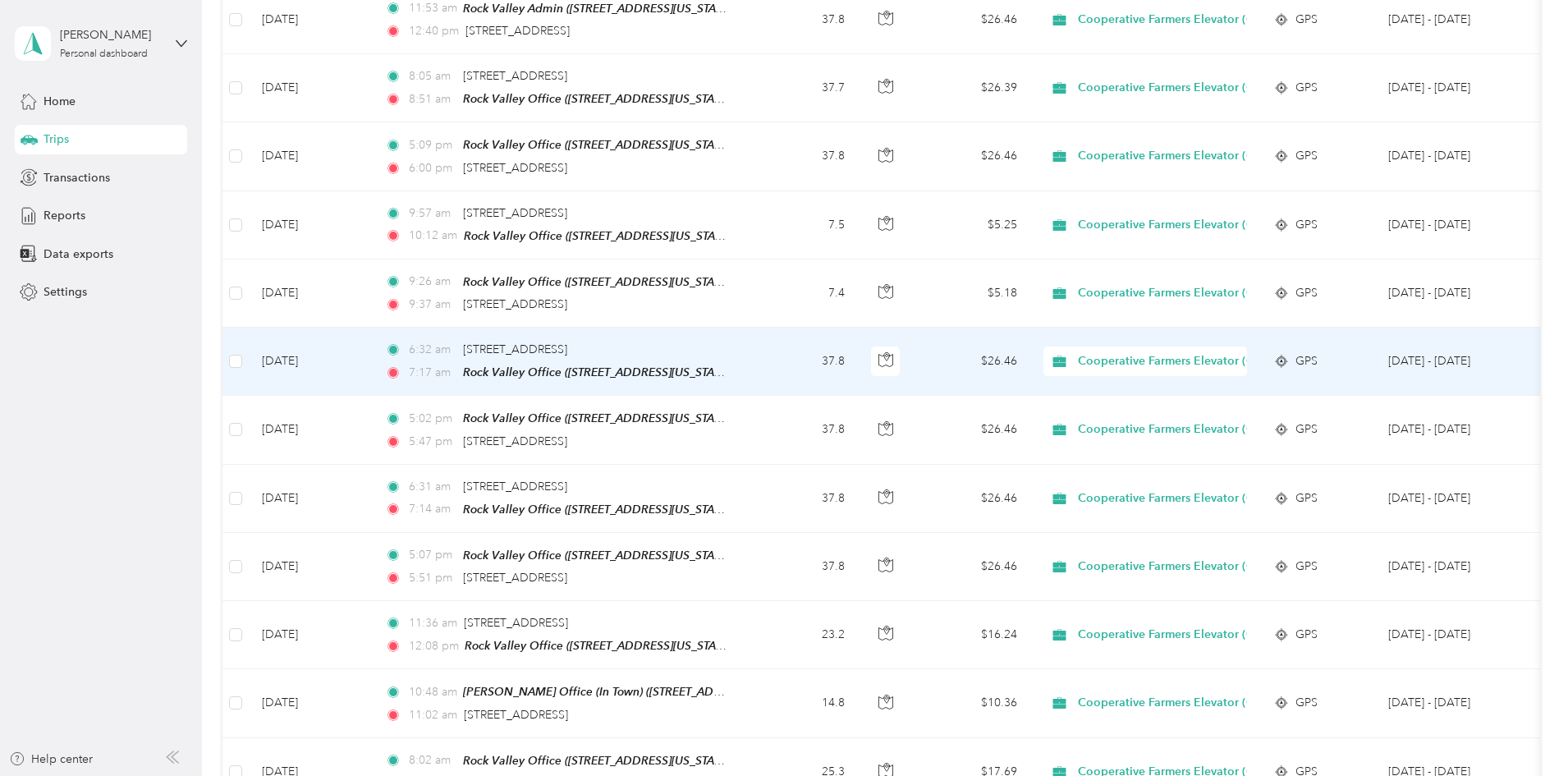
scroll to position [2054, 0]
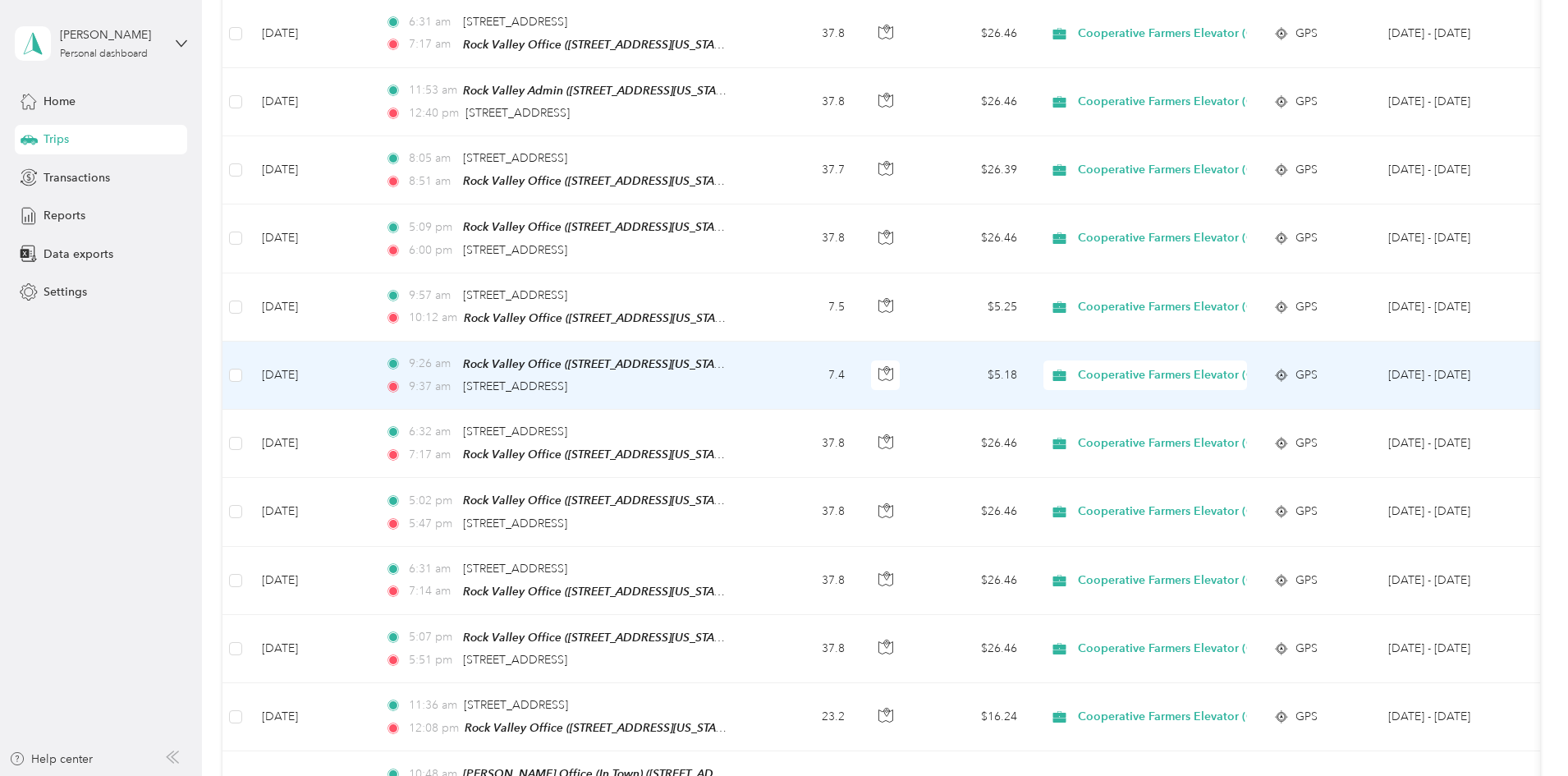
click at [858, 346] on td "7.4" at bounding box center [803, 376] width 108 height 68
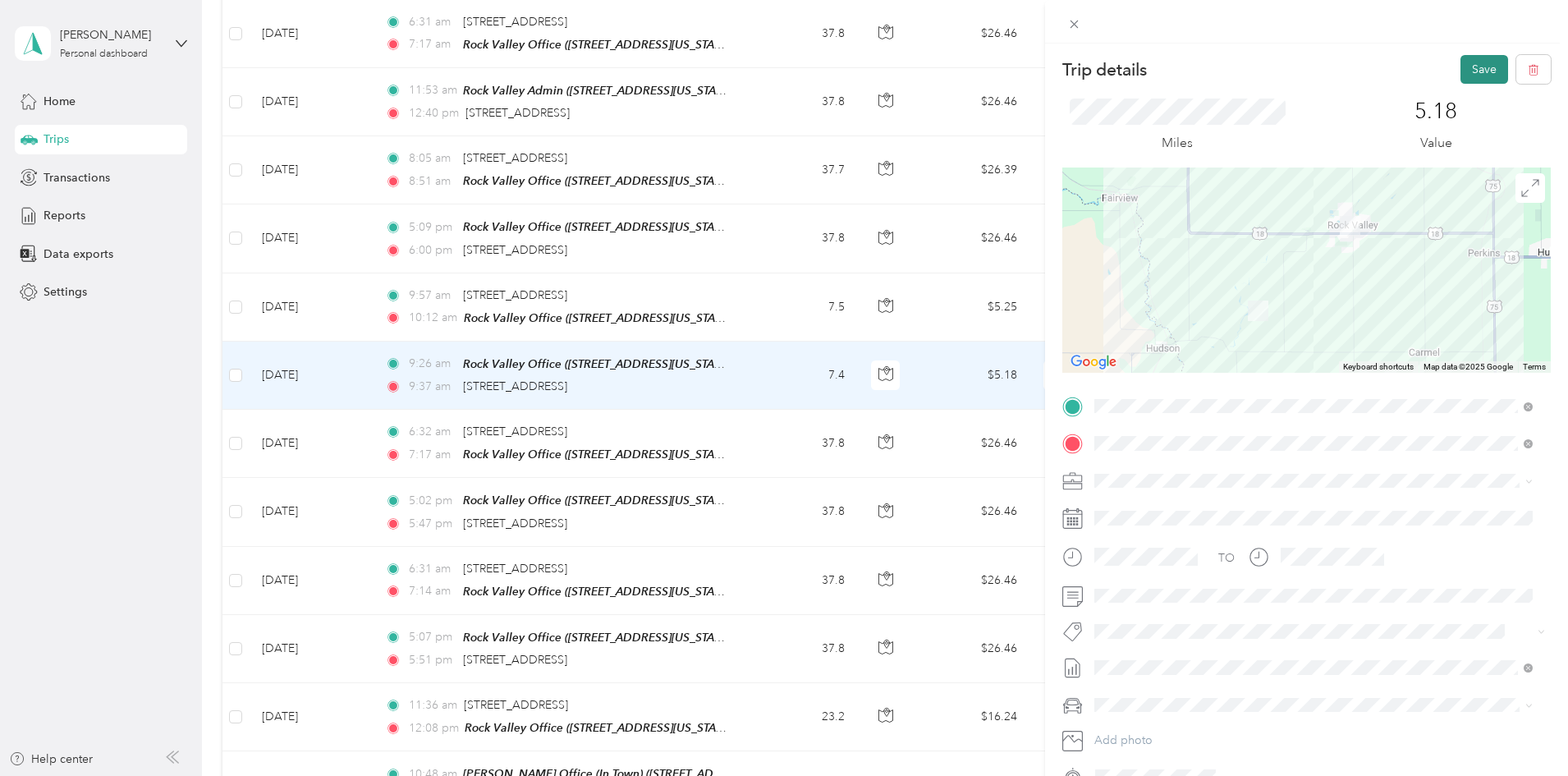
click at [1467, 68] on button "Save" at bounding box center [1484, 69] width 48 height 29
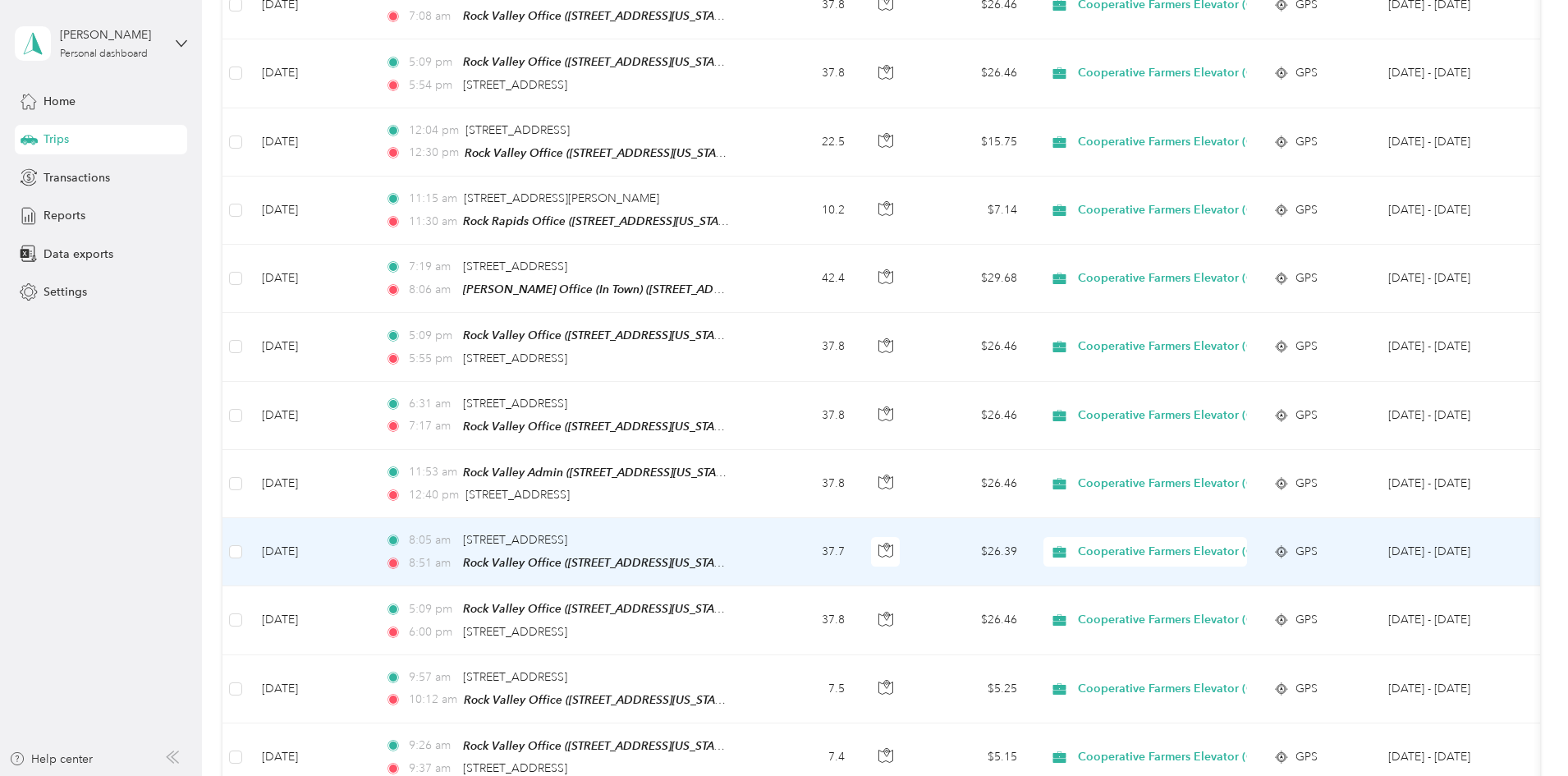
scroll to position [1643, 0]
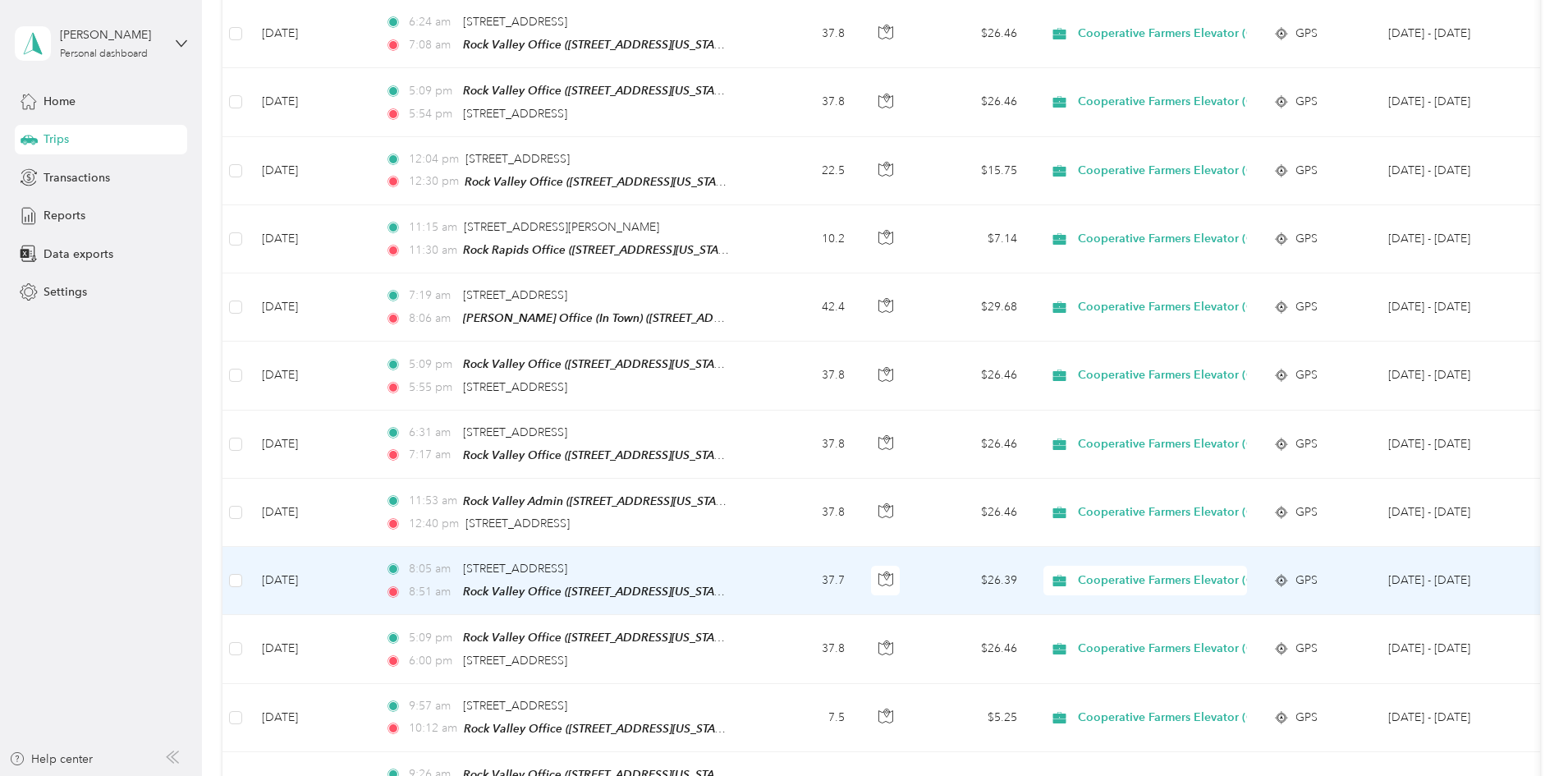
click at [858, 574] on td "37.7" at bounding box center [803, 581] width 108 height 68
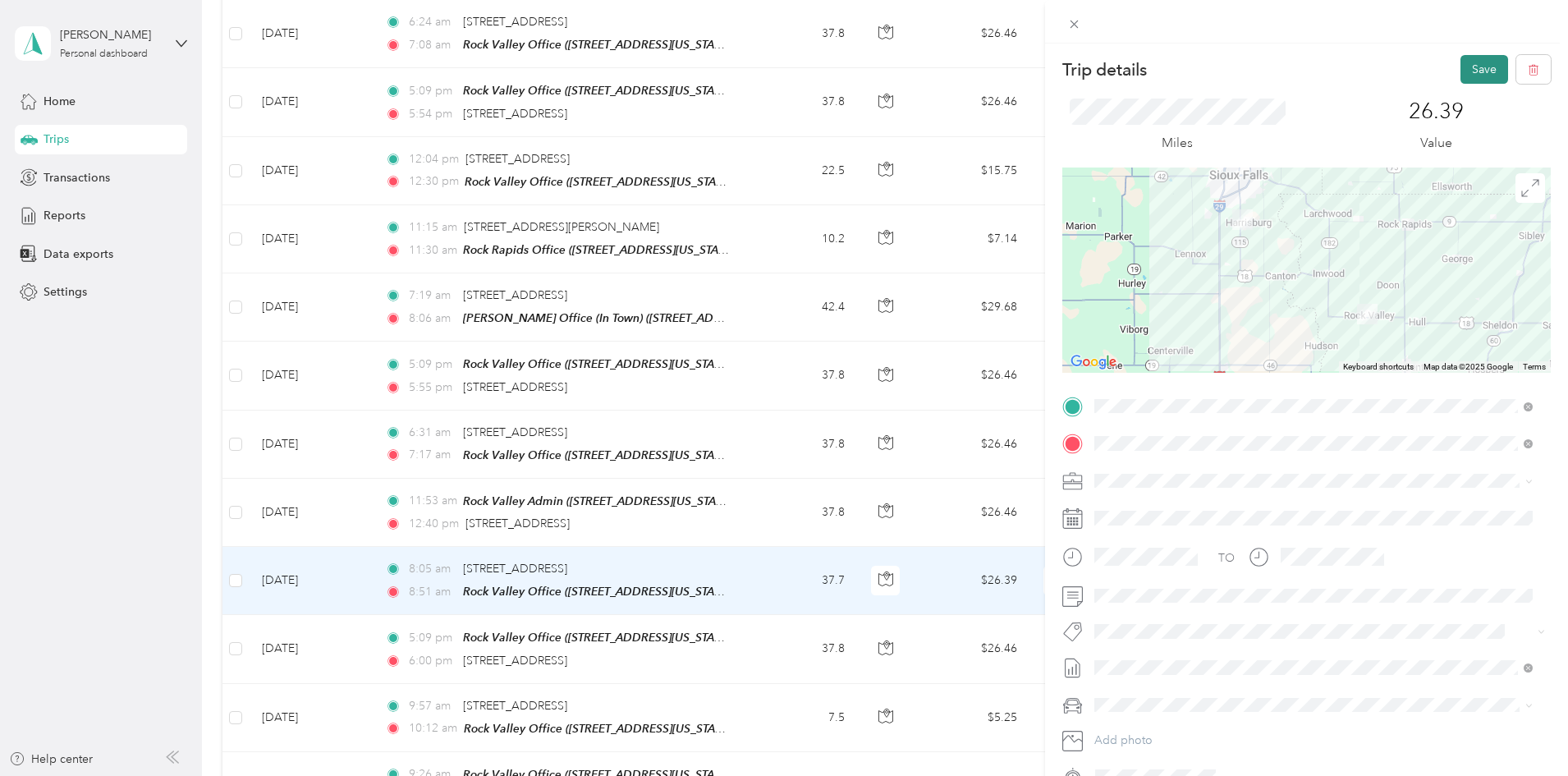
click at [1486, 66] on button "Save" at bounding box center [1484, 69] width 48 height 29
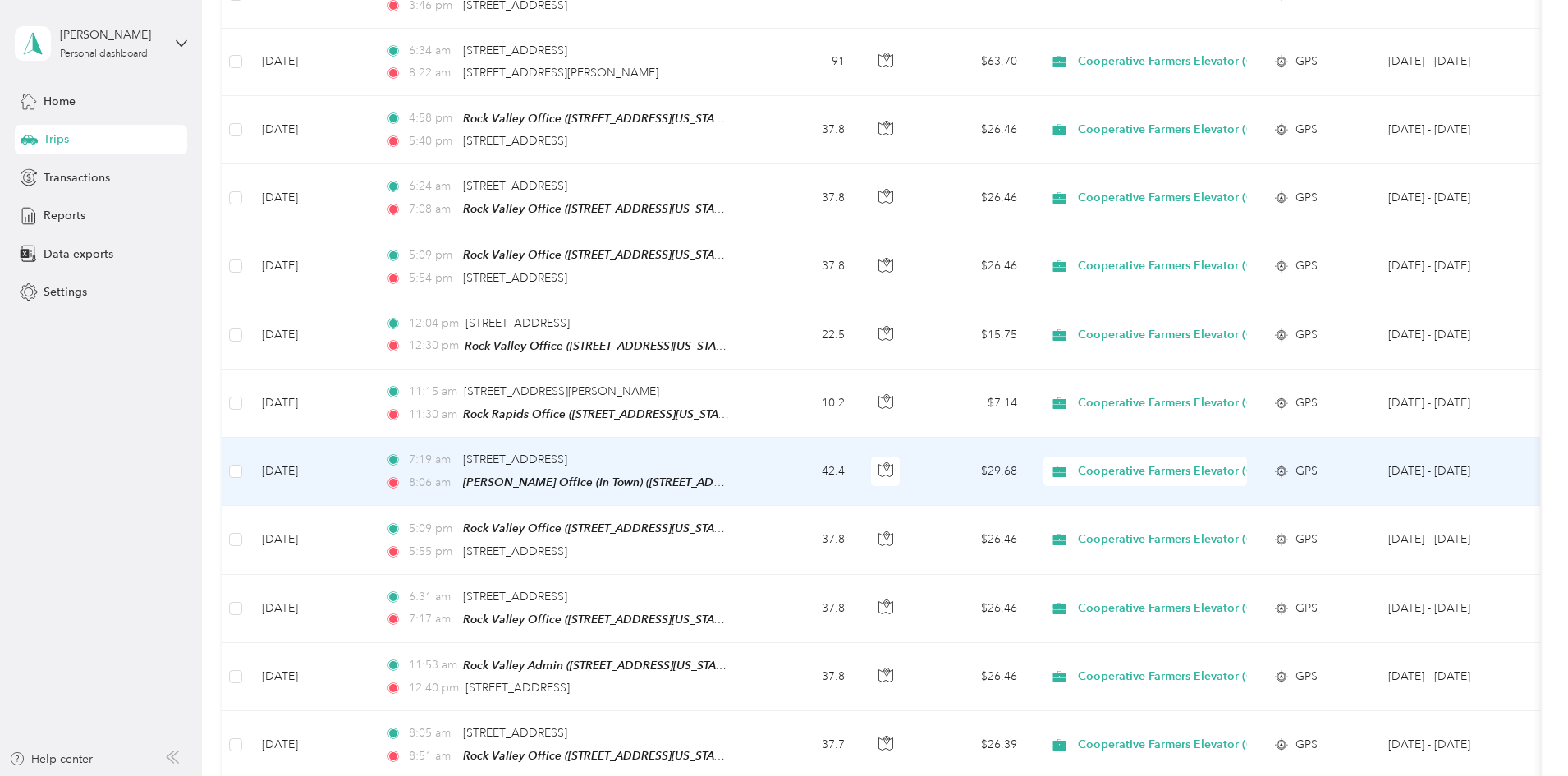
scroll to position [1397, 0]
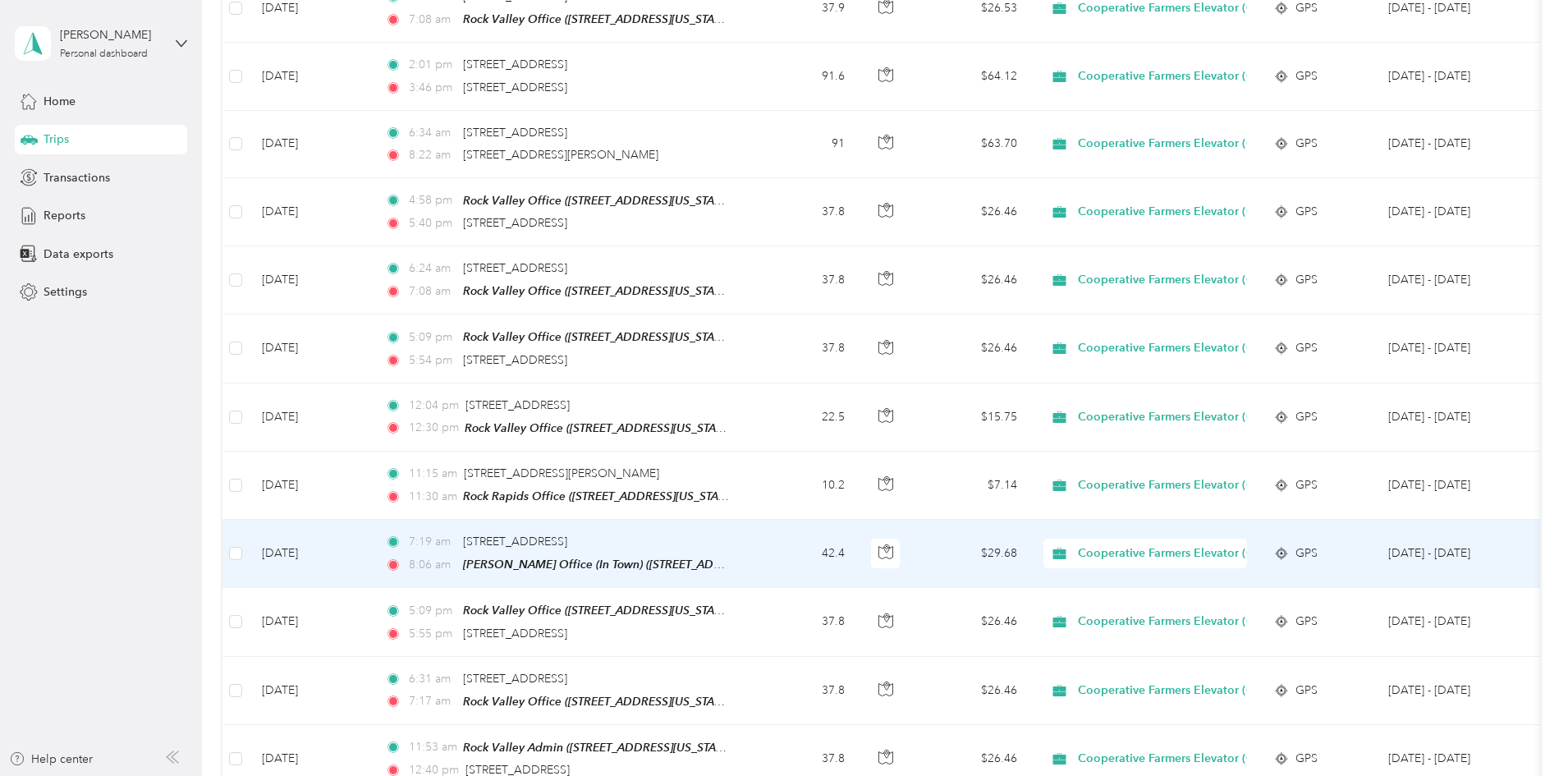
click at [858, 531] on td "42.4" at bounding box center [803, 554] width 108 height 68
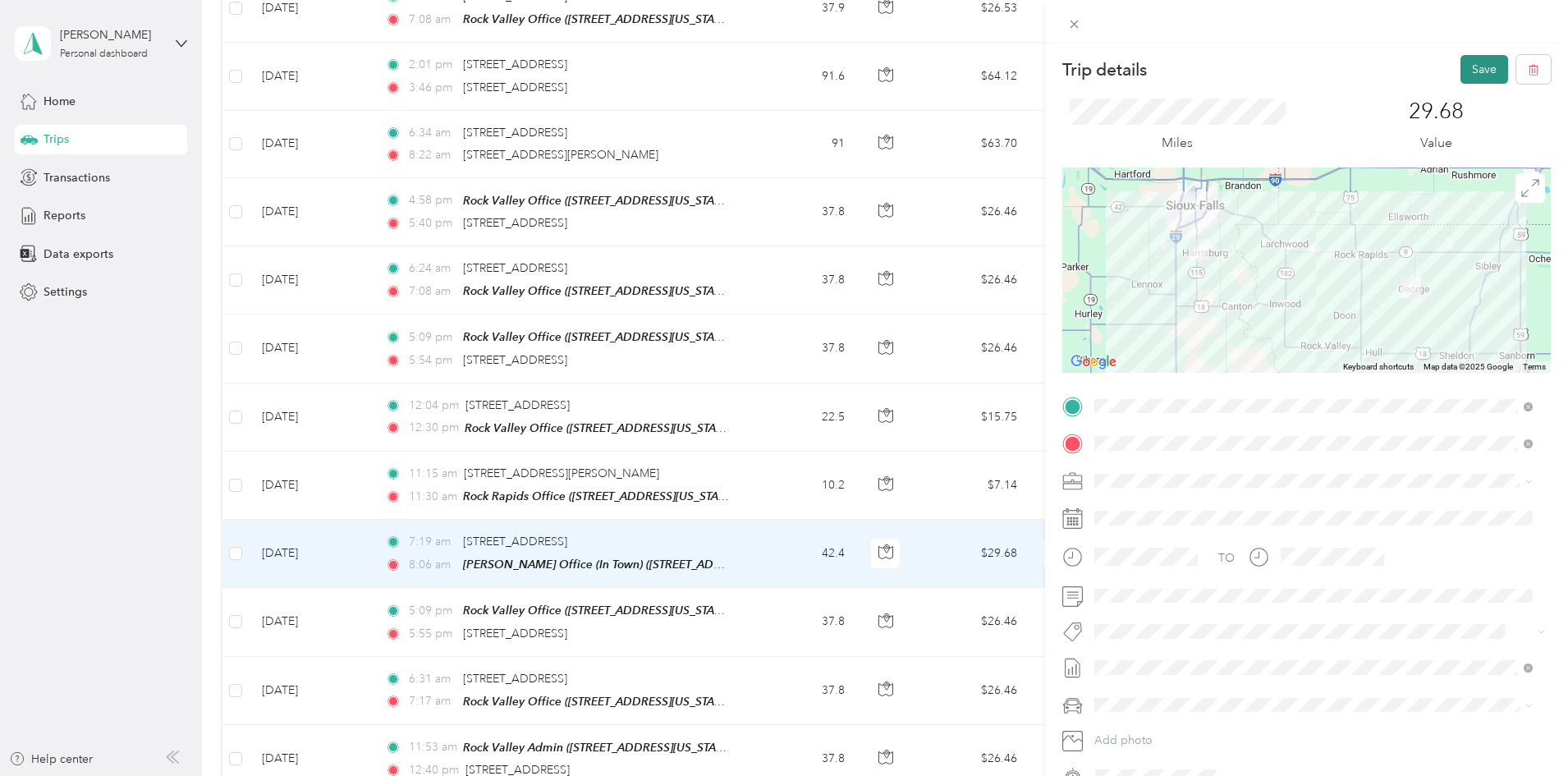
click at [1464, 72] on button "Save" at bounding box center [1484, 69] width 48 height 29
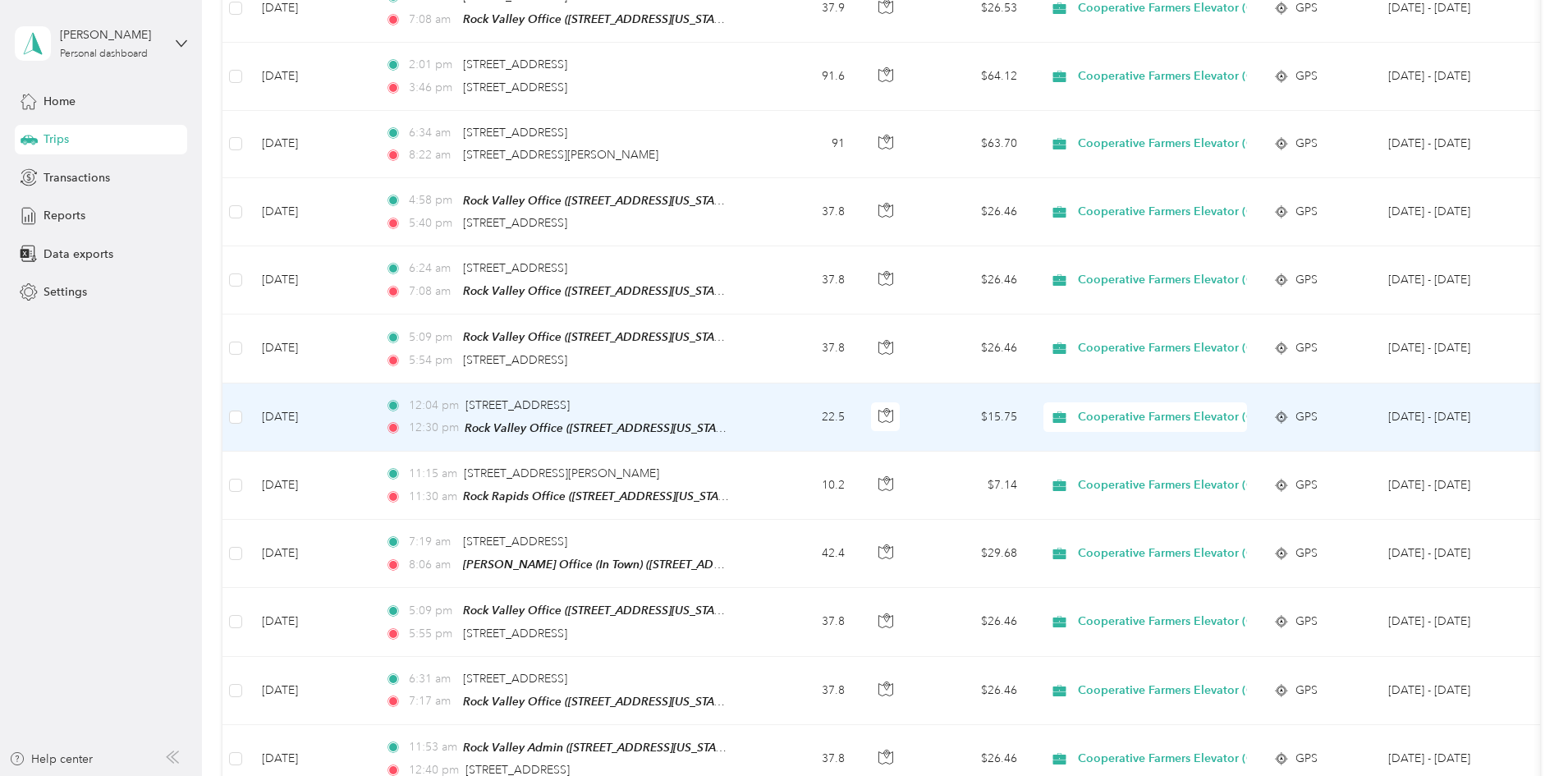
scroll to position [1315, 0]
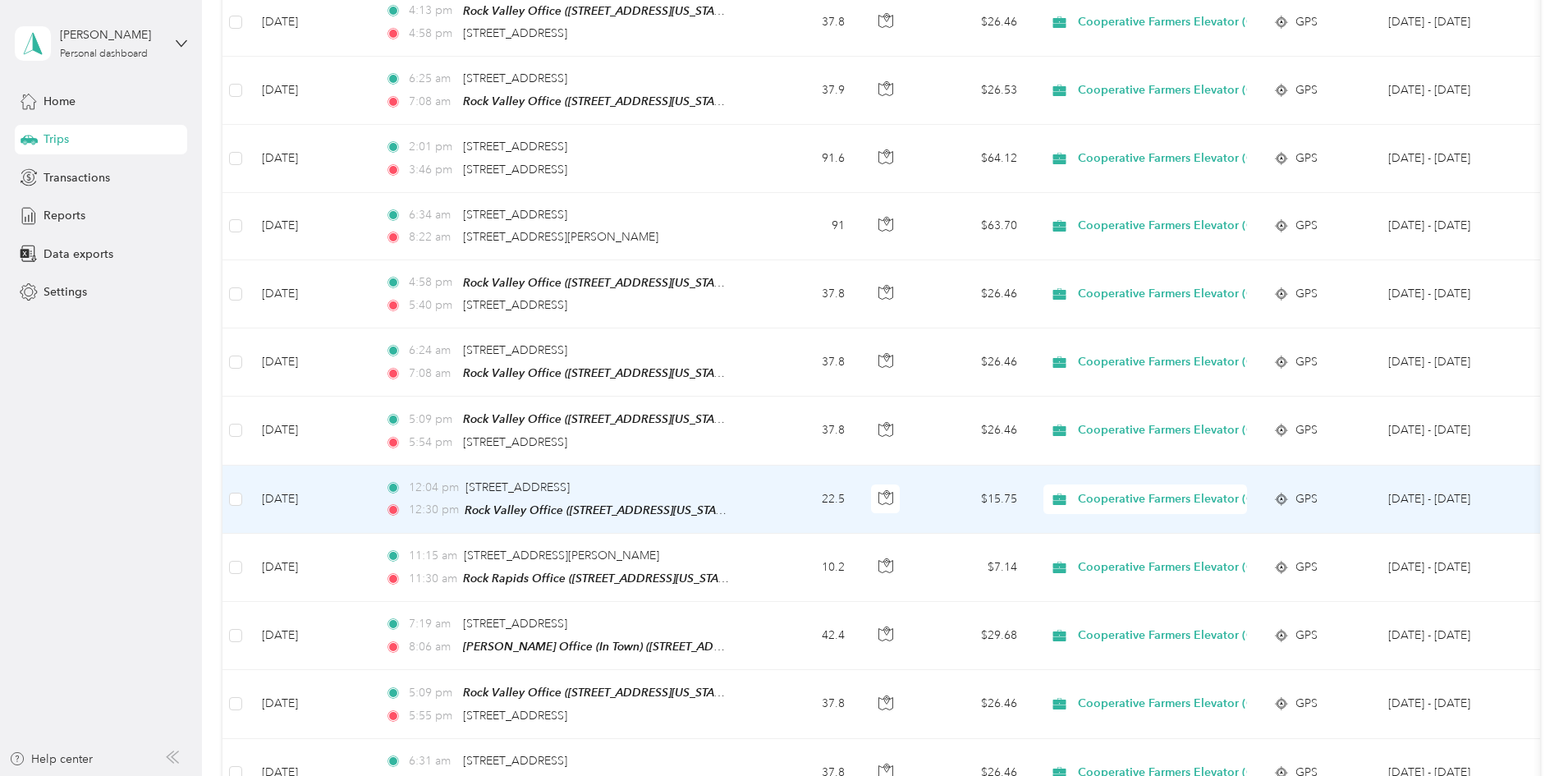
click at [858, 486] on td "22.5" at bounding box center [803, 500] width 108 height 68
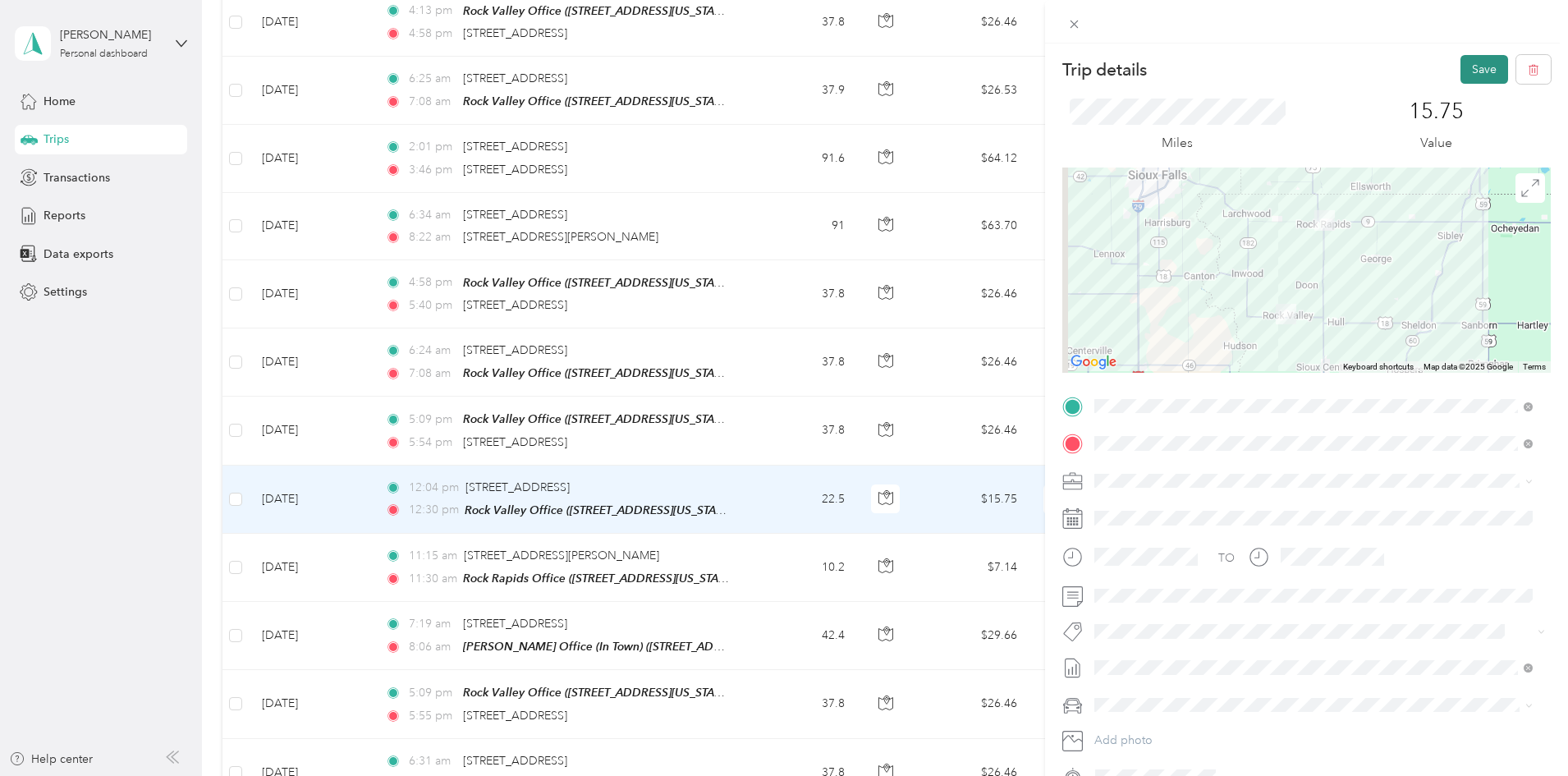
click at [1478, 69] on button "Save" at bounding box center [1484, 69] width 48 height 29
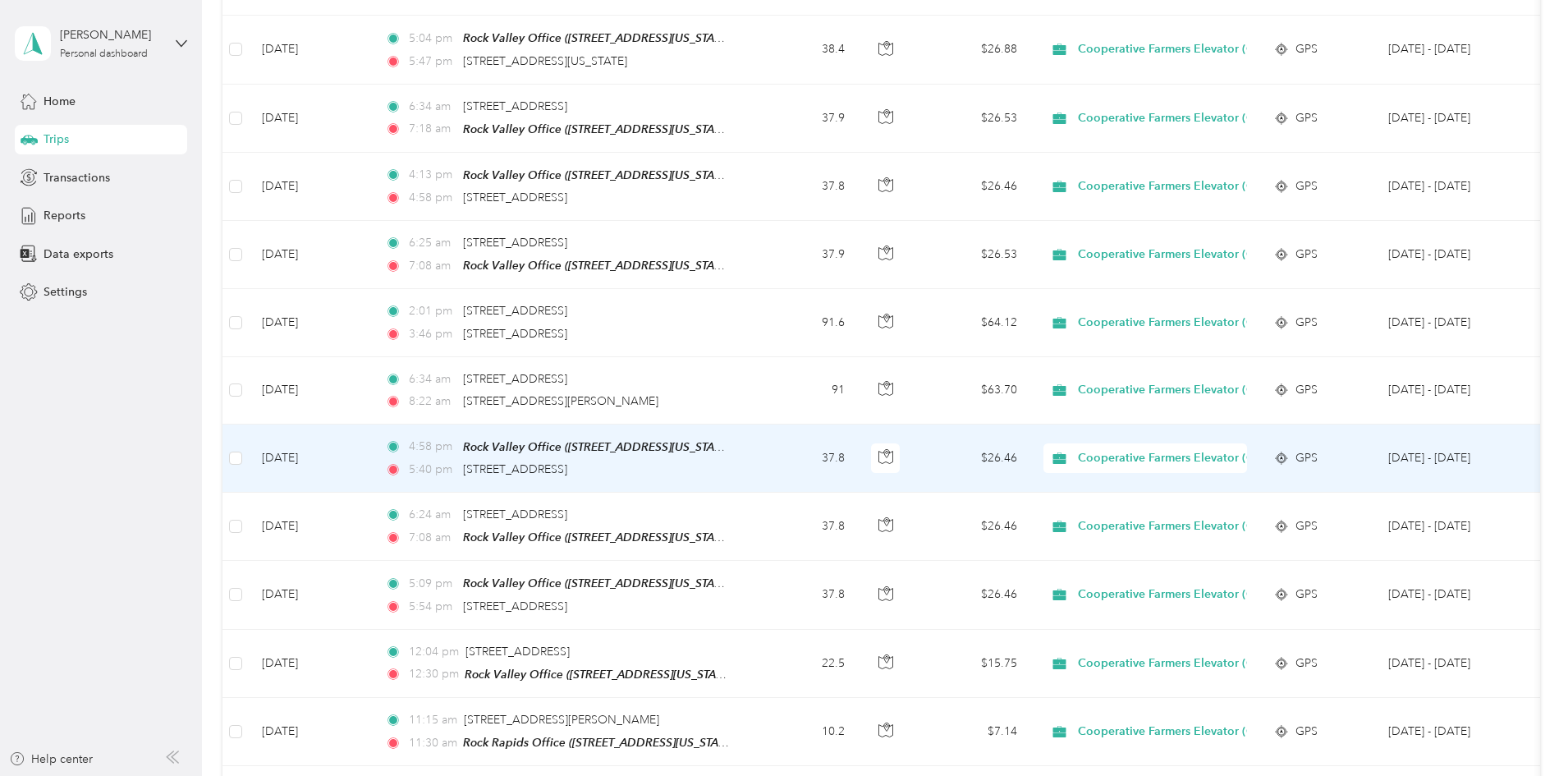
scroll to position [1068, 0]
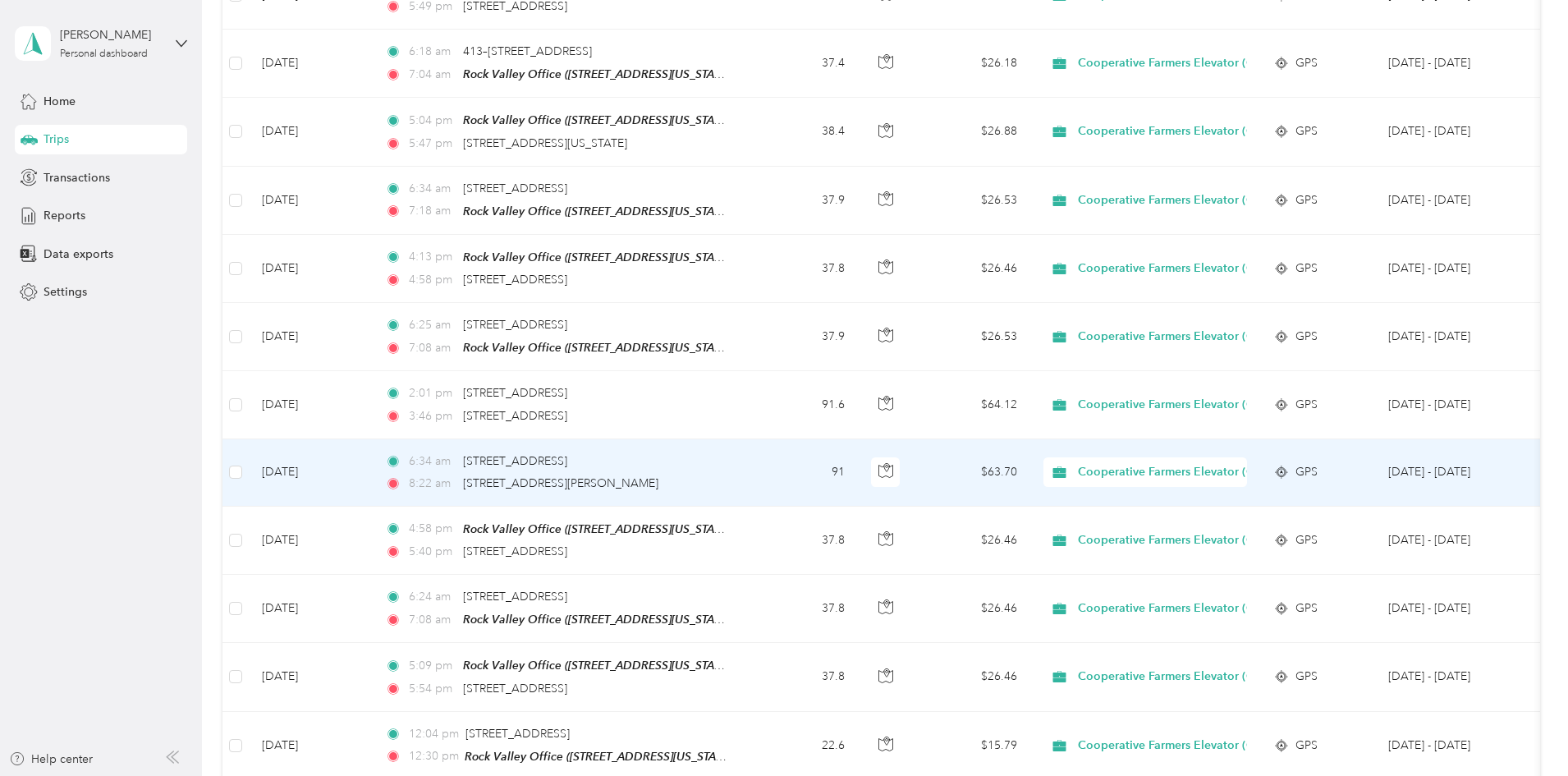
click at [858, 453] on td "91" at bounding box center [803, 474] width 108 height 68
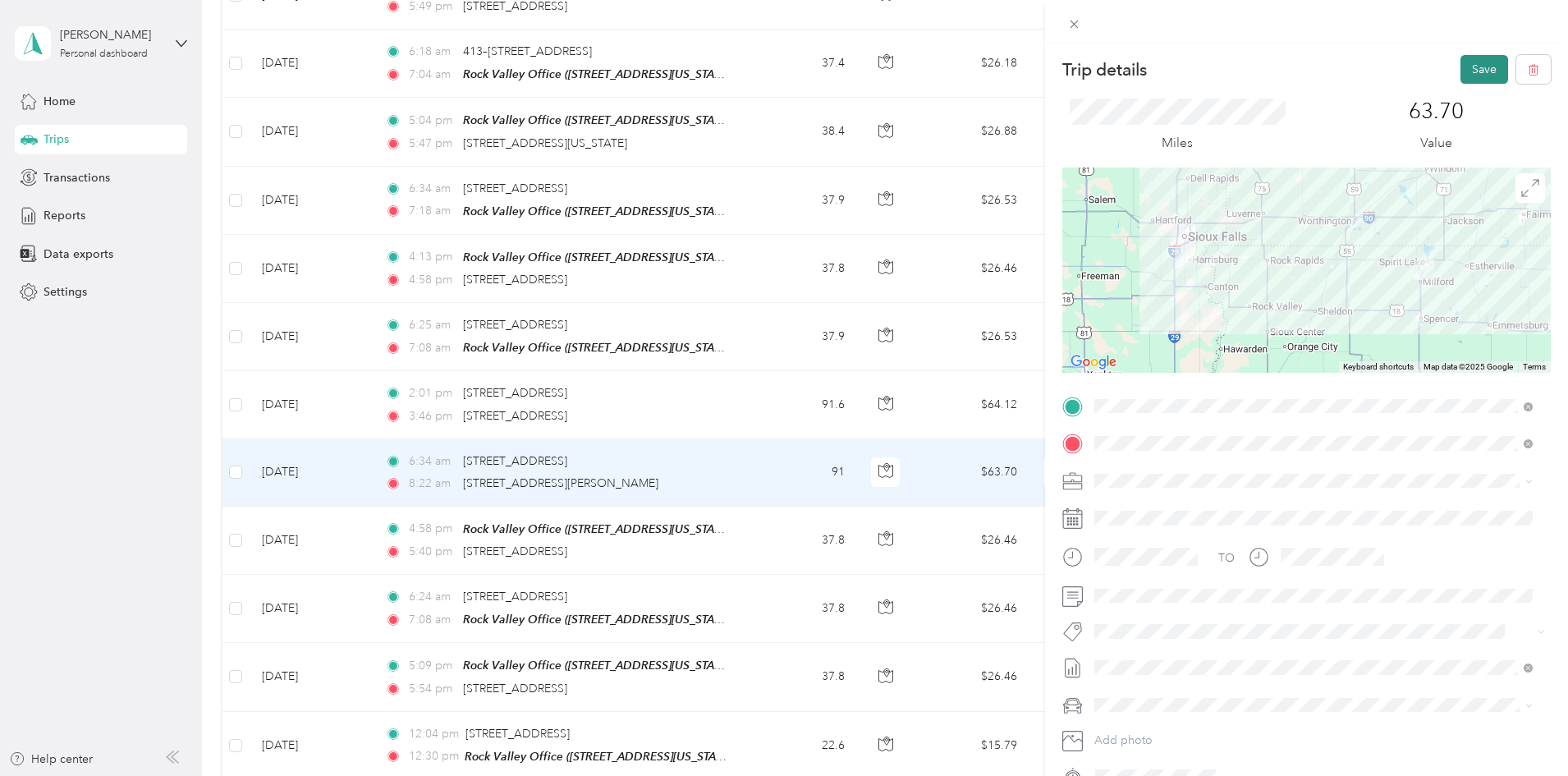
click at [1480, 66] on button "Save" at bounding box center [1484, 69] width 48 height 29
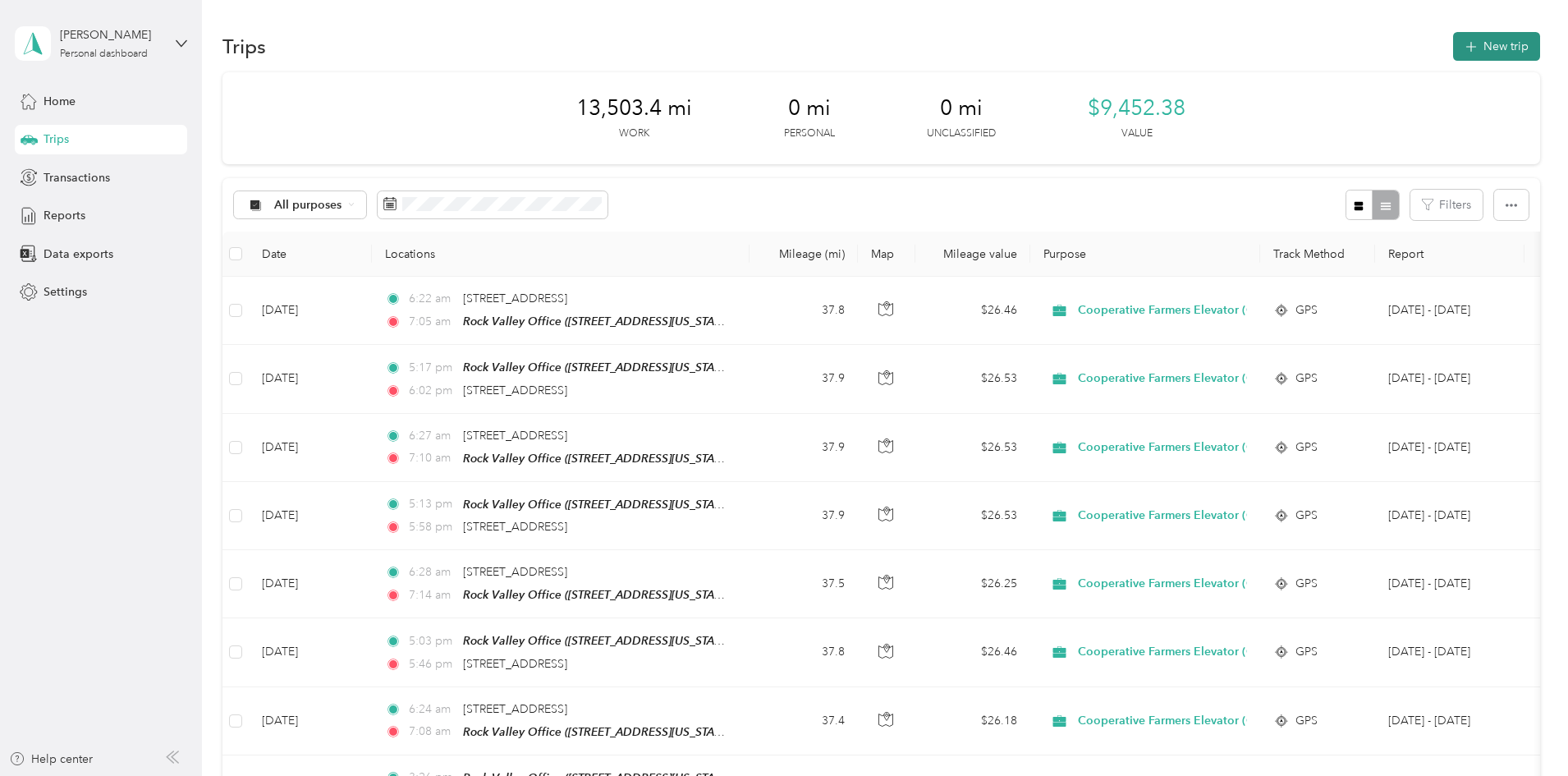
click at [1453, 41] on button "New trip" at bounding box center [1496, 46] width 87 height 29
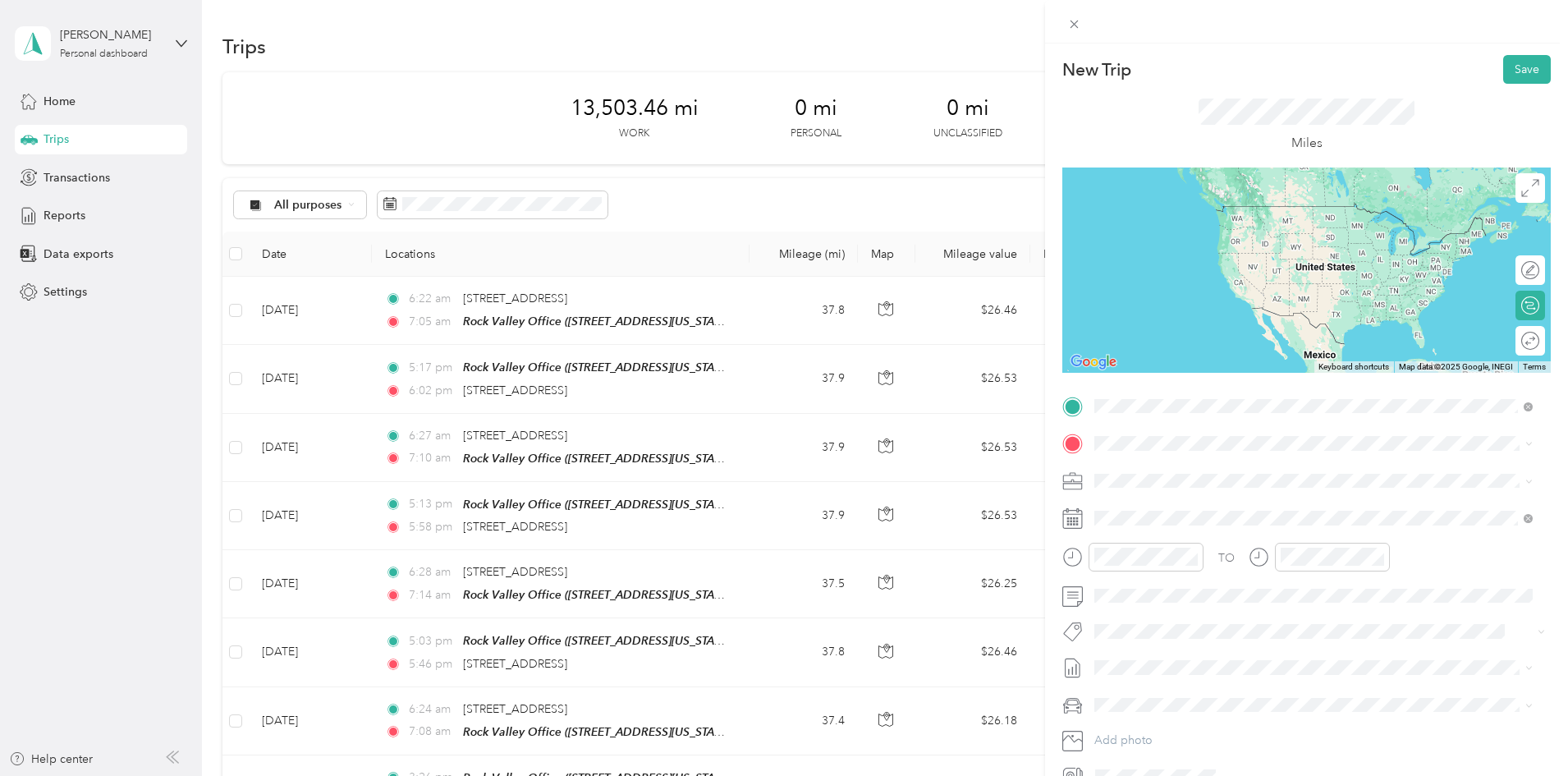
click at [1279, 495] on span "[STREET_ADDRESS][US_STATE]" at bounding box center [1208, 495] width 164 height 14
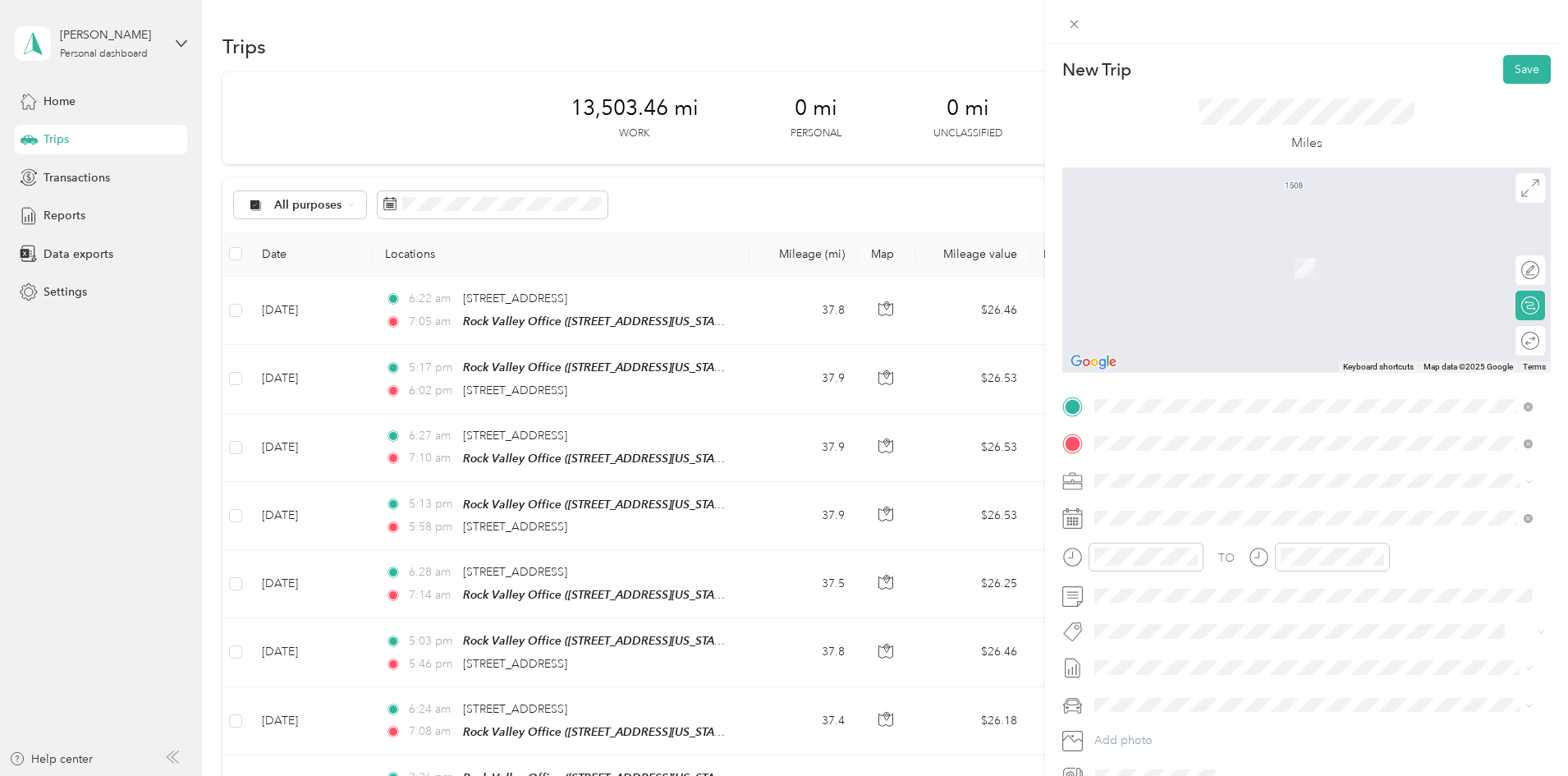
click at [1197, 510] on span "[STREET_ADDRESS][US_STATE]" at bounding box center [1208, 503] width 164 height 15
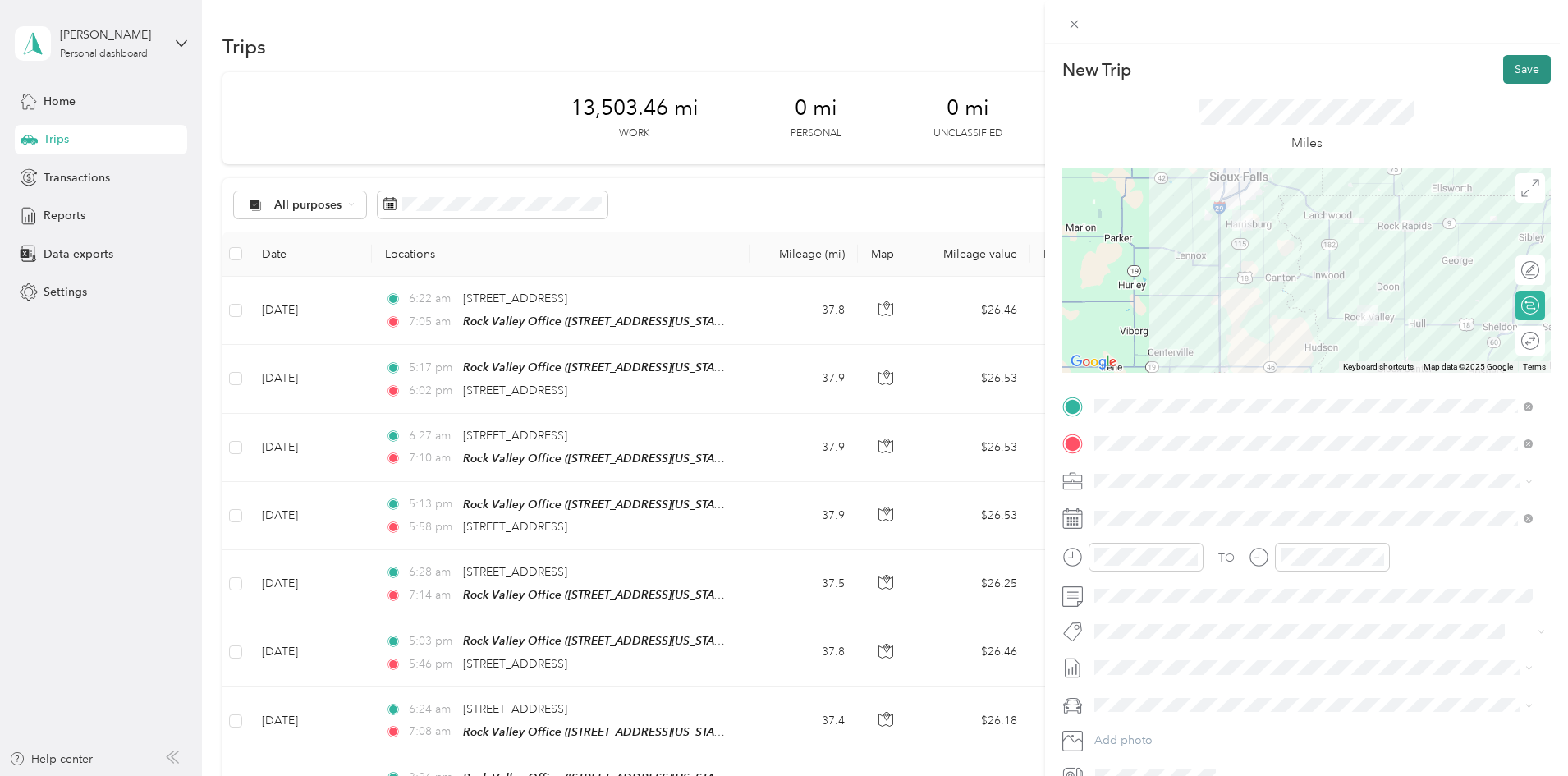
click at [1516, 69] on button "Save" at bounding box center [1527, 69] width 48 height 29
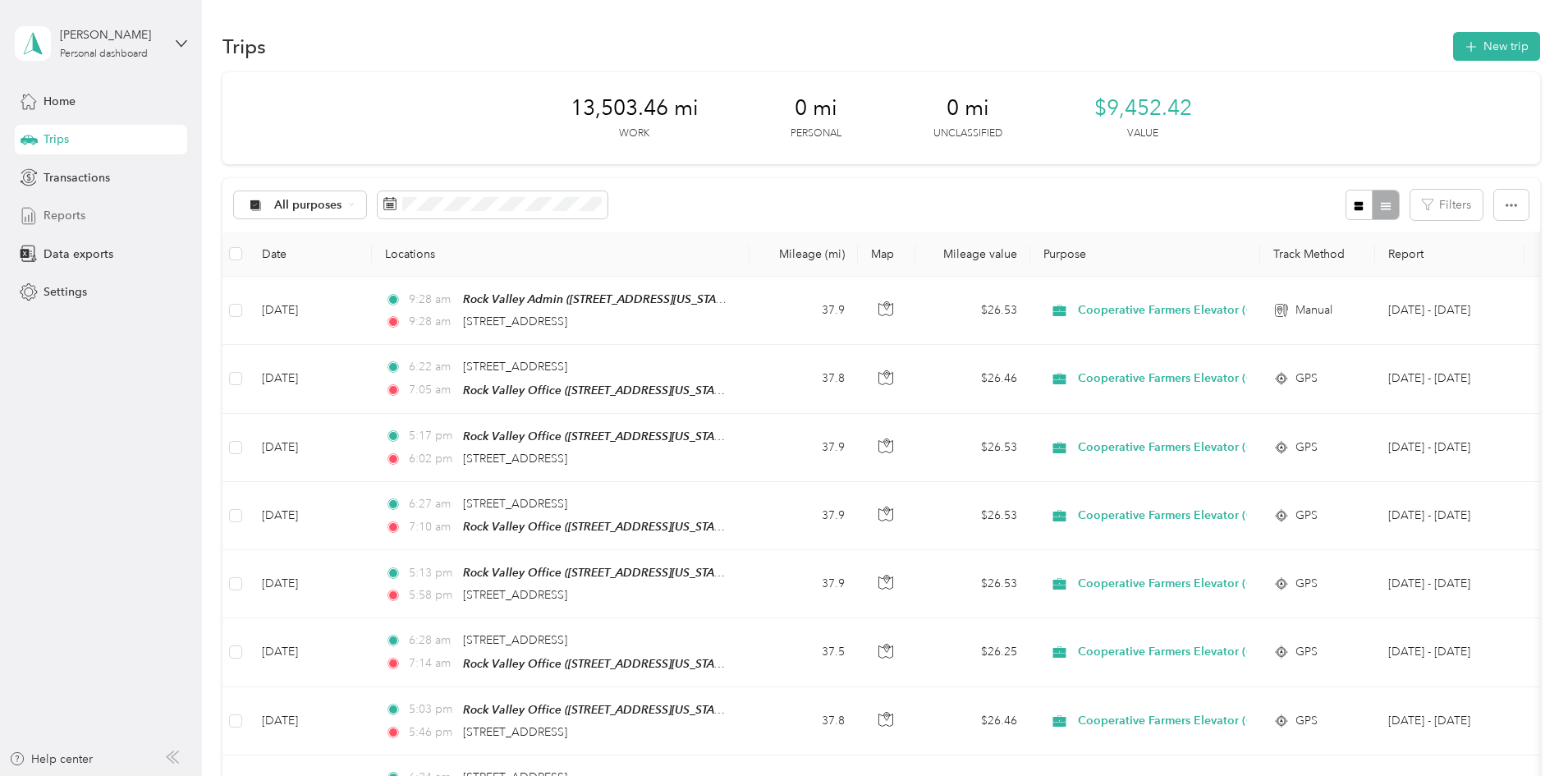
click at [64, 218] on span "Reports" at bounding box center [64, 216] width 41 height 17
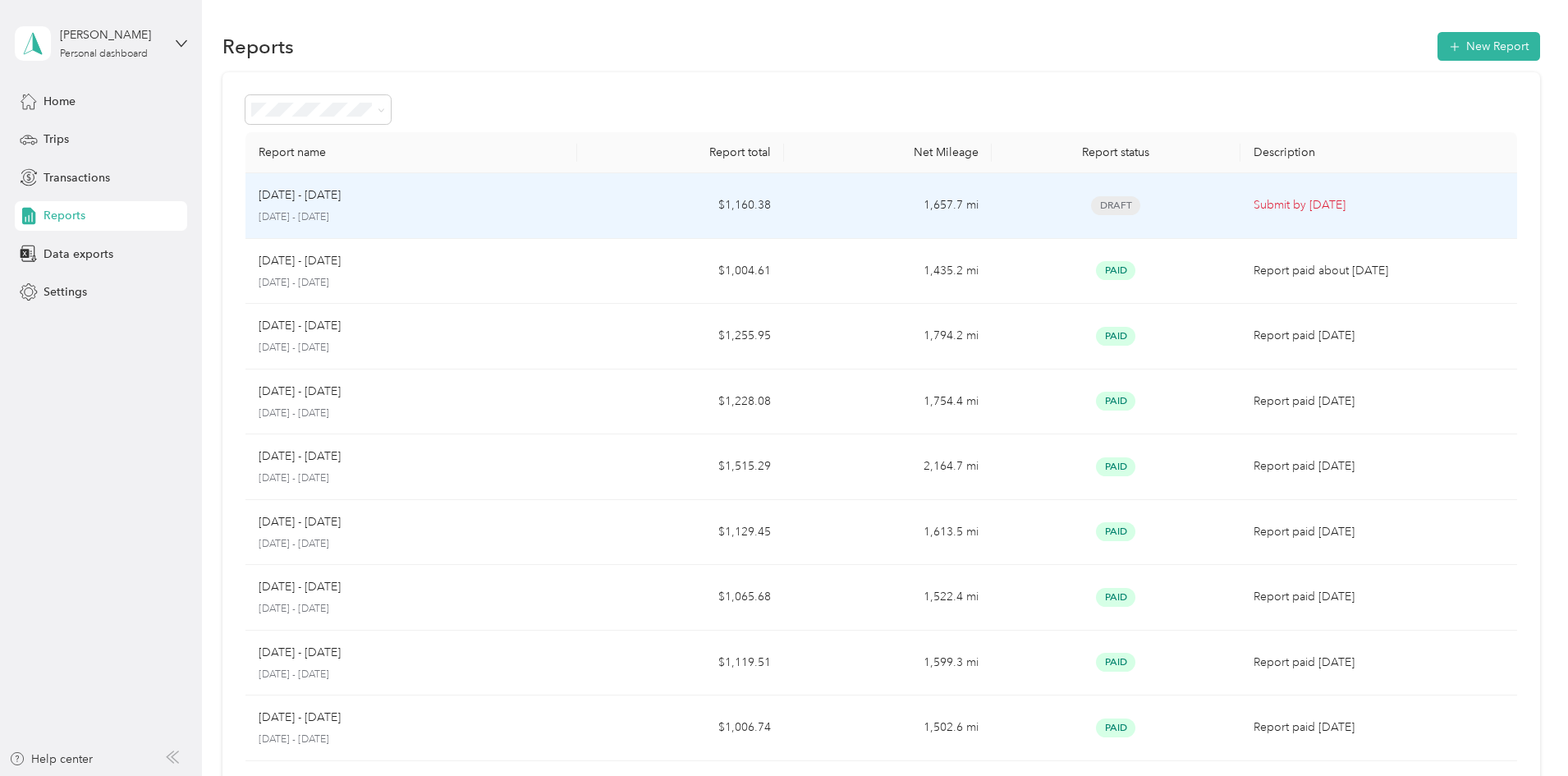
click at [564, 211] on p "[DATE] - [DATE]" at bounding box center [411, 218] width 306 height 15
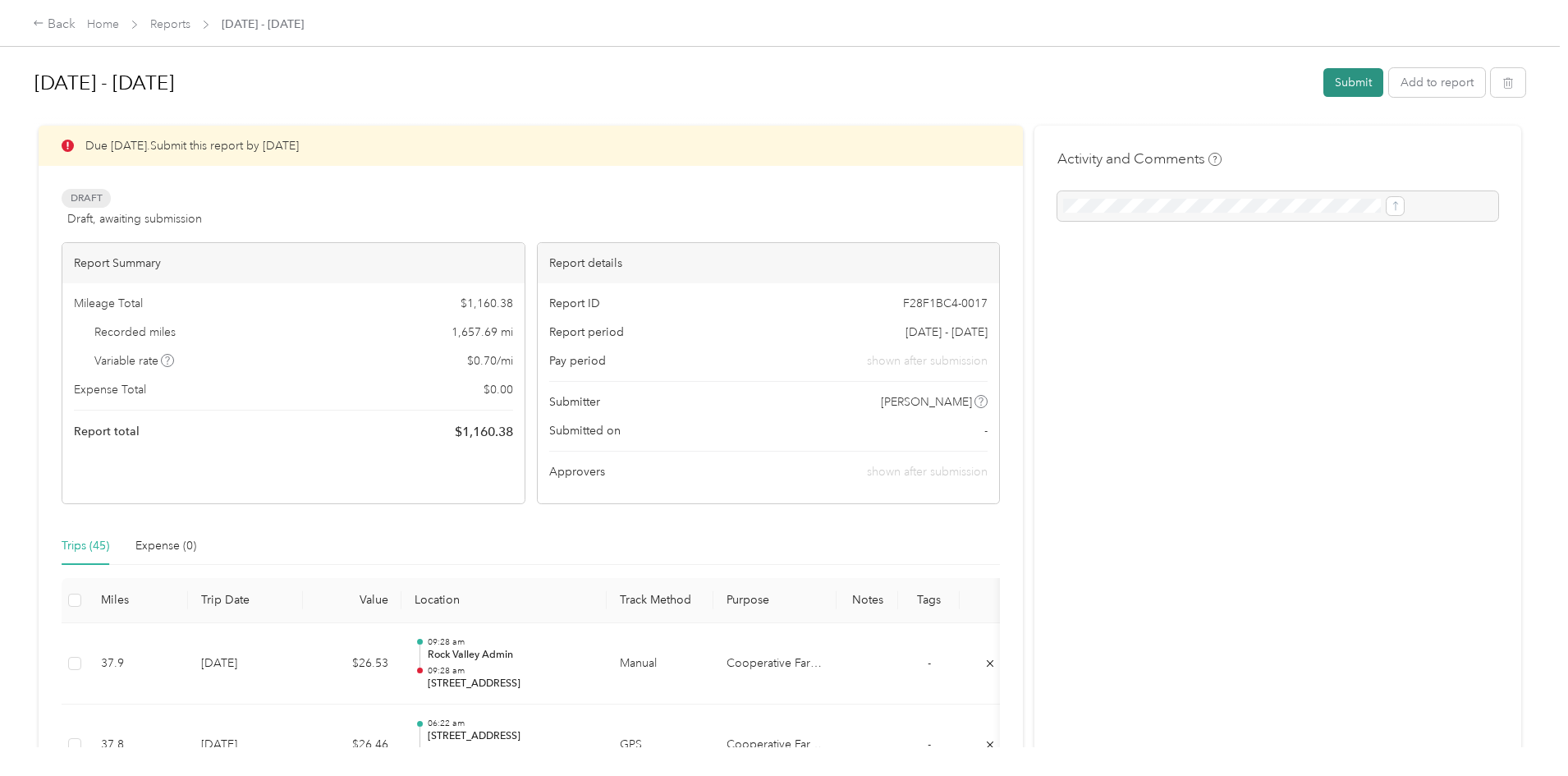
click at [1323, 80] on button "Submit" at bounding box center [1353, 82] width 60 height 29
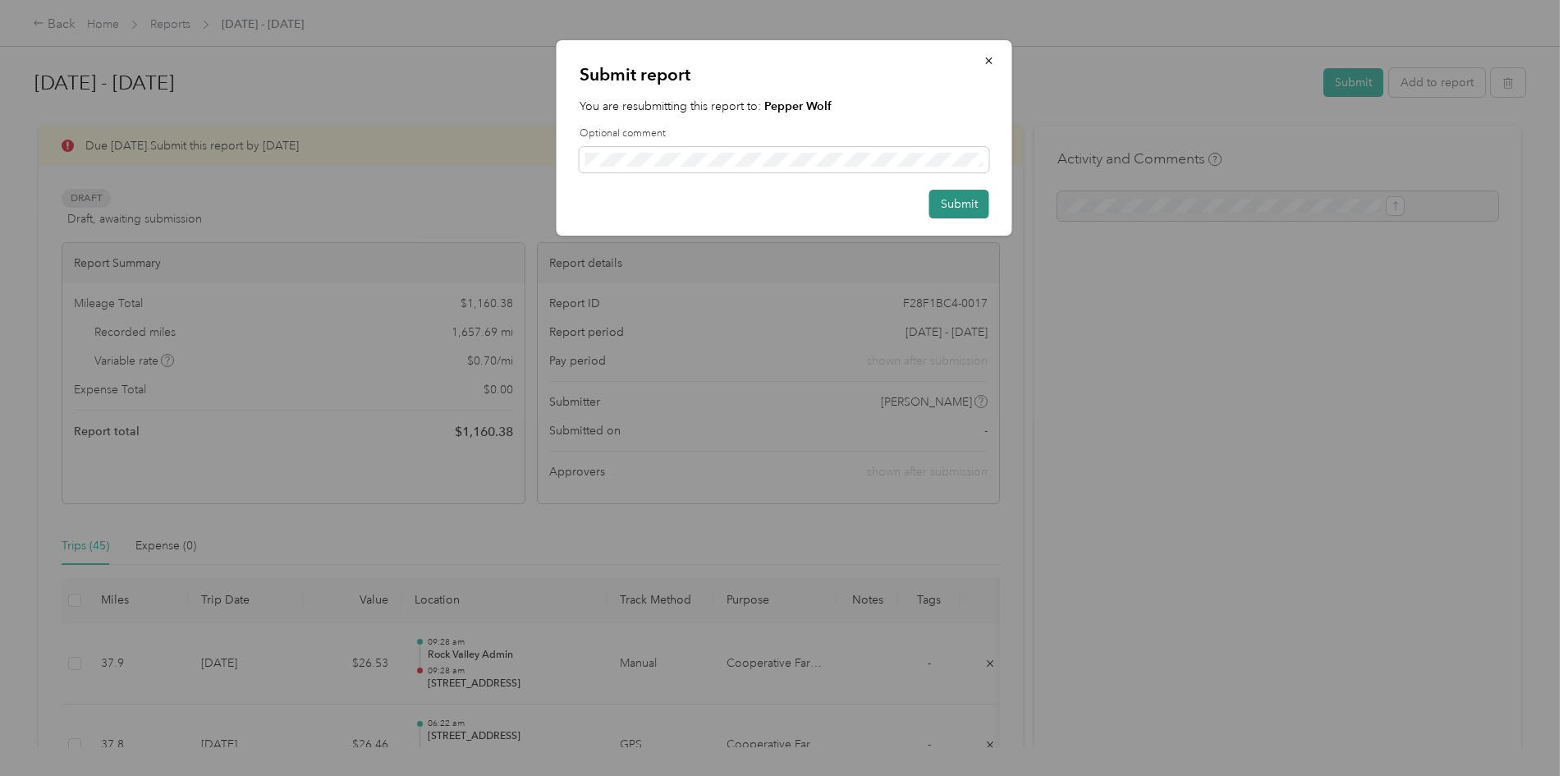
click at [949, 204] on button "Submit" at bounding box center [960, 204] width 60 height 29
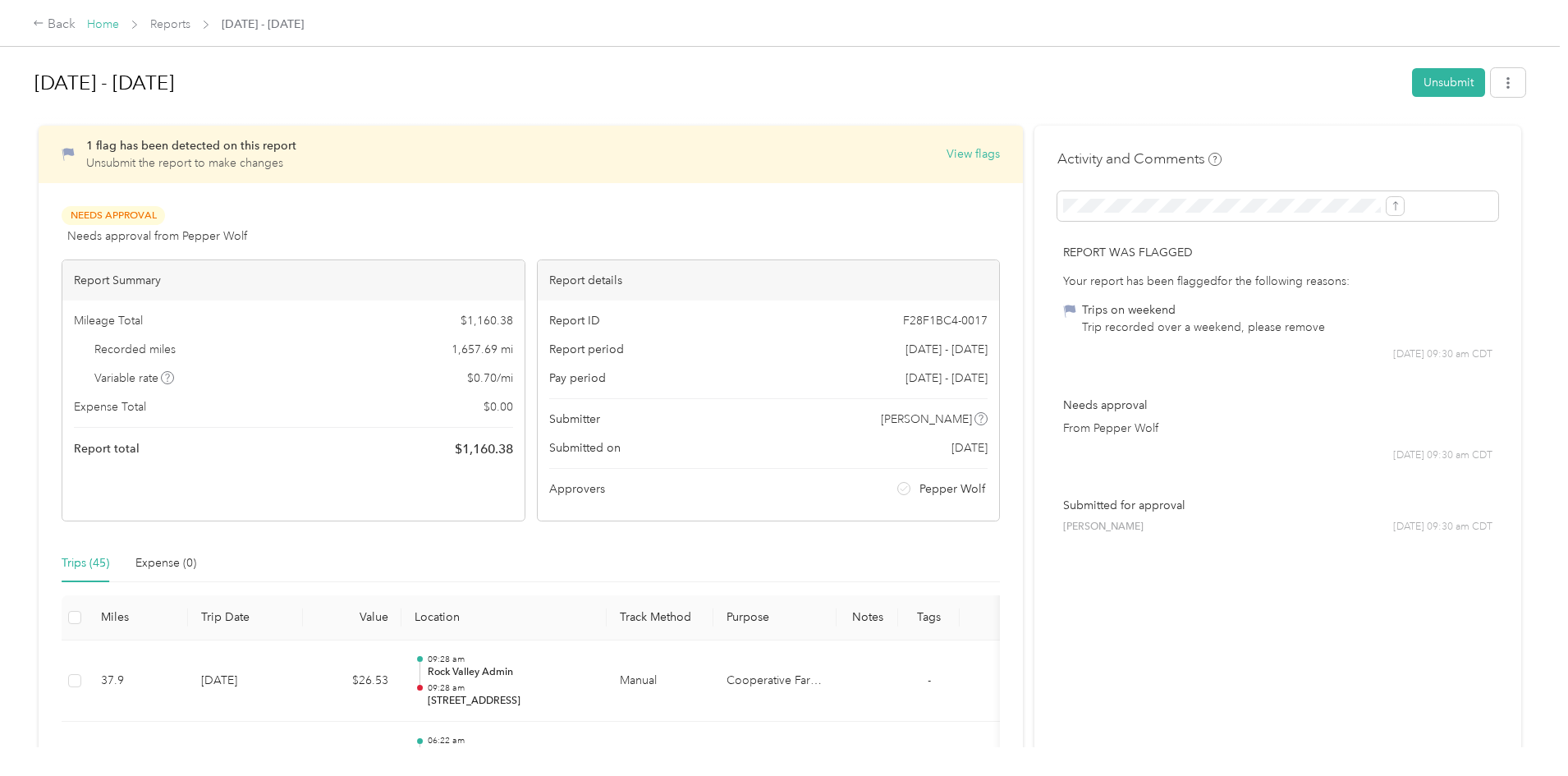
click at [119, 24] on link "Home" at bounding box center [103, 24] width 32 height 14
